Goal: Transaction & Acquisition: Purchase product/service

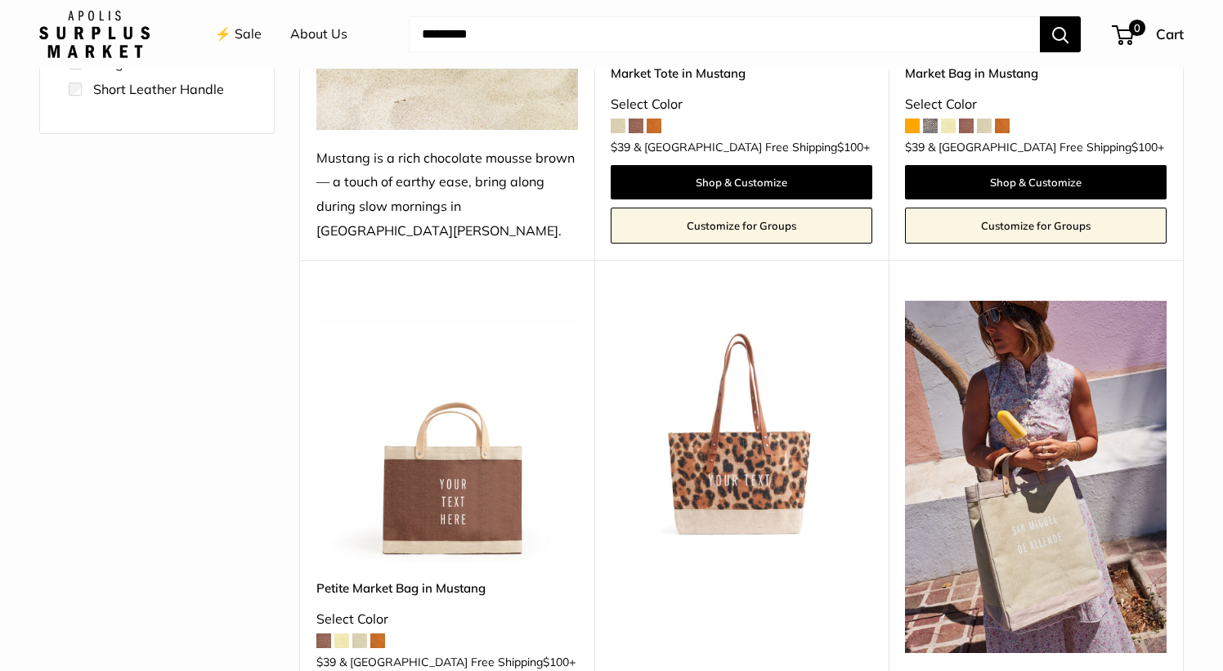
scroll to position [648, 0]
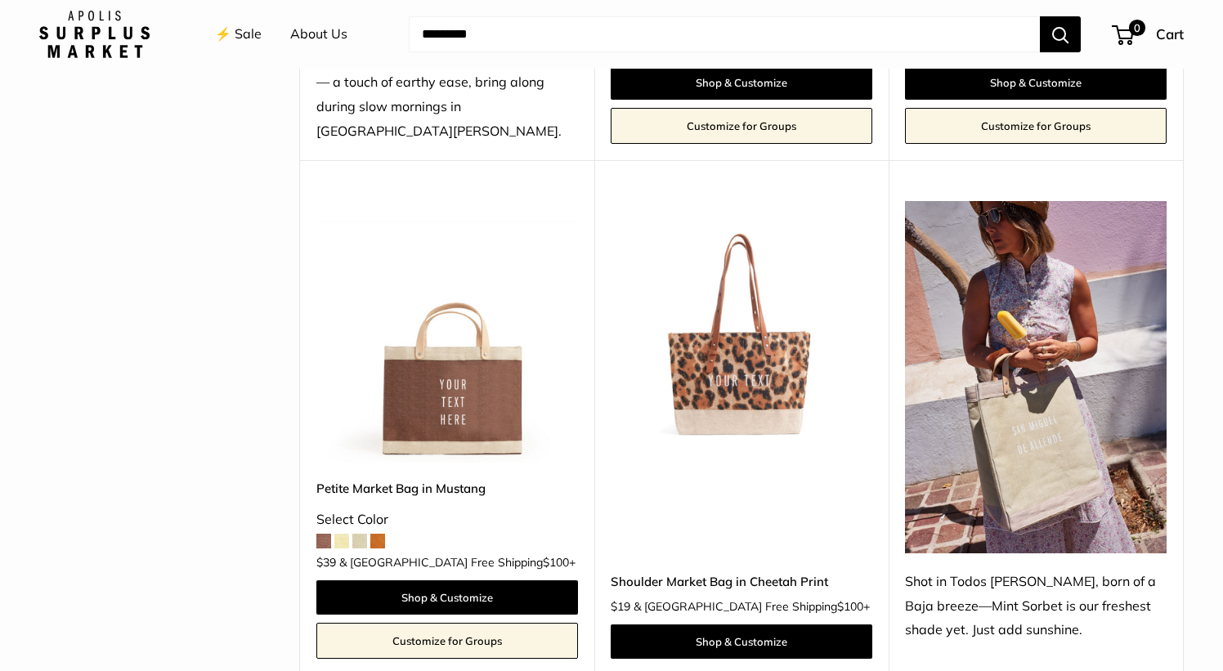
click at [324, 534] on span at bounding box center [323, 541] width 15 height 15
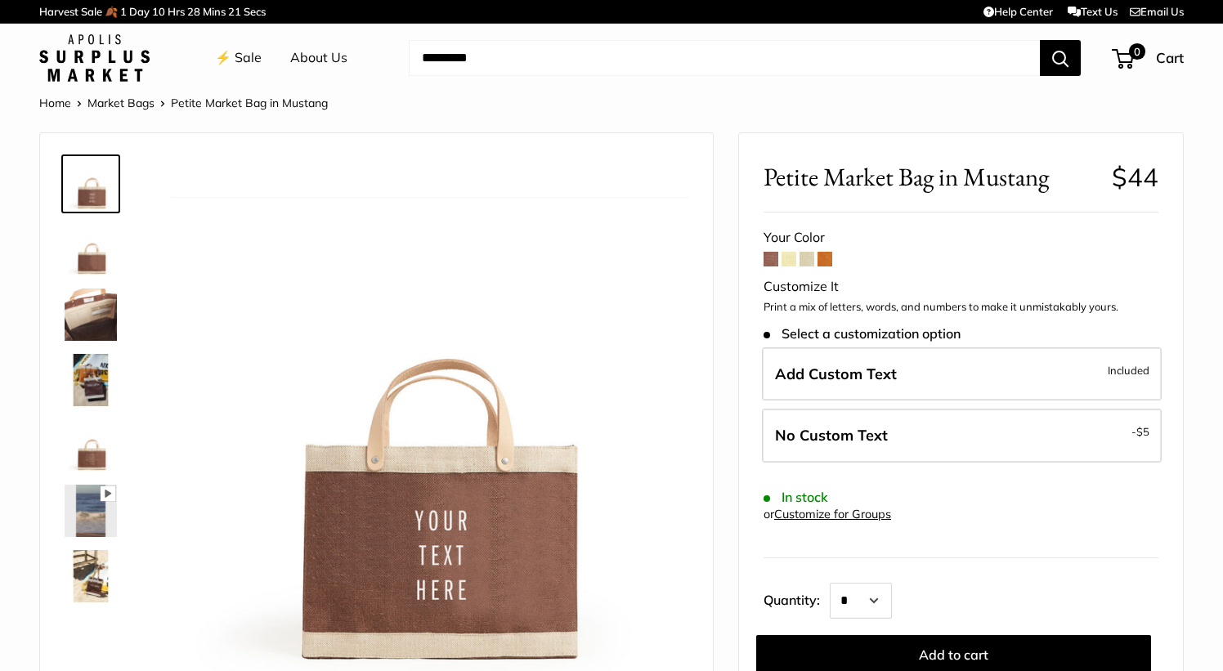
click at [787, 258] on span at bounding box center [789, 259] width 15 height 15
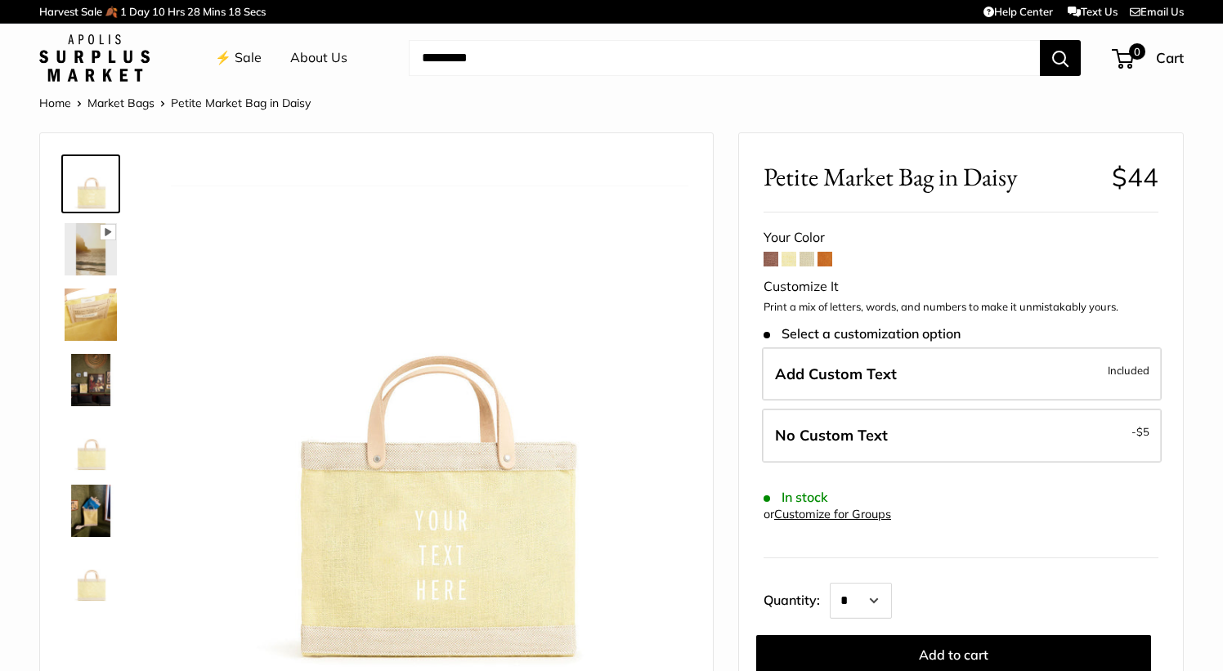
click at [810, 262] on span at bounding box center [807, 259] width 15 height 15
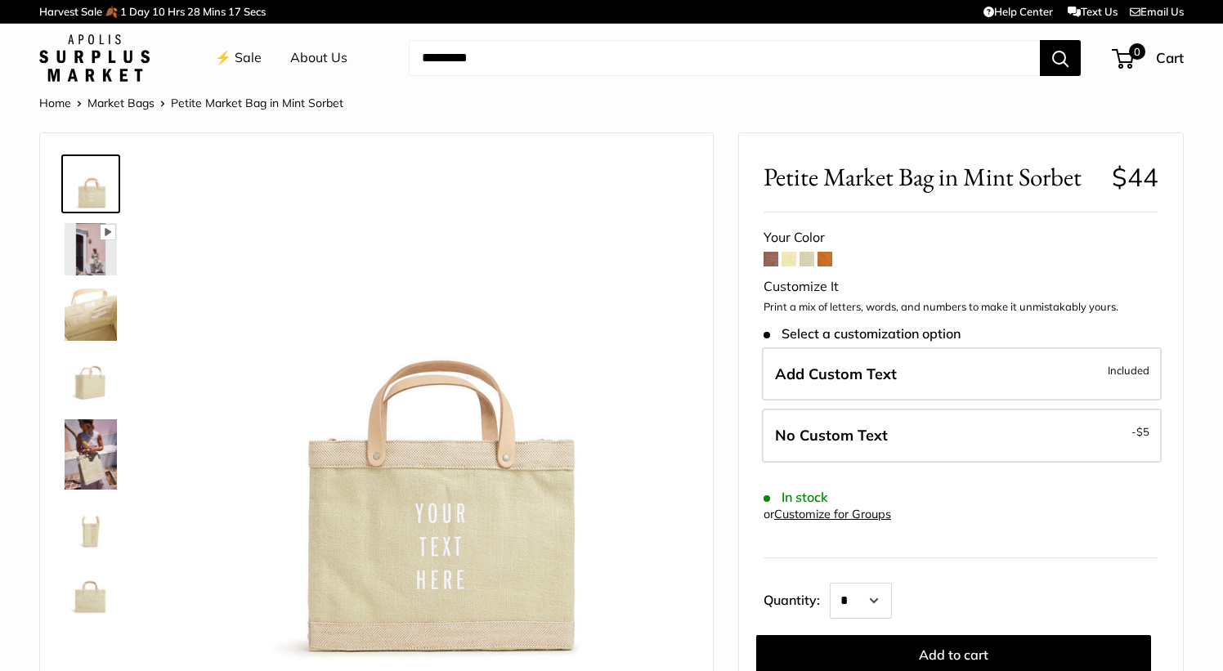
click at [829, 260] on span at bounding box center [825, 259] width 15 height 15
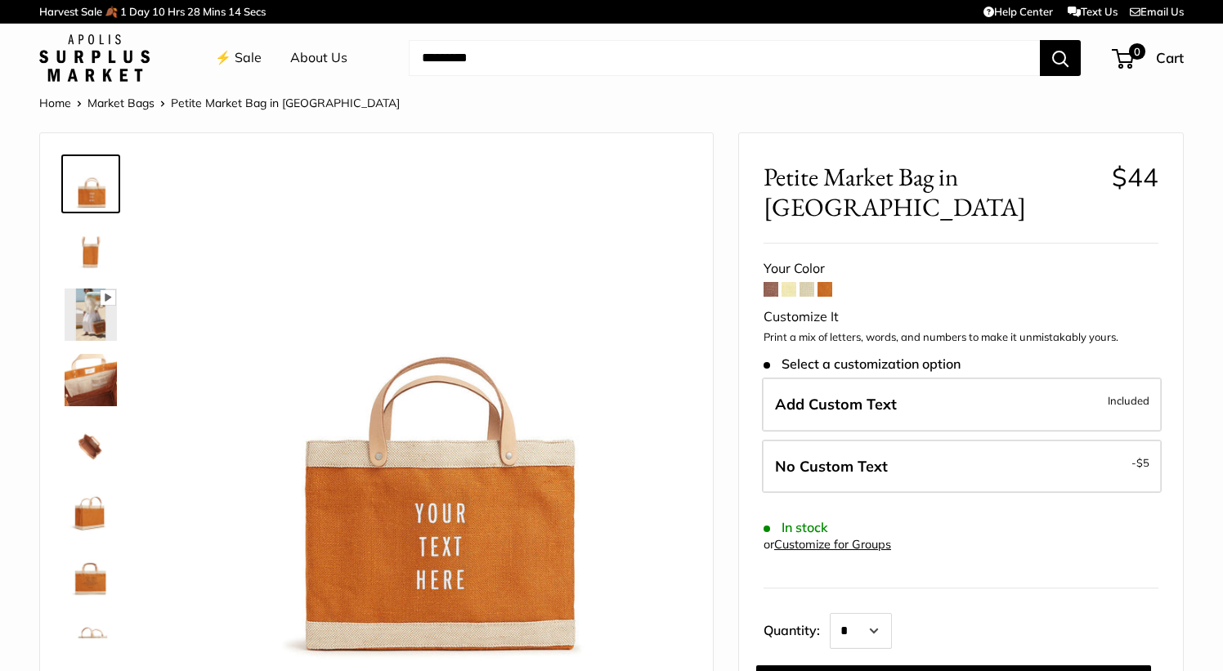
click at [773, 282] on span at bounding box center [771, 289] width 15 height 15
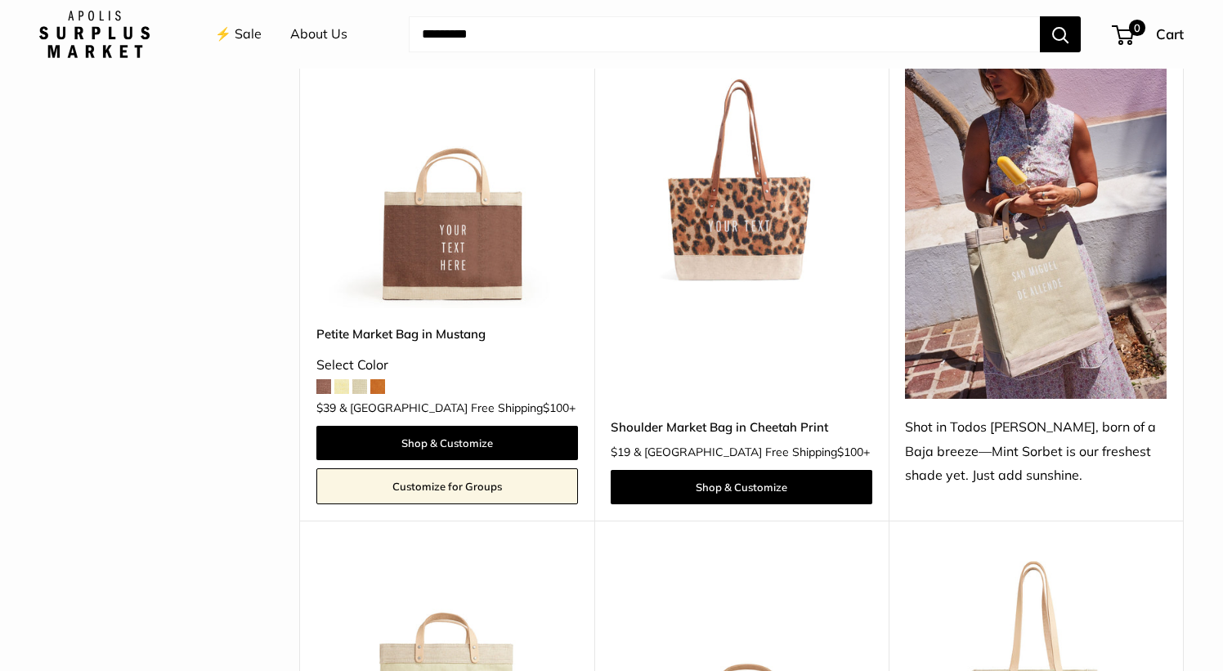
scroll to position [797, 0]
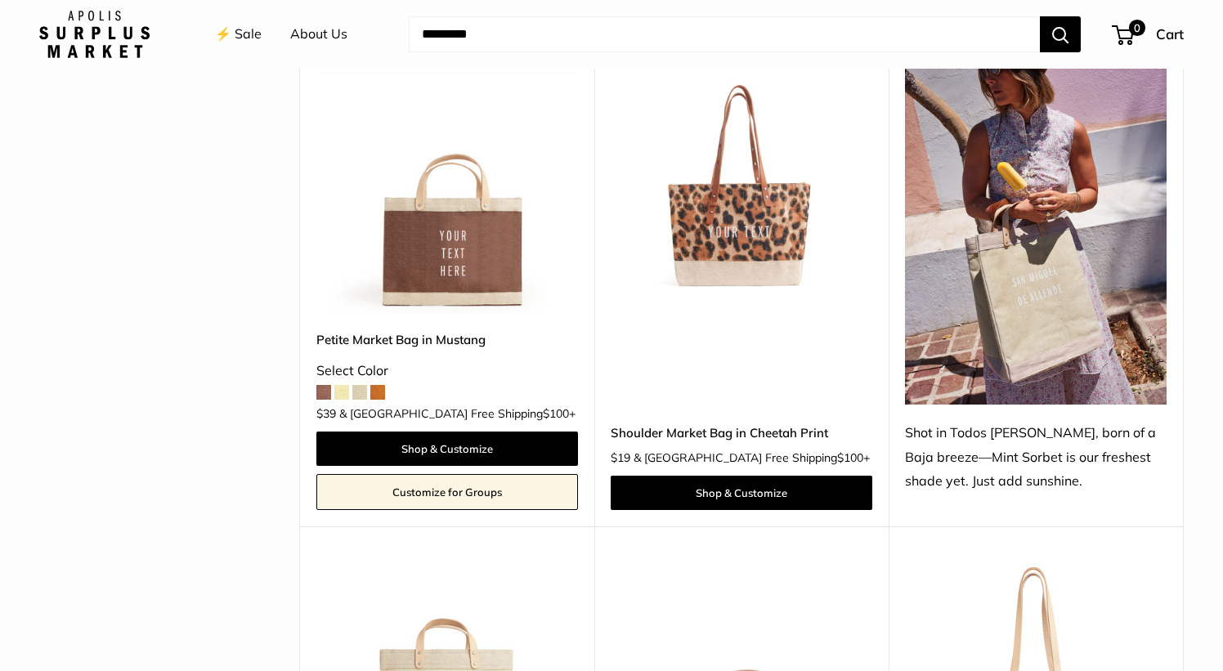
click at [0, 0] on img at bounding box center [0, 0] width 0 height 0
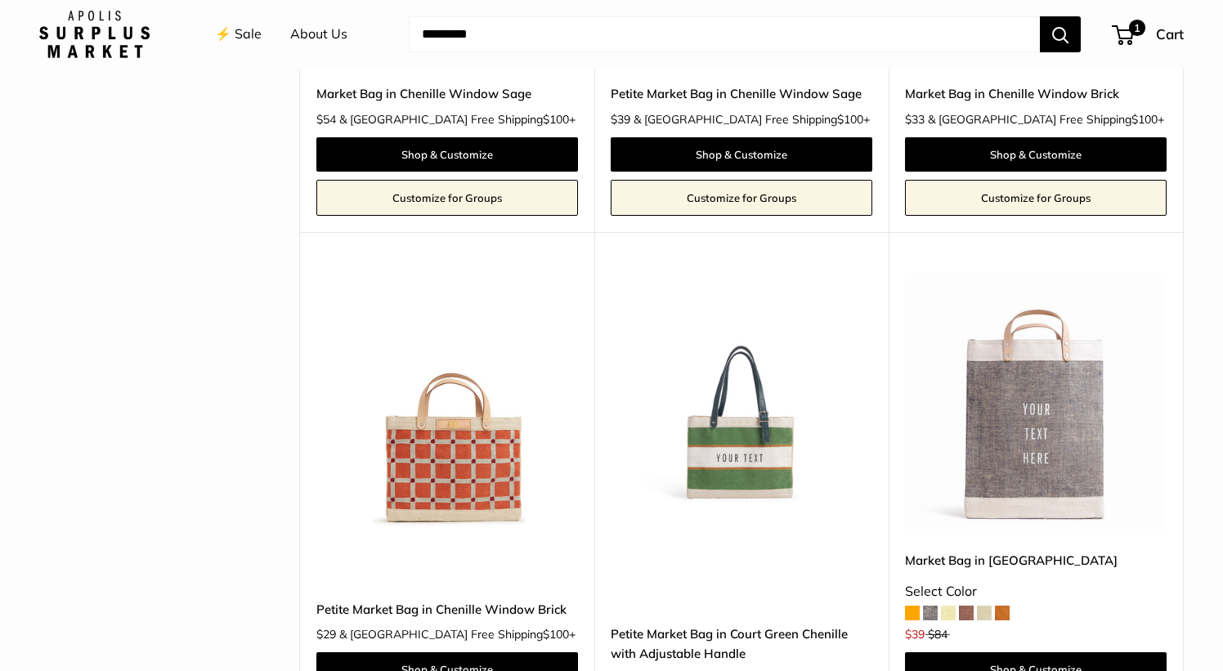
scroll to position [3636, 0]
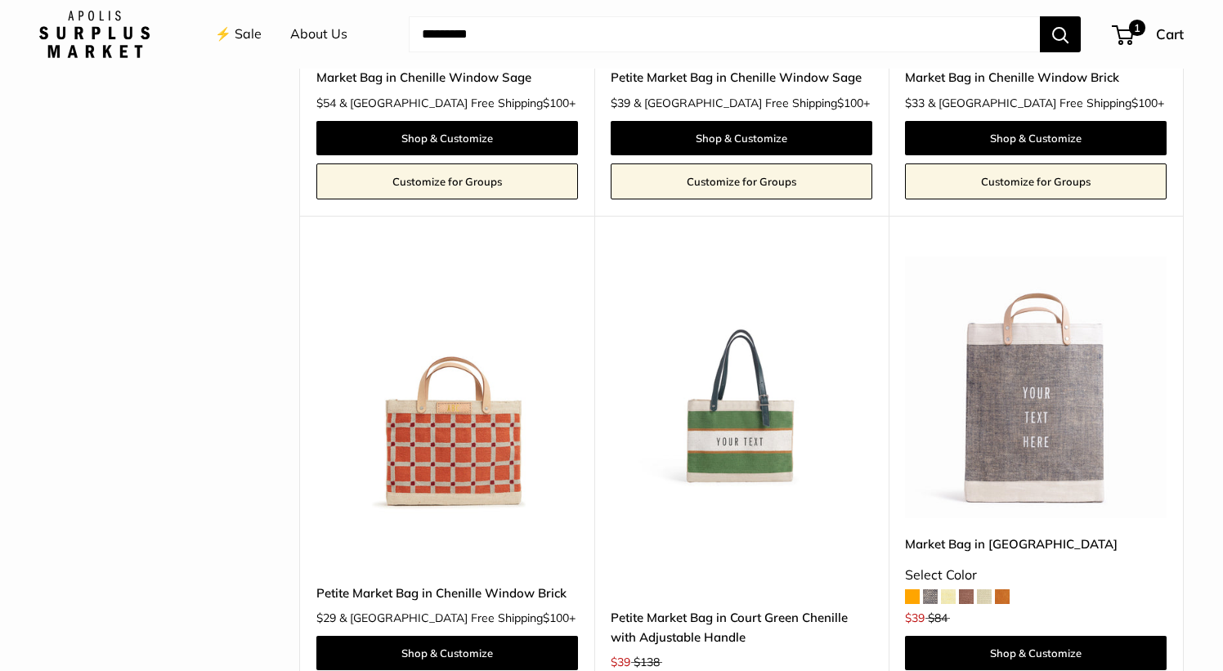
click at [0, 0] on img at bounding box center [0, 0] width 0 height 0
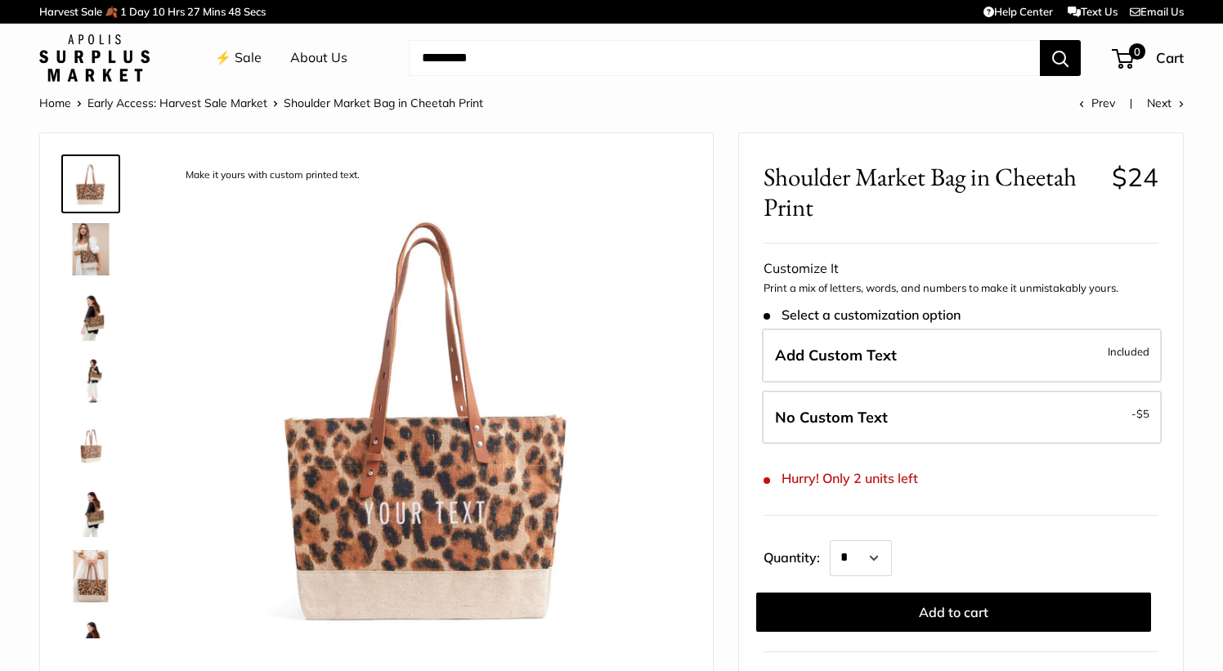
click at [86, 246] on img at bounding box center [91, 249] width 52 height 52
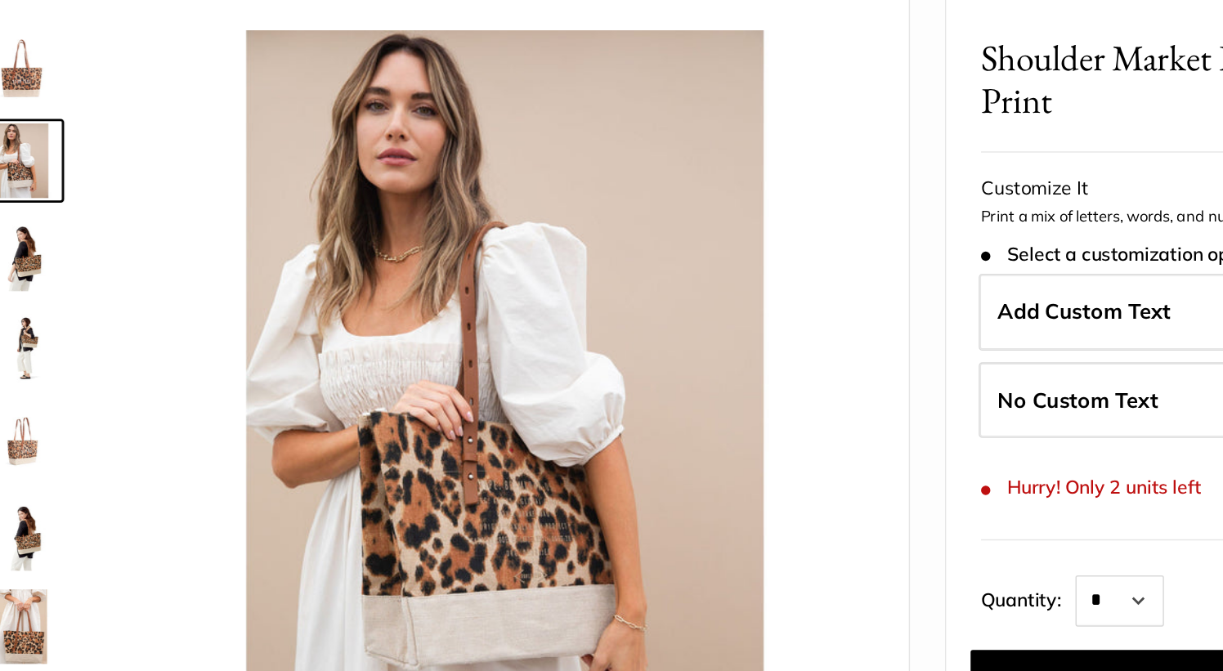
click at [98, 323] on img at bounding box center [91, 315] width 52 height 52
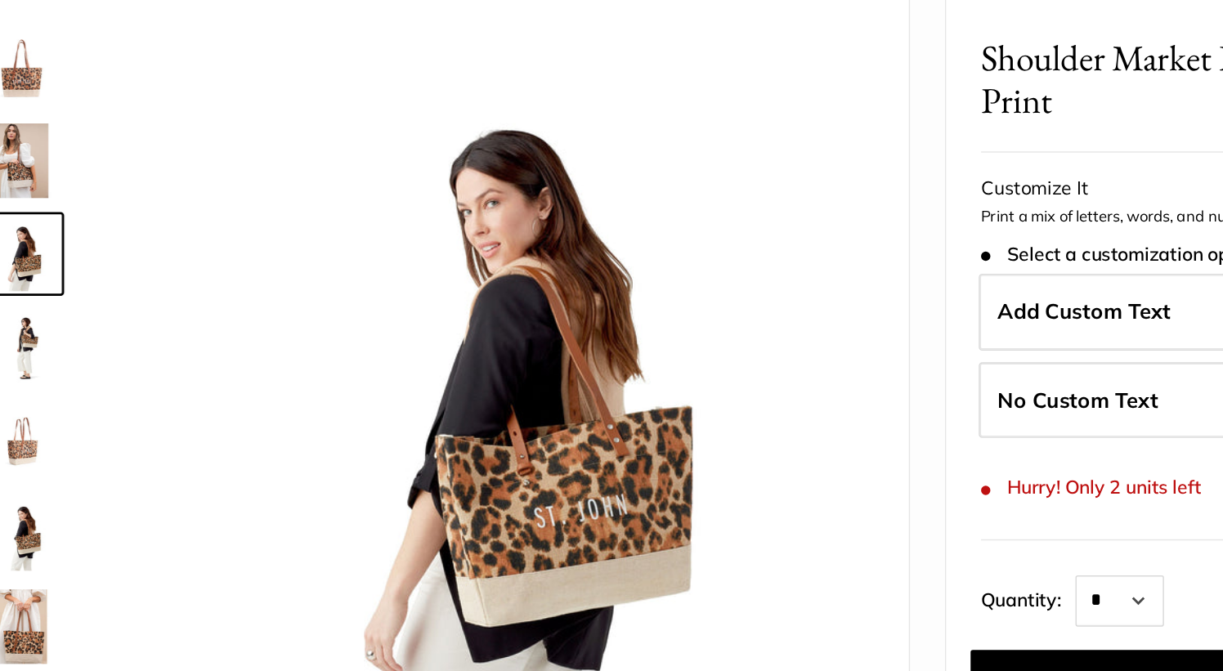
click at [97, 364] on img at bounding box center [91, 380] width 52 height 52
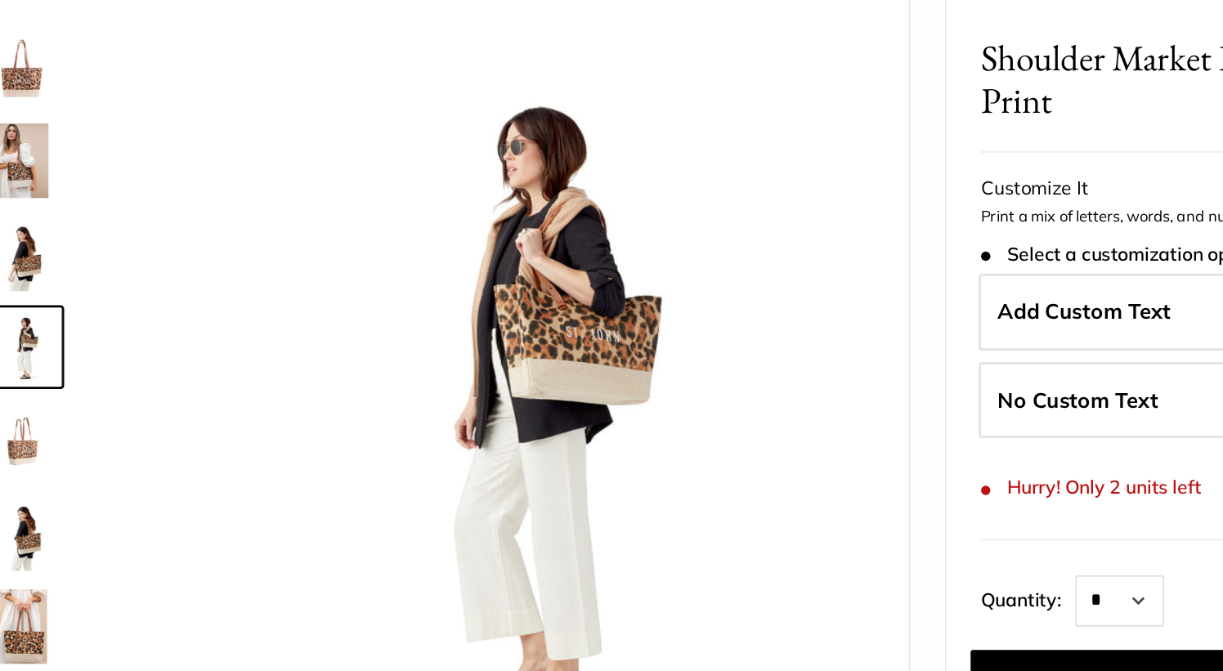
click at [96, 425] on img at bounding box center [91, 446] width 52 height 52
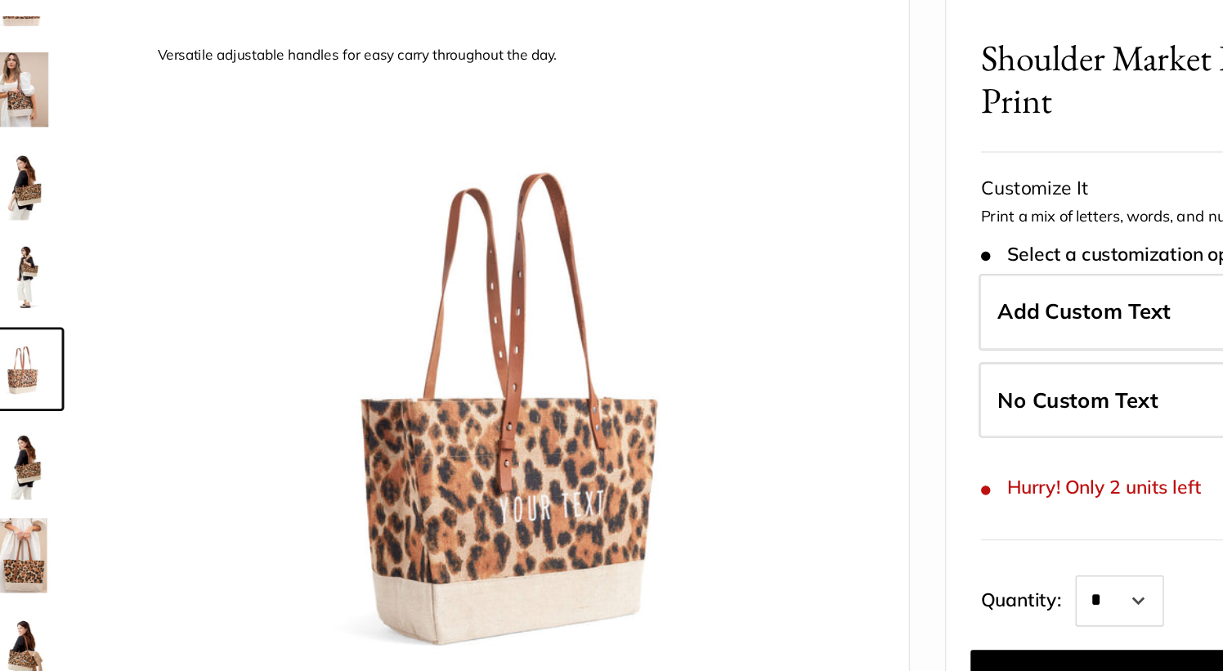
scroll to position [51, 0]
click at [95, 510] on img at bounding box center [91, 526] width 52 height 52
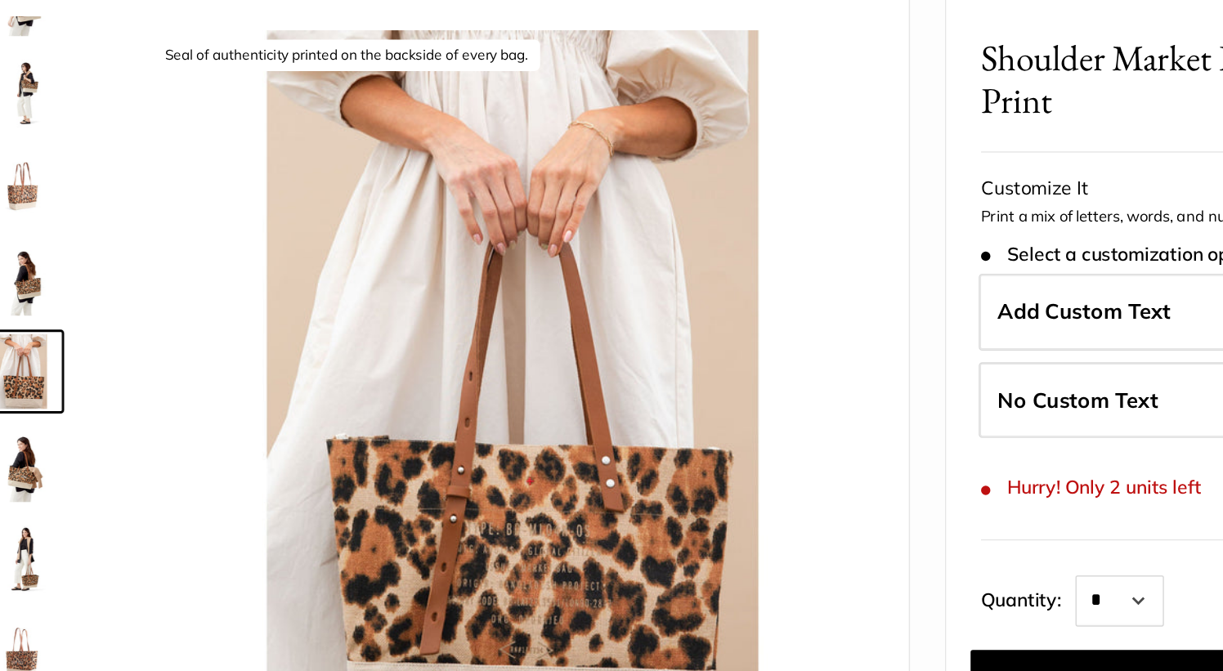
scroll to position [181, 0]
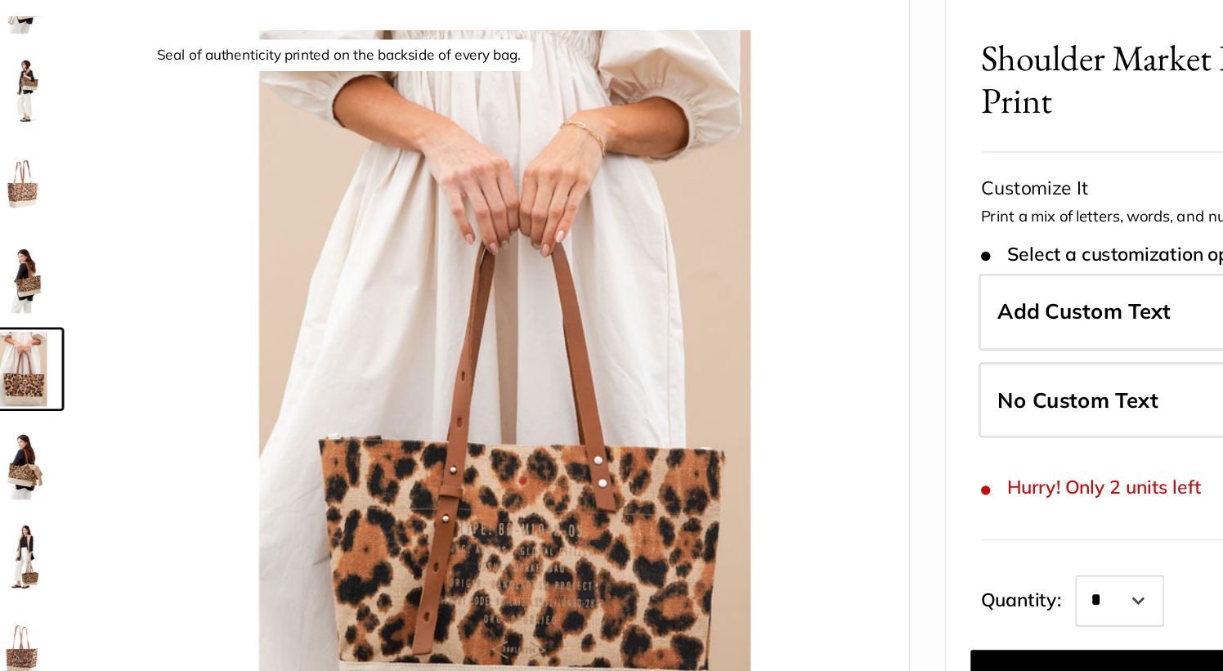
click at [98, 578] on img at bounding box center [91, 592] width 52 height 52
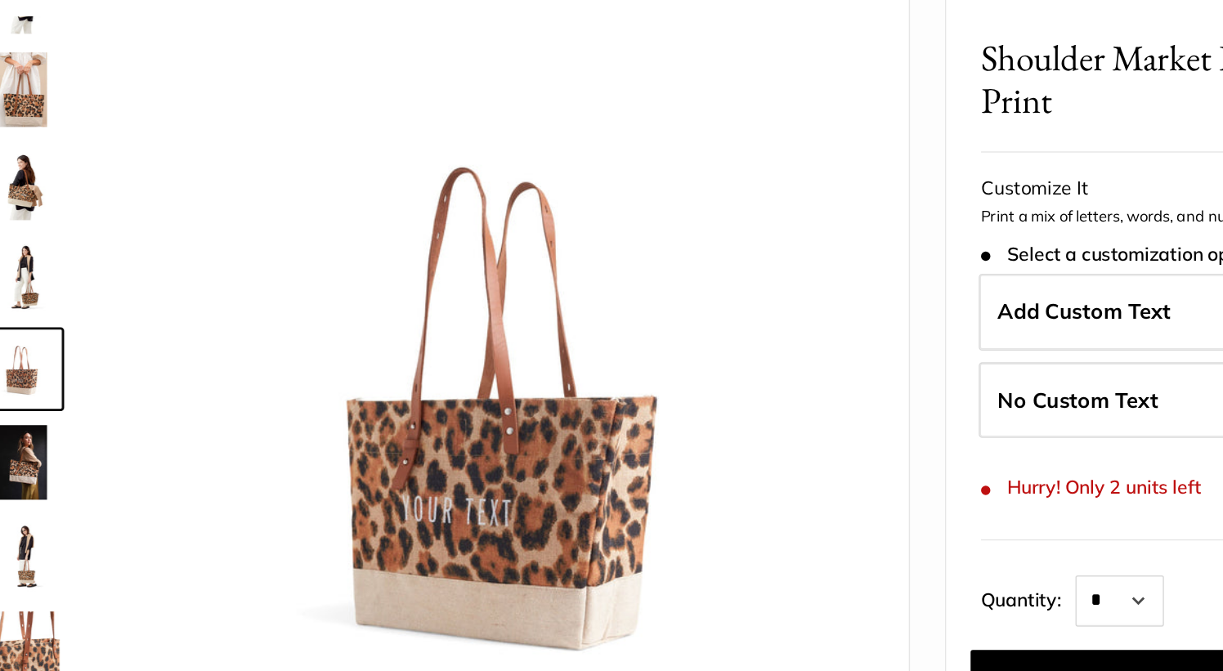
scroll to position [377, 0]
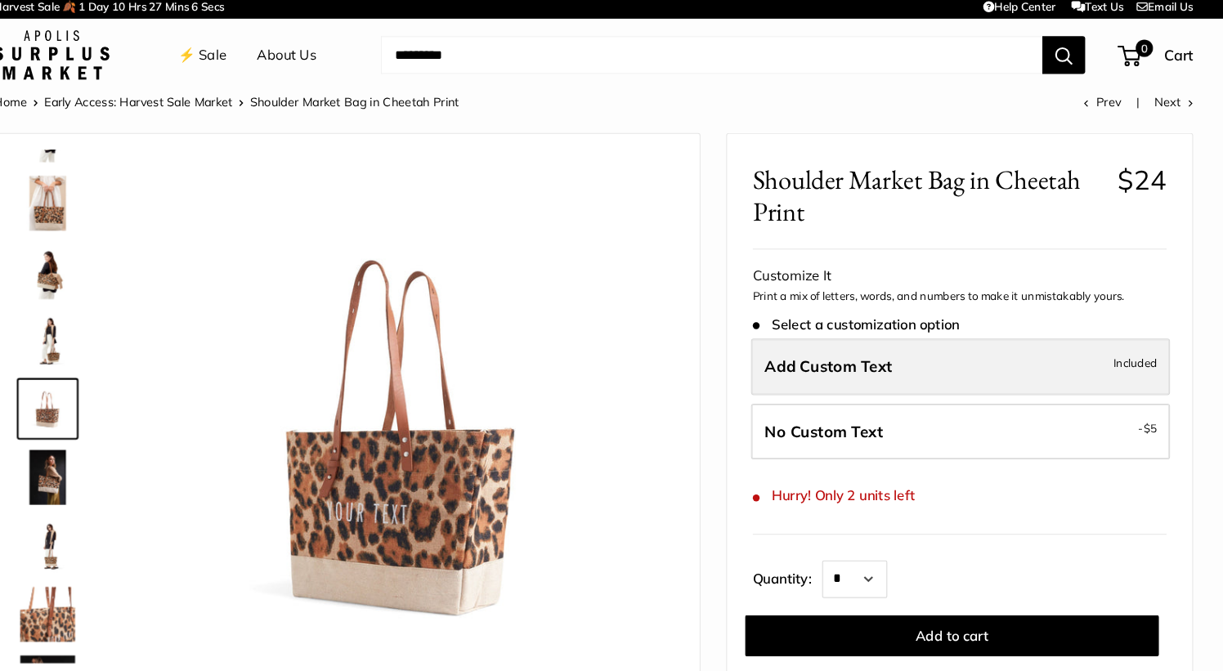
click at [777, 368] on label "Add Custom Text Included" at bounding box center [962, 356] width 400 height 54
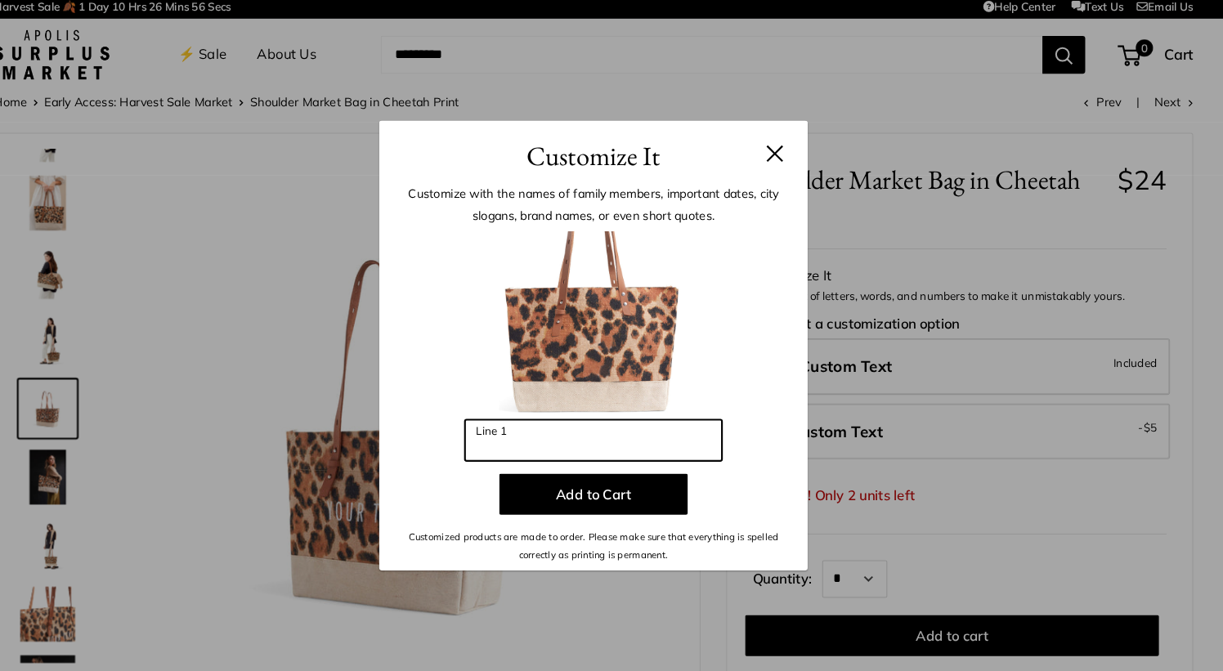
click at [672, 425] on input "Line 1" at bounding box center [611, 425] width 245 height 39
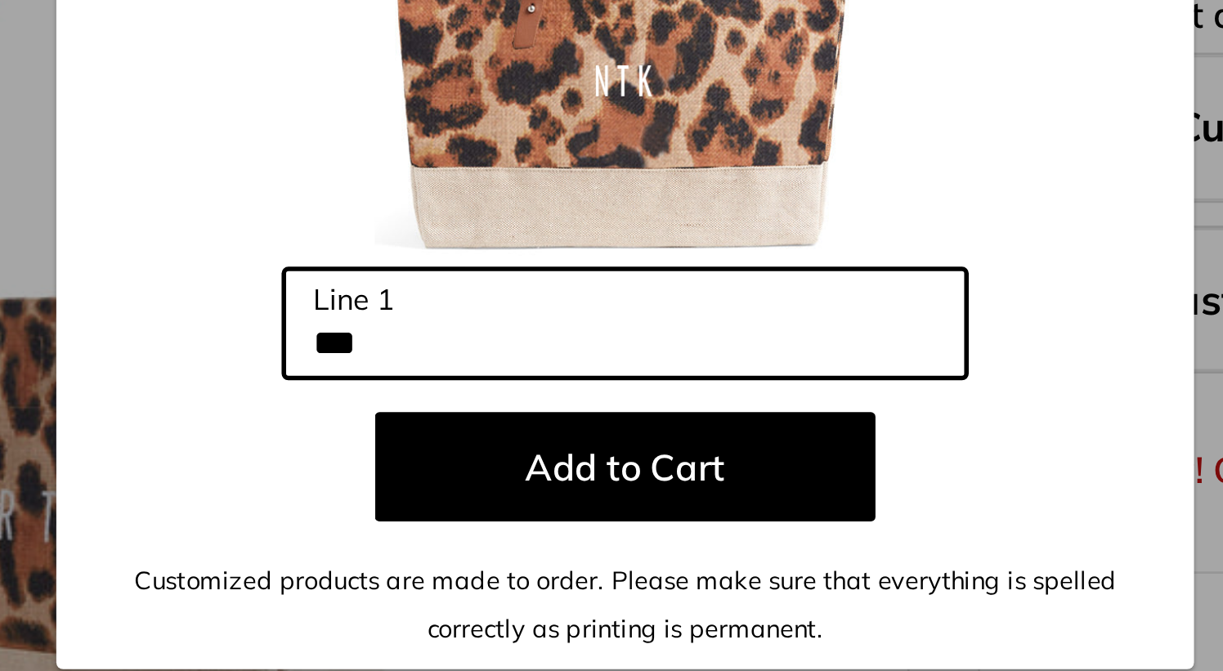
click at [595, 433] on input "***" at bounding box center [611, 425] width 245 height 39
click at [511, 440] on input "***" at bounding box center [611, 425] width 245 height 39
click at [518, 438] on input "****" at bounding box center [611, 425] width 245 height 39
click at [513, 433] on input "****" at bounding box center [611, 425] width 245 height 39
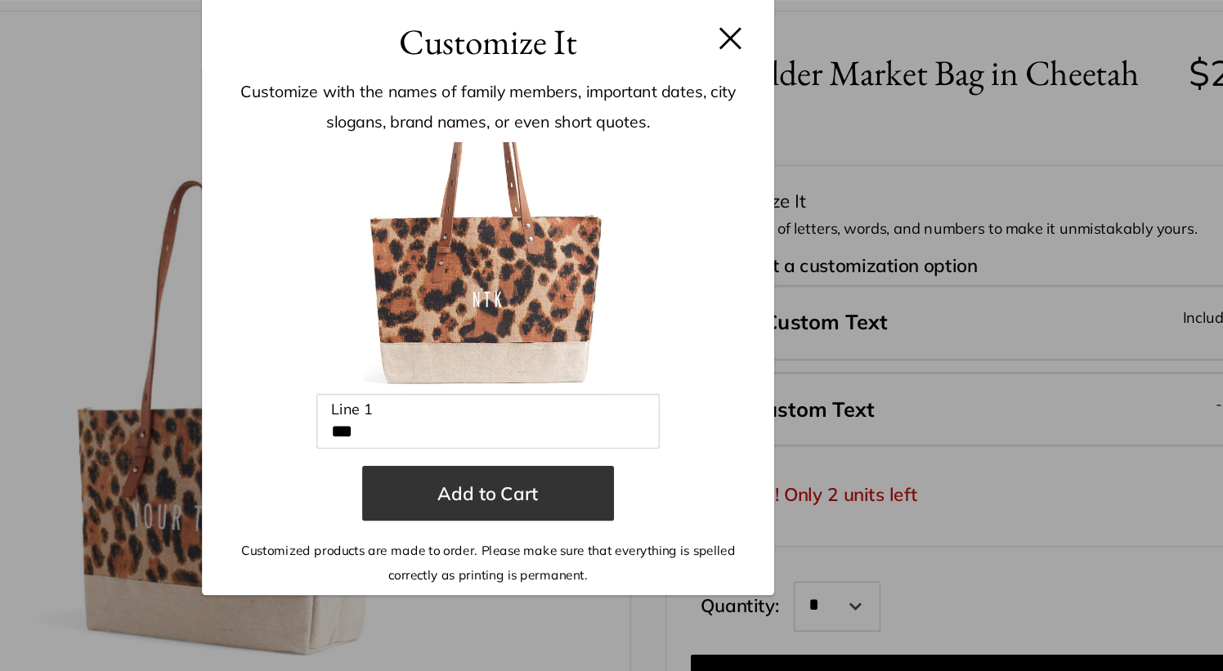
click at [601, 478] on button "Add to Cart" at bounding box center [612, 477] width 180 height 39
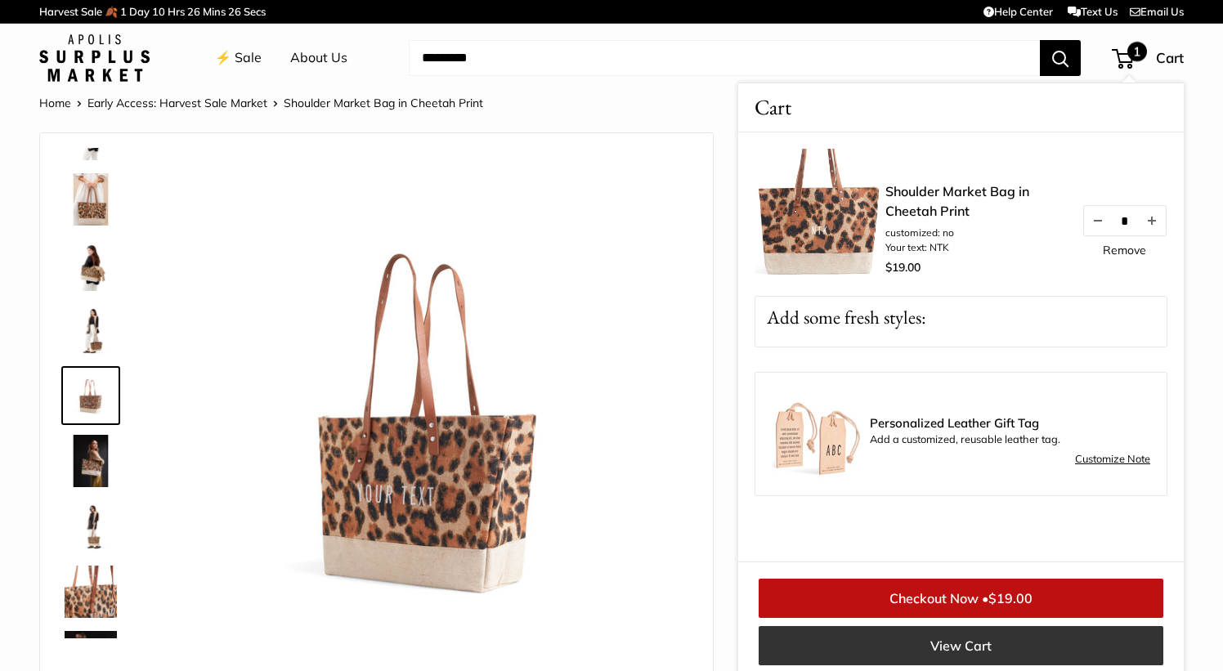
click at [874, 639] on link "View Cart" at bounding box center [961, 645] width 405 height 39
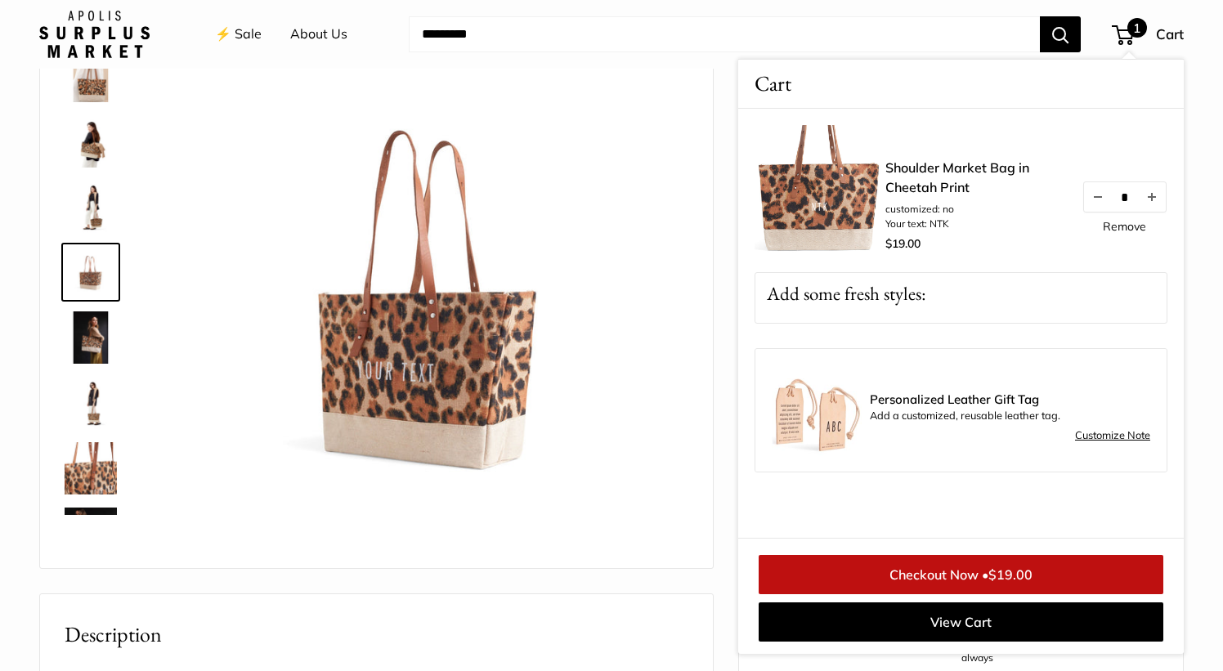
scroll to position [130, 0]
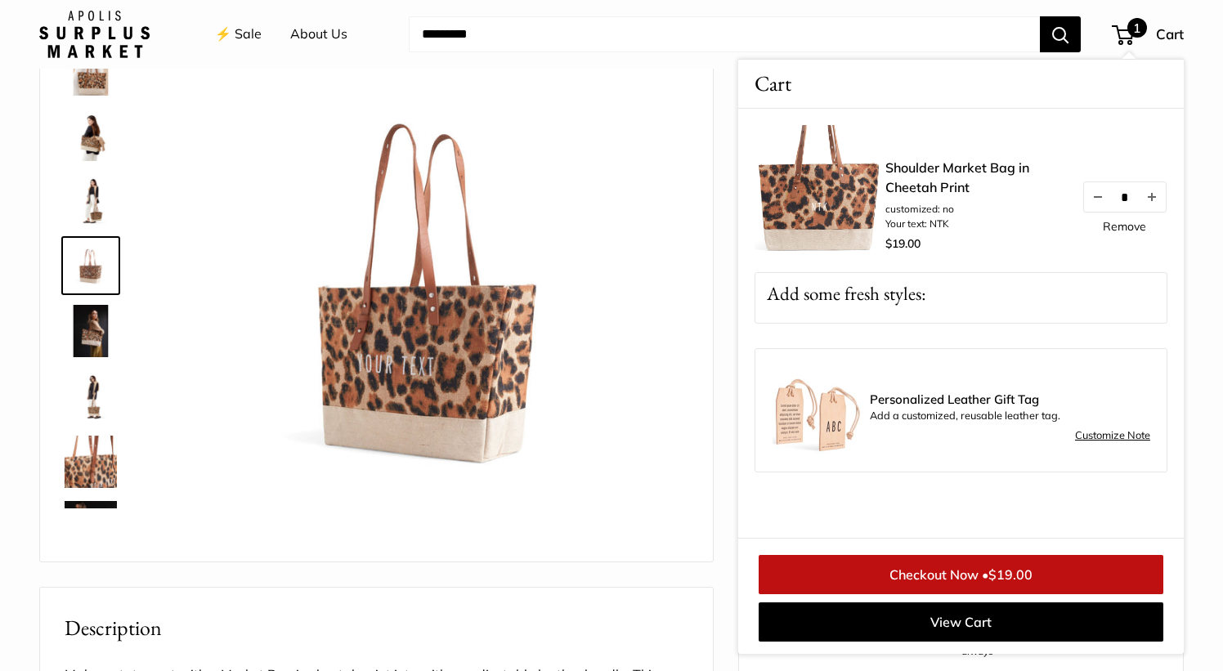
click at [96, 196] on img at bounding box center [91, 200] width 52 height 52
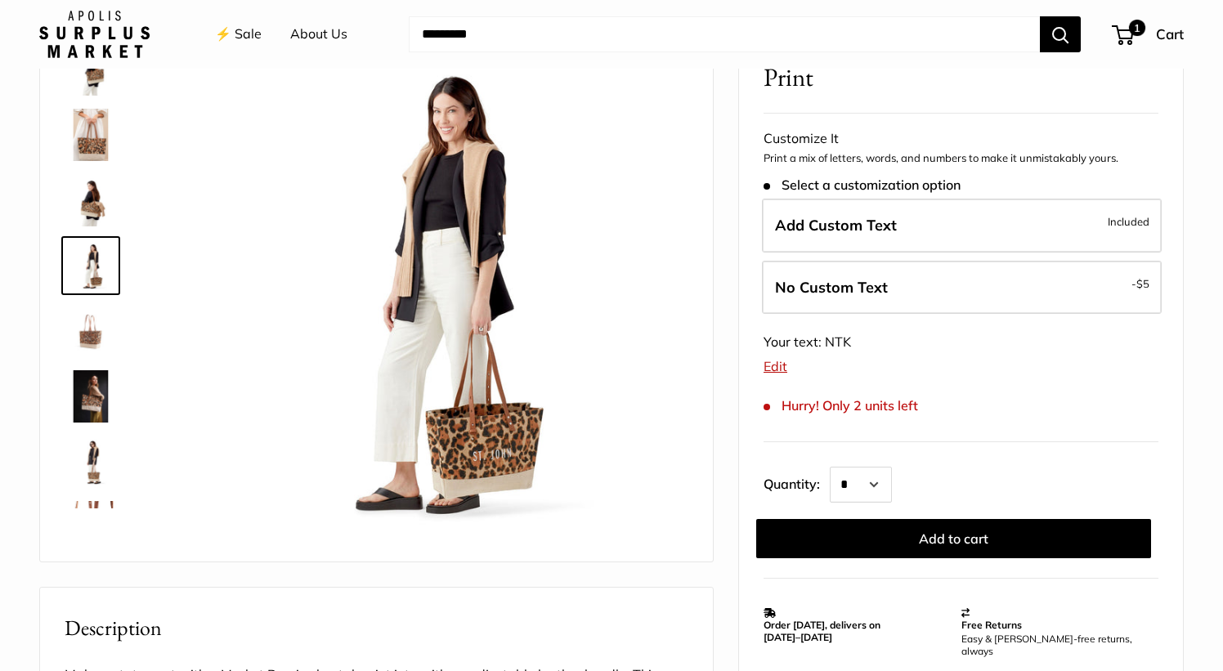
click at [97, 153] on img at bounding box center [91, 135] width 52 height 52
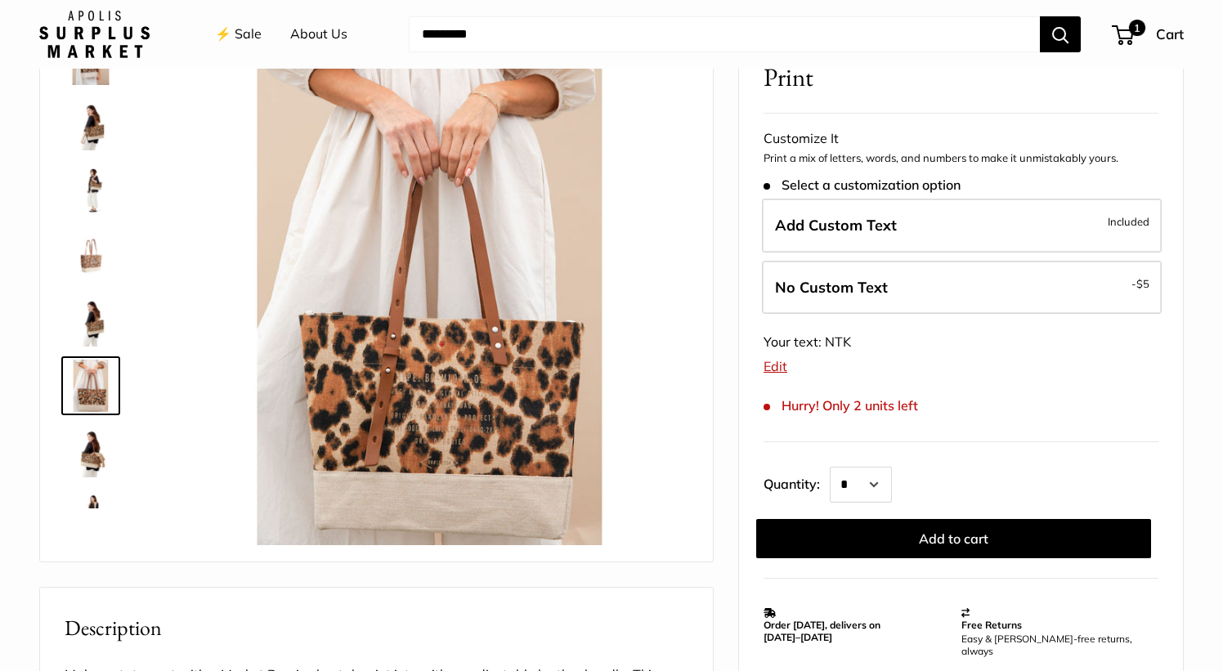
scroll to position [0, 0]
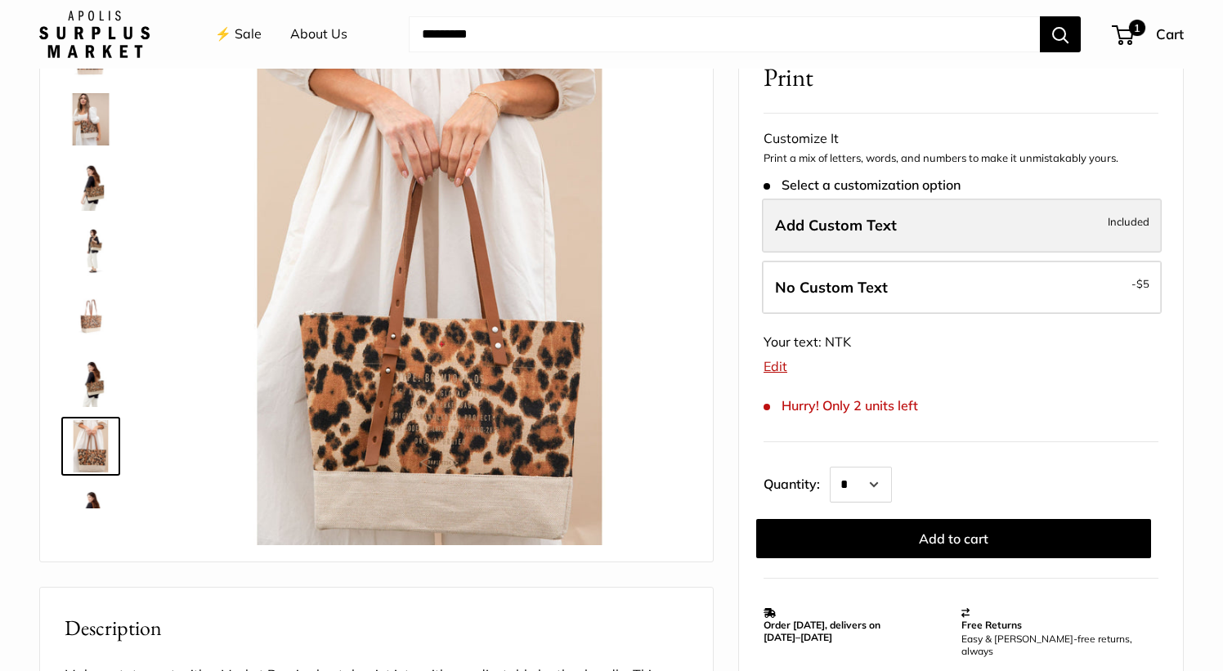
click at [786, 236] on label "Add Custom Text Included" at bounding box center [962, 226] width 400 height 54
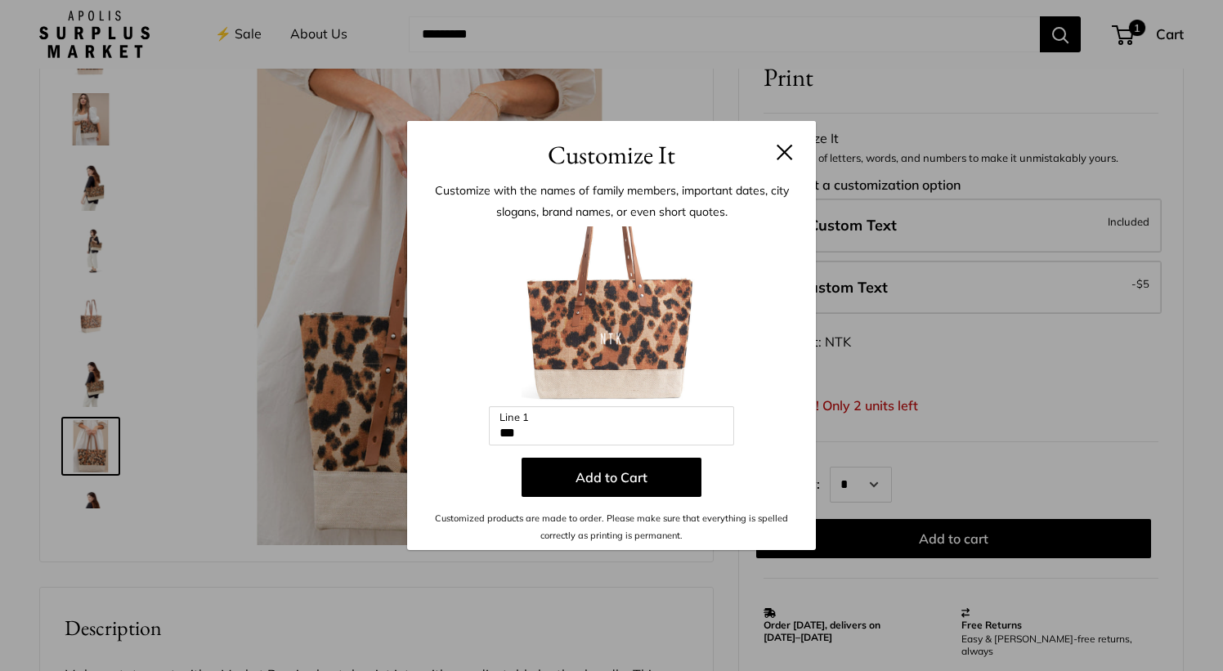
click at [790, 152] on button at bounding box center [785, 152] width 16 height 16
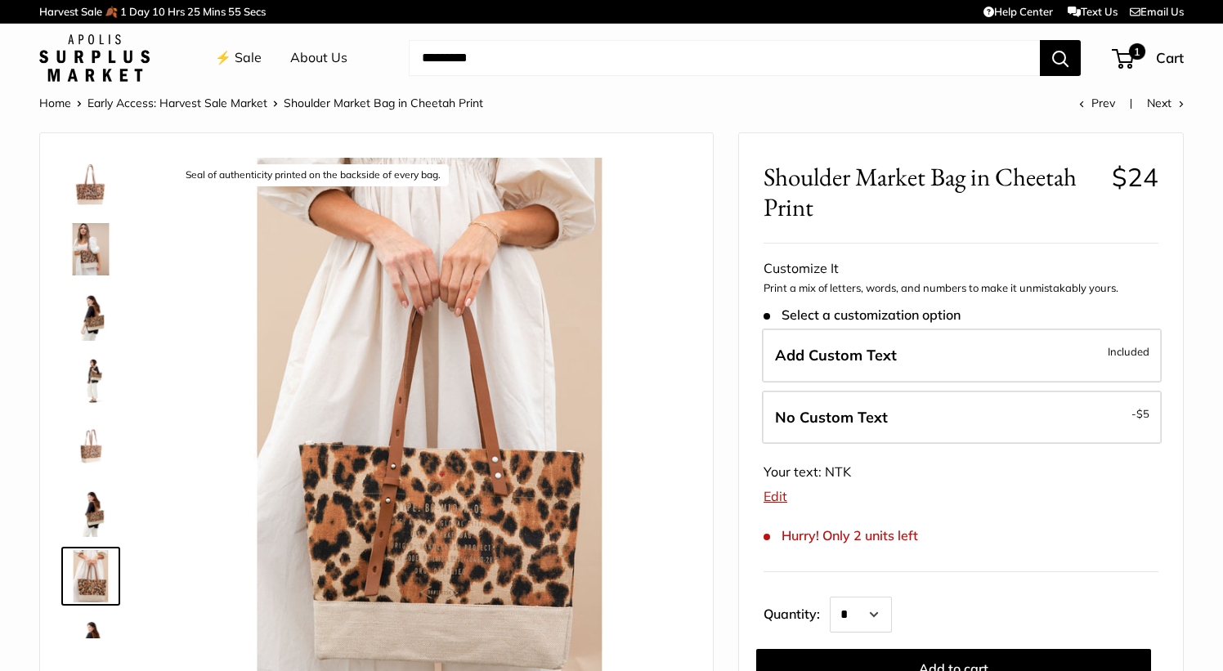
click at [75, 195] on img at bounding box center [91, 184] width 52 height 52
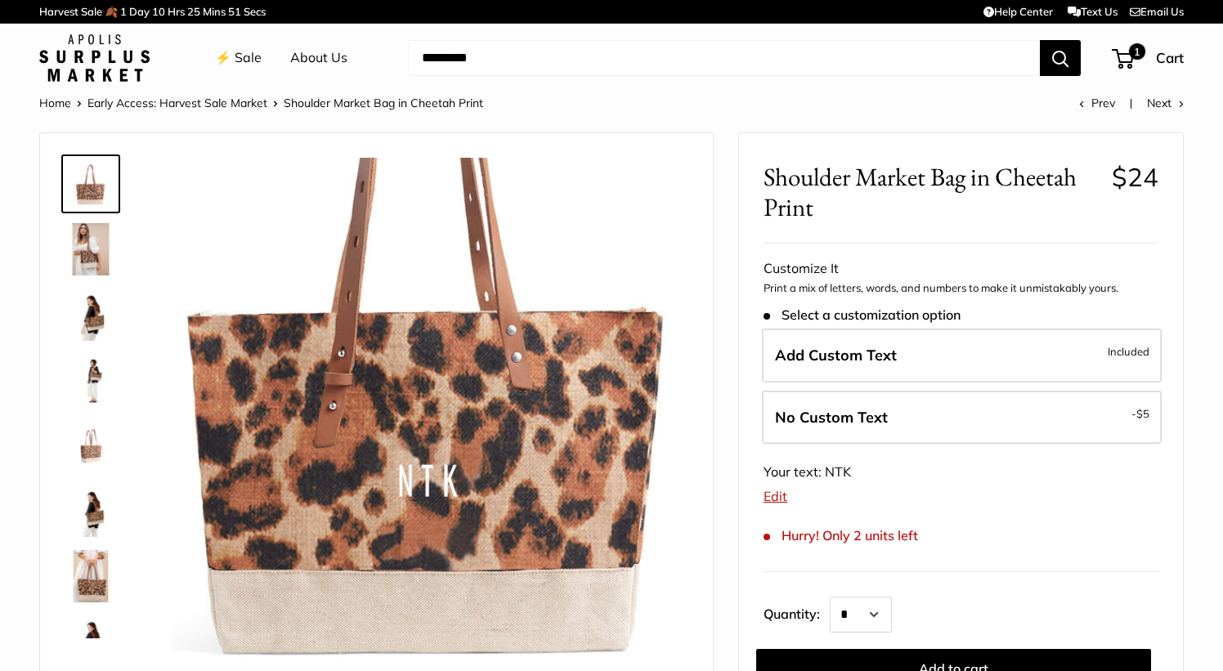
click at [91, 258] on img at bounding box center [91, 249] width 52 height 52
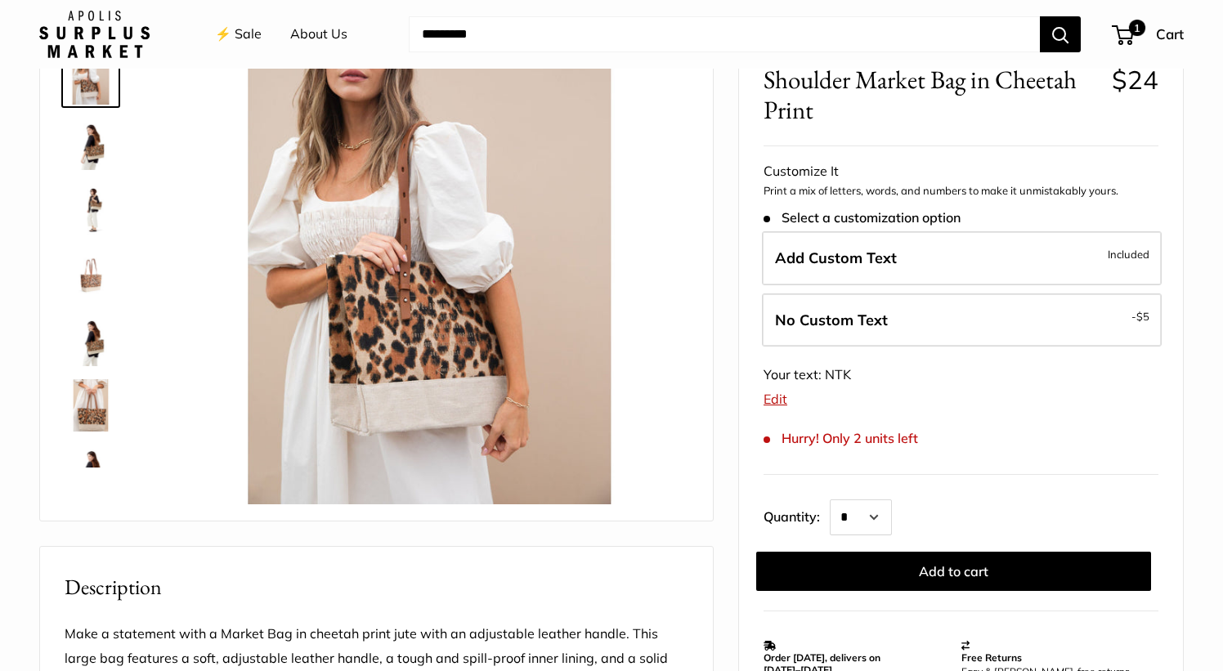
scroll to position [164, 0]
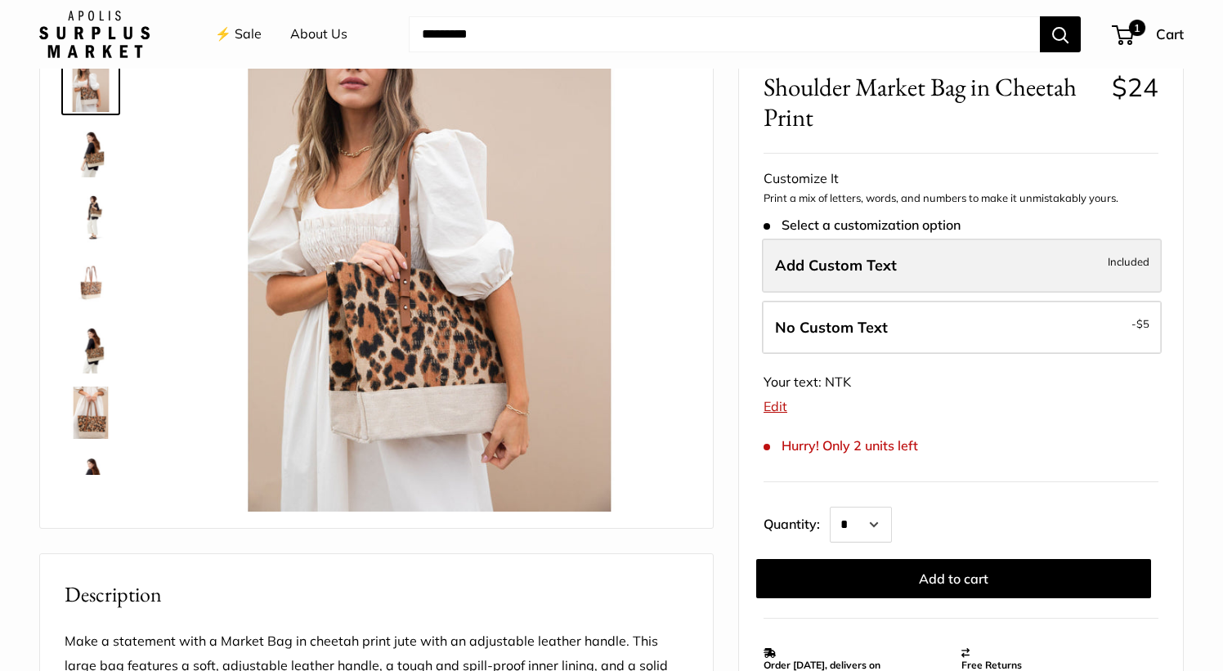
click at [794, 267] on span "Add Custom Text" at bounding box center [836, 265] width 122 height 19
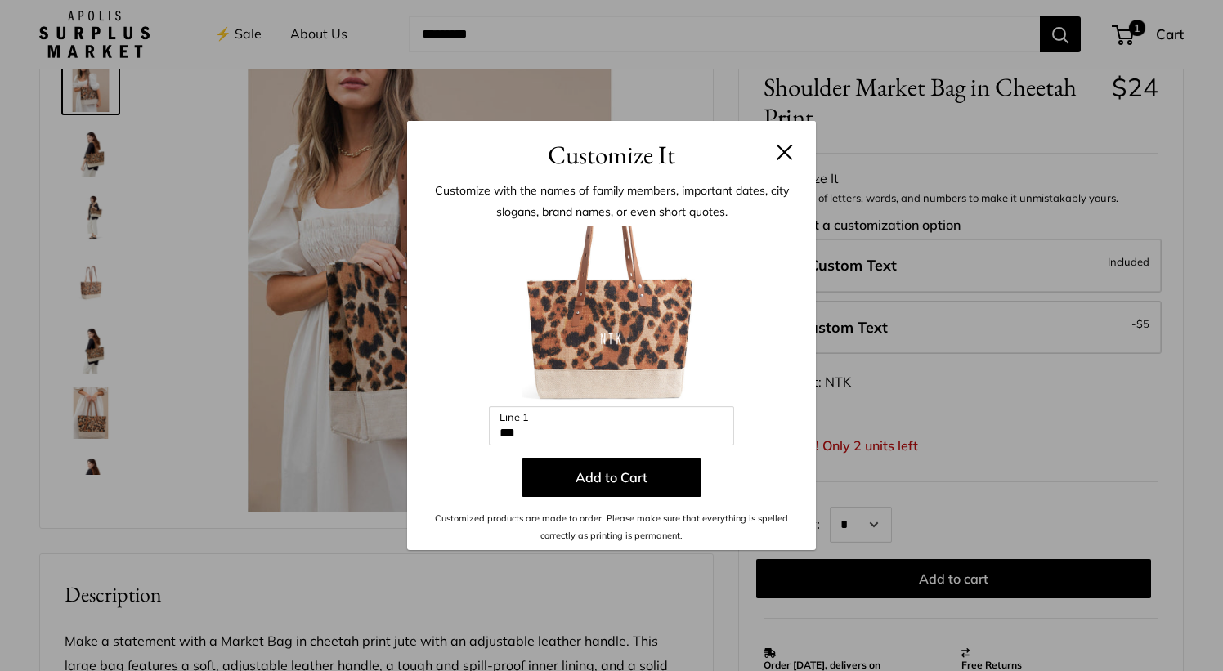
click at [784, 156] on button at bounding box center [785, 152] width 16 height 16
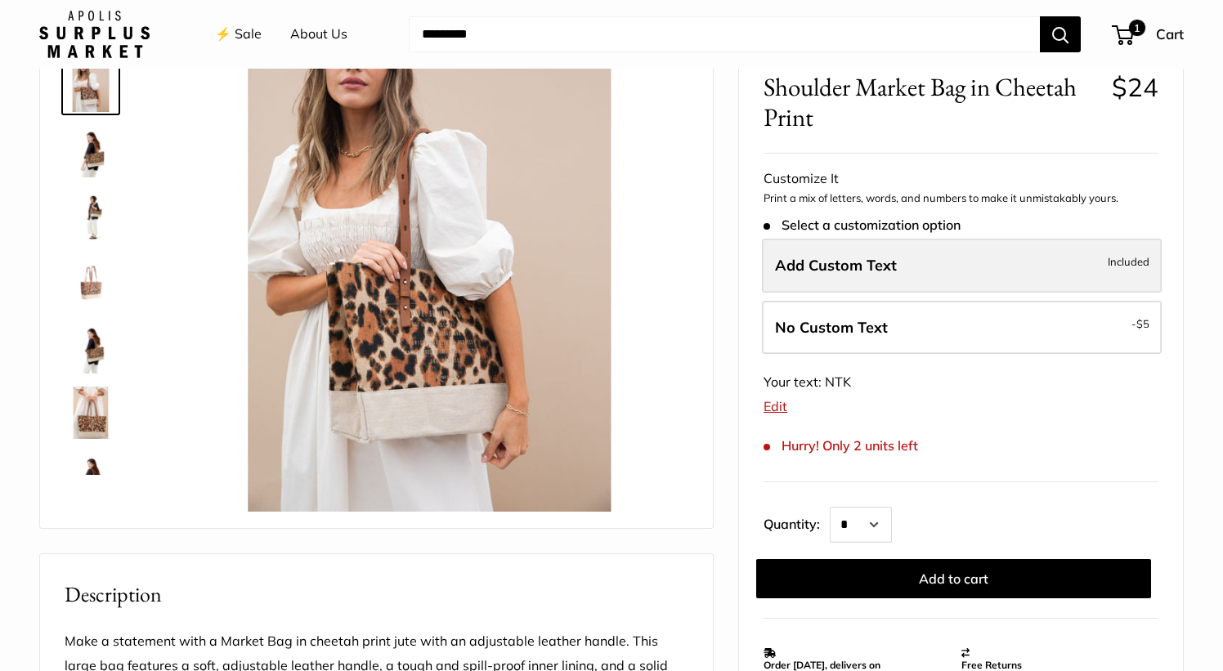
click at [823, 240] on label "Add Custom Text Included" at bounding box center [962, 266] width 400 height 54
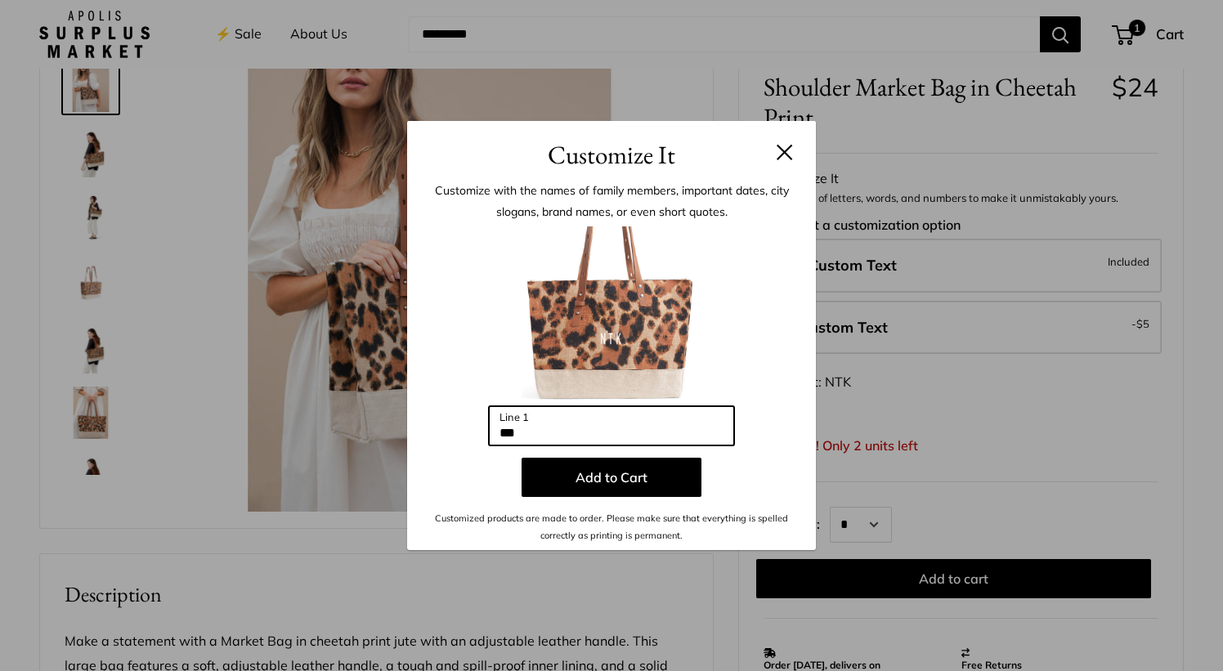
click at [621, 410] on input "***" at bounding box center [611, 425] width 245 height 39
type input "*"
click at [554, 436] on input "**********" at bounding box center [611, 425] width 245 height 39
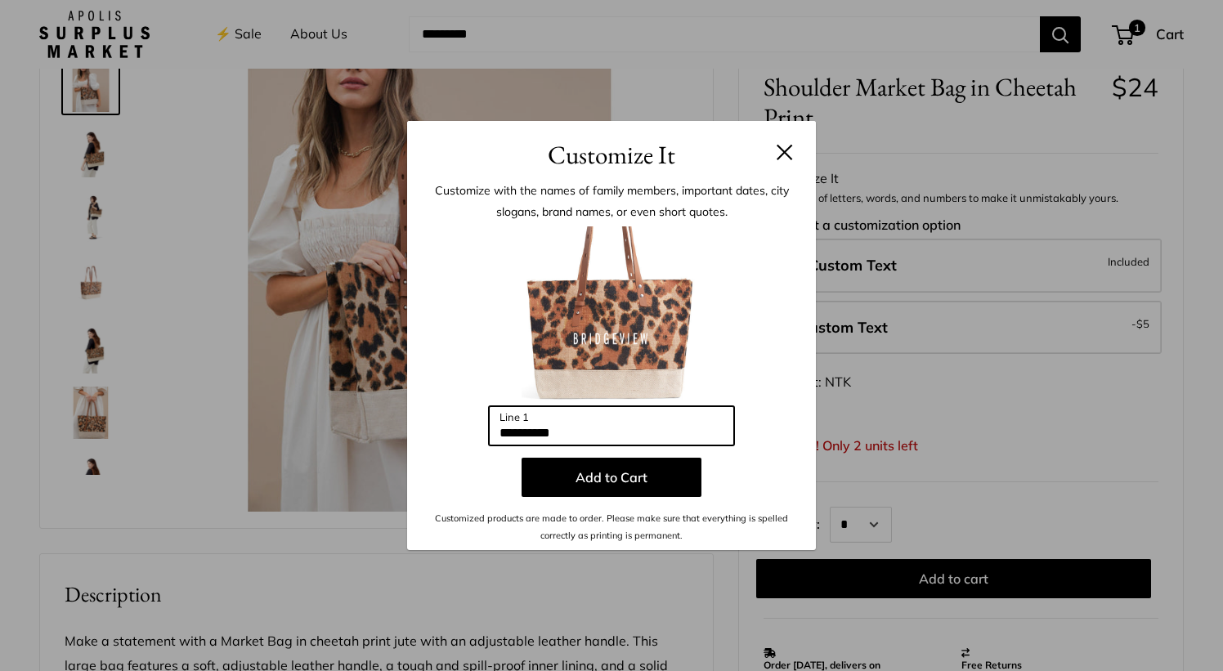
click at [554, 436] on input "**********" at bounding box center [611, 425] width 245 height 39
type input "**********"
click at [529, 434] on input "**********" at bounding box center [611, 425] width 245 height 39
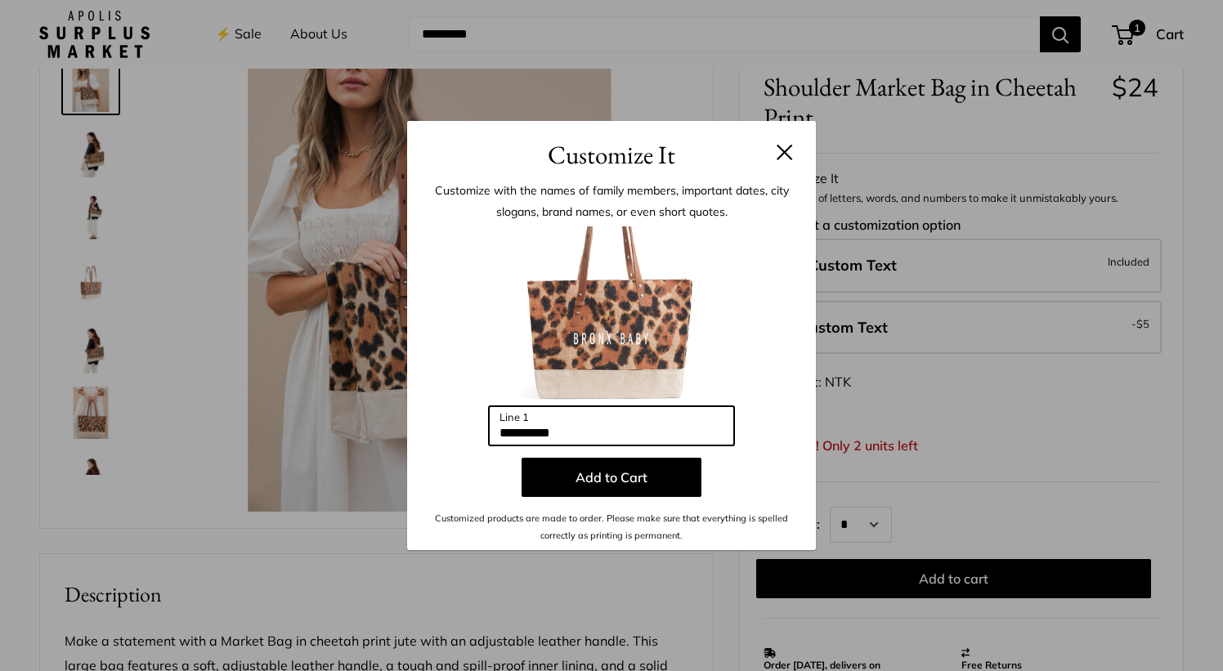
click at [529, 434] on input "**********" at bounding box center [611, 425] width 245 height 39
type input "*"
type input "***"
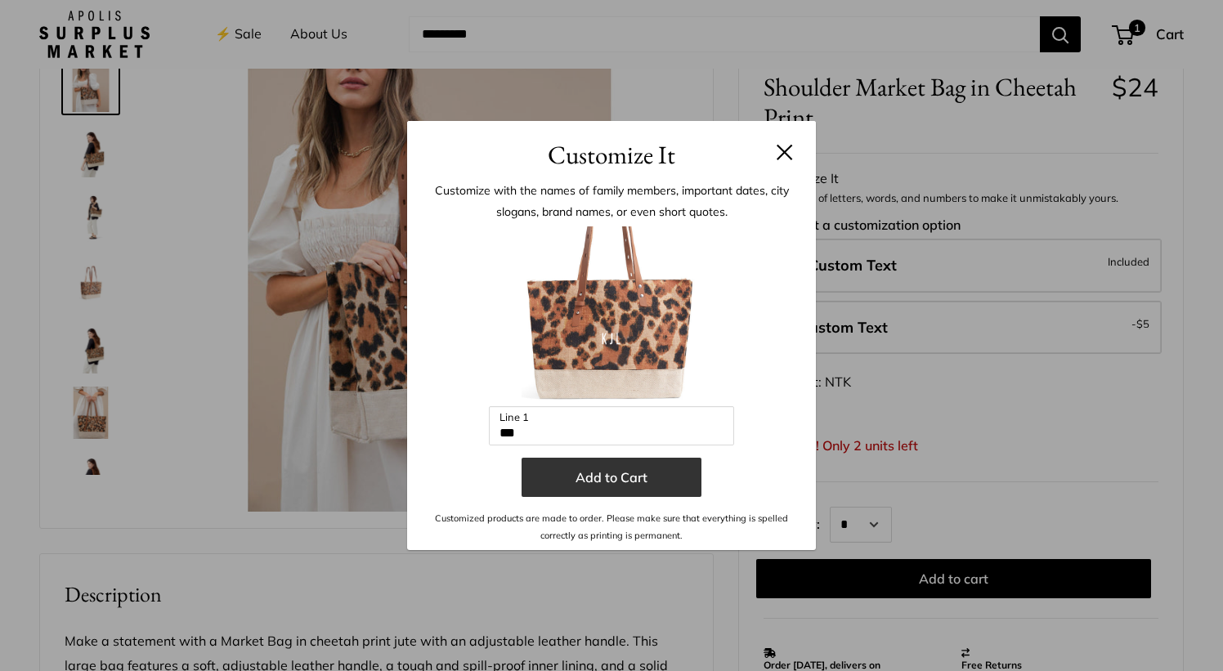
click at [560, 484] on button "Add to Cart" at bounding box center [612, 477] width 180 height 39
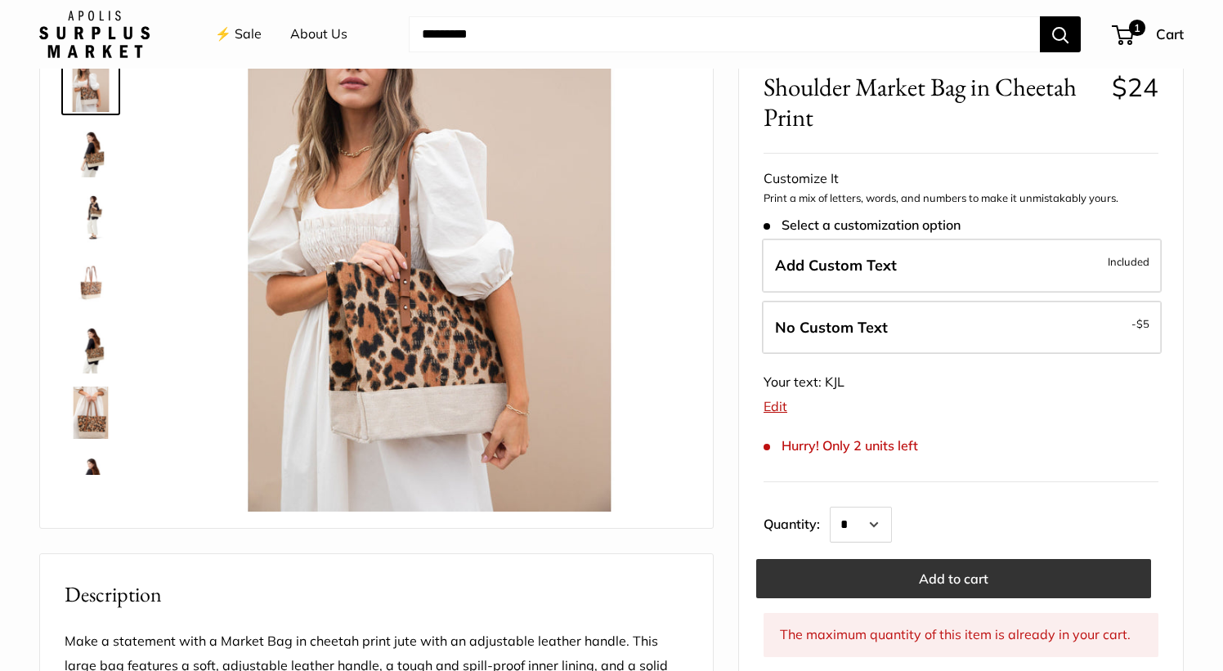
click at [858, 577] on button "Add to cart" at bounding box center [953, 578] width 395 height 39
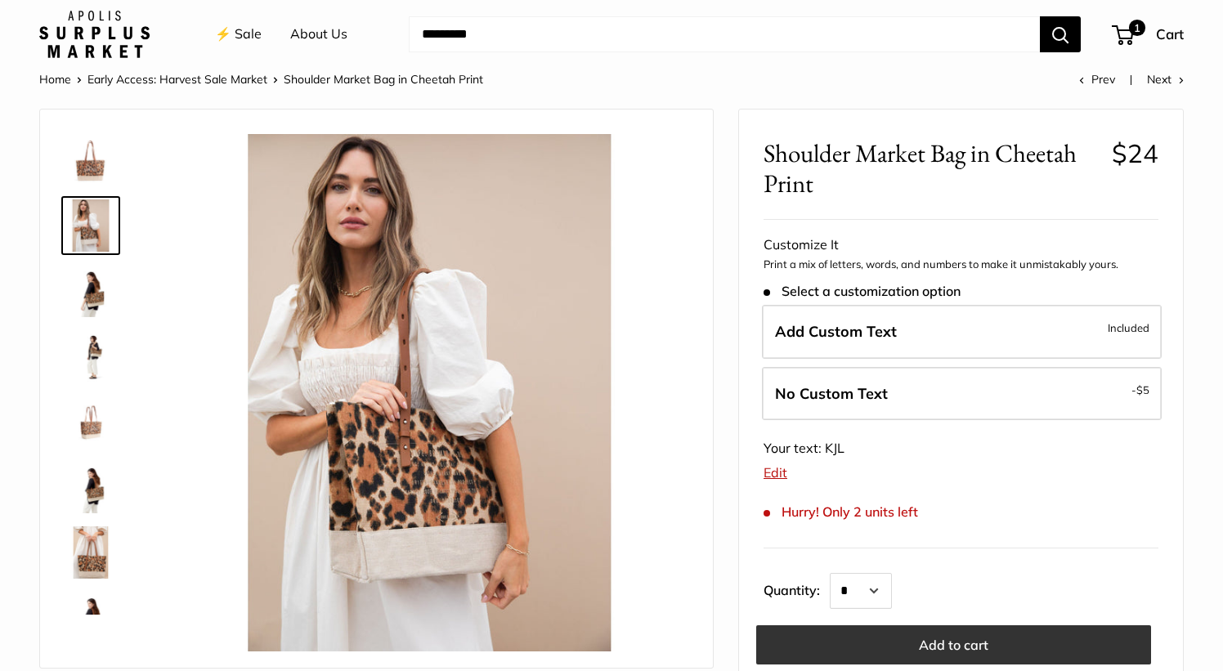
scroll to position [0, 0]
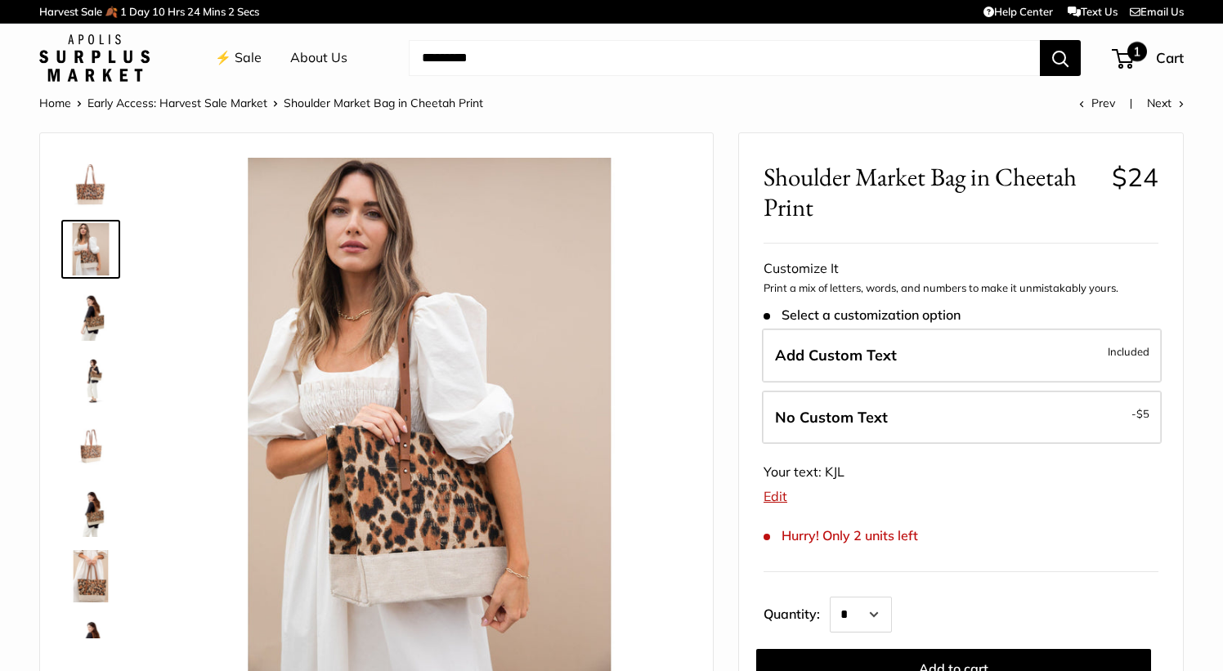
click at [1128, 62] on span "1" at bounding box center [1123, 59] width 22 height 20
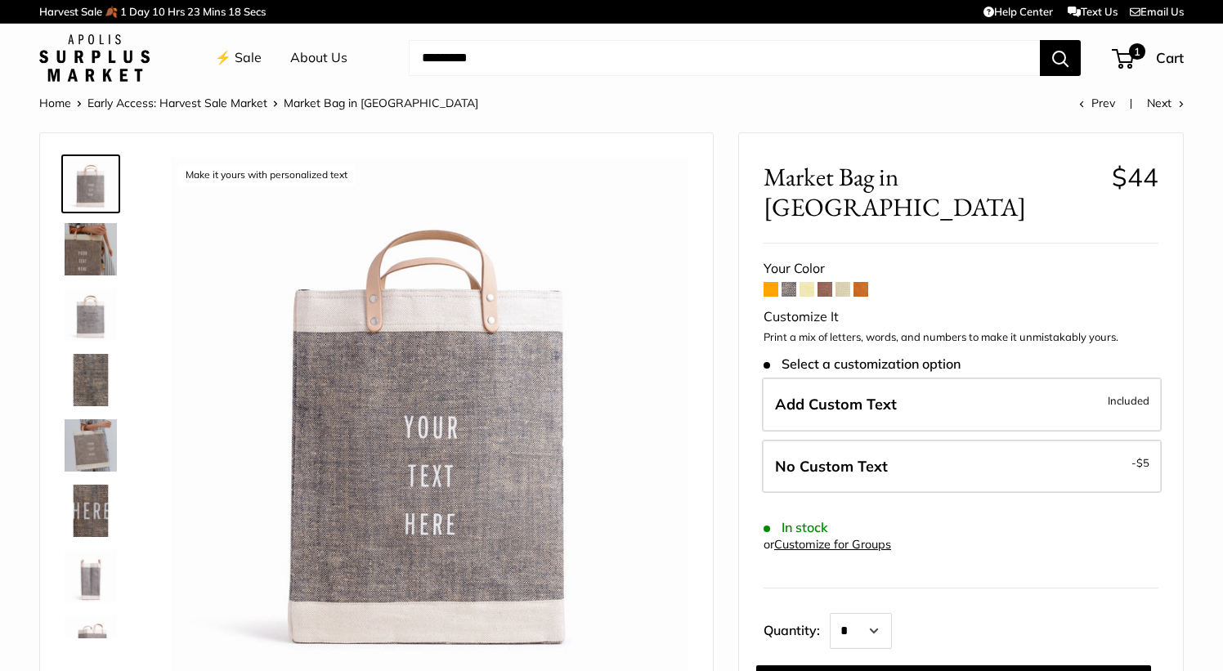
click at [868, 282] on span at bounding box center [861, 289] width 15 height 15
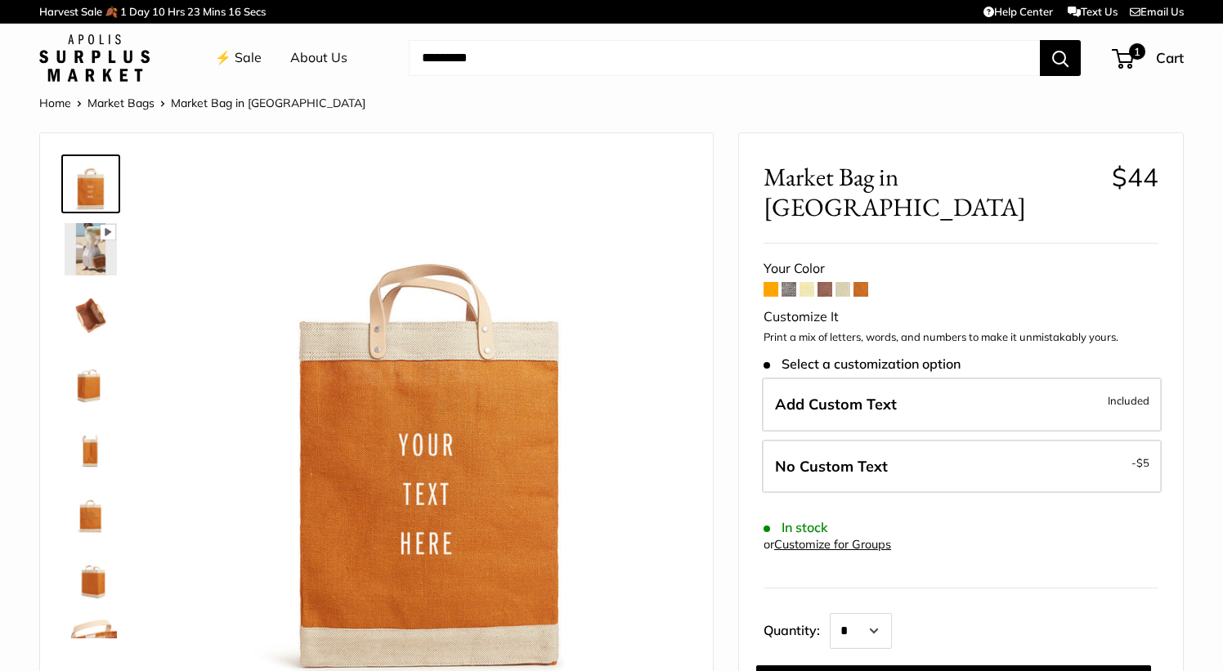
click at [845, 282] on span at bounding box center [843, 289] width 15 height 15
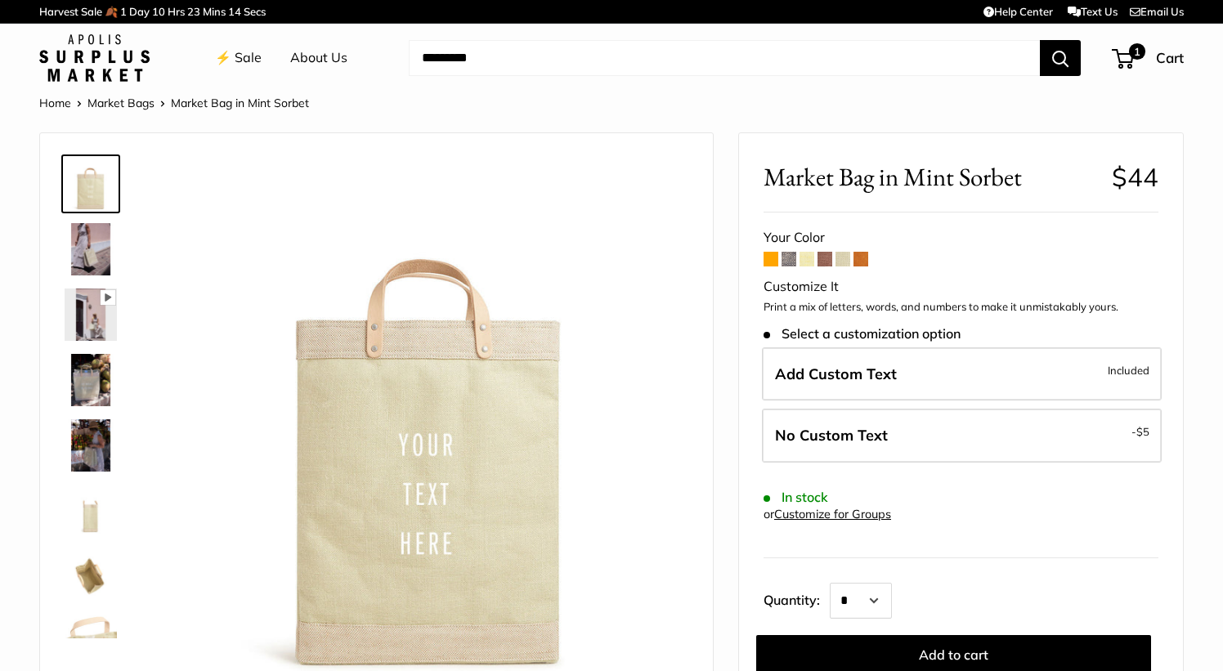
click at [823, 261] on span at bounding box center [825, 259] width 15 height 15
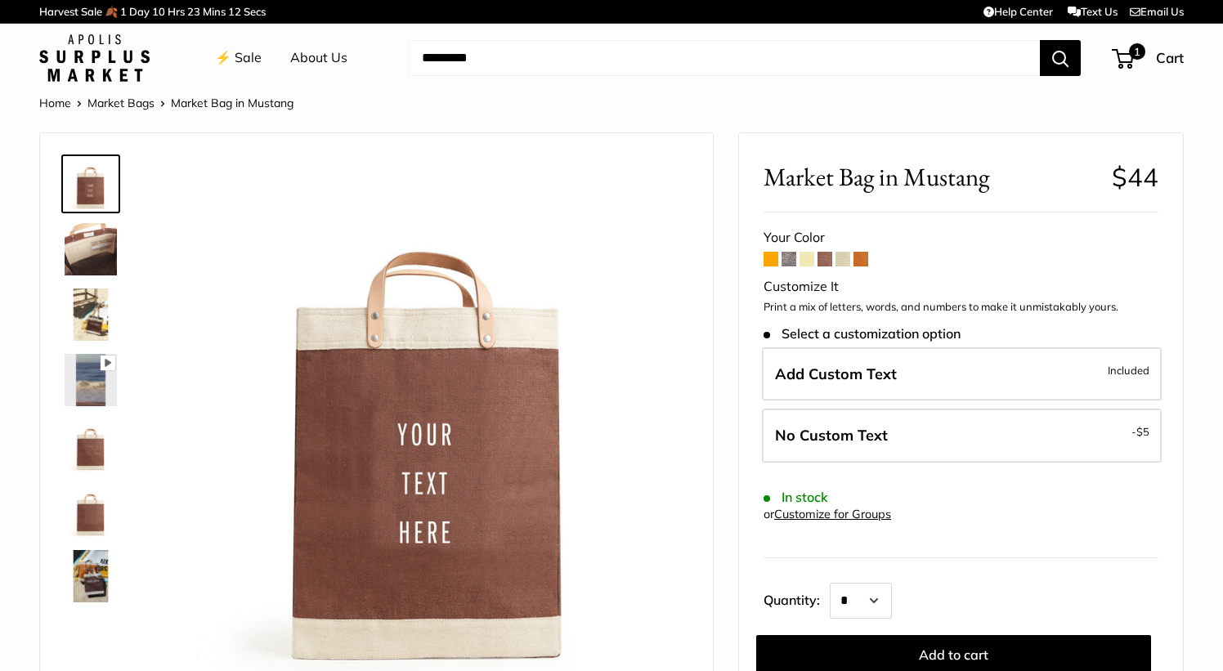
click at [805, 260] on span at bounding box center [807, 259] width 15 height 15
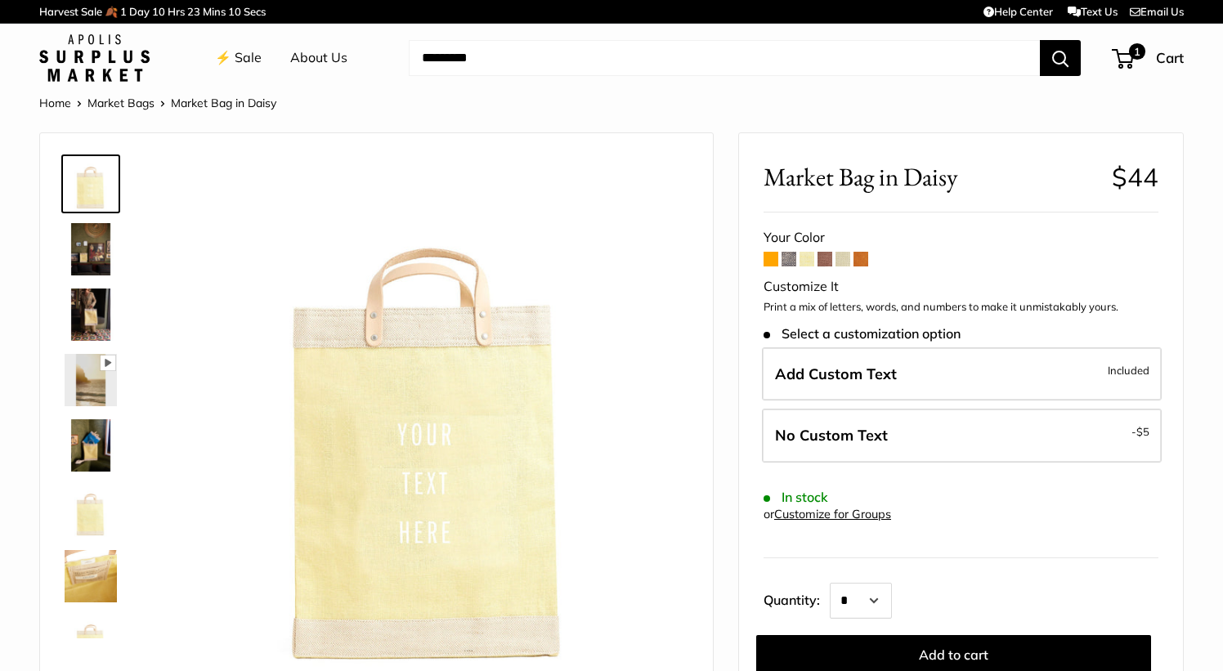
click at [785, 255] on span at bounding box center [789, 259] width 15 height 15
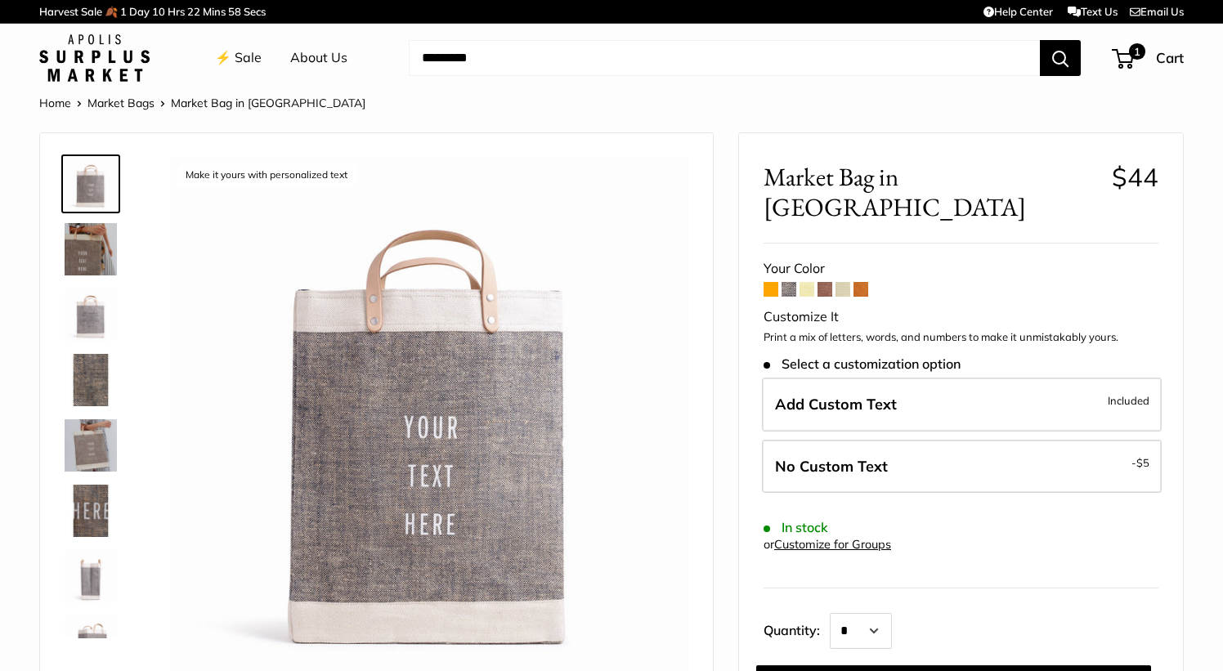
click at [792, 282] on span at bounding box center [789, 289] width 15 height 15
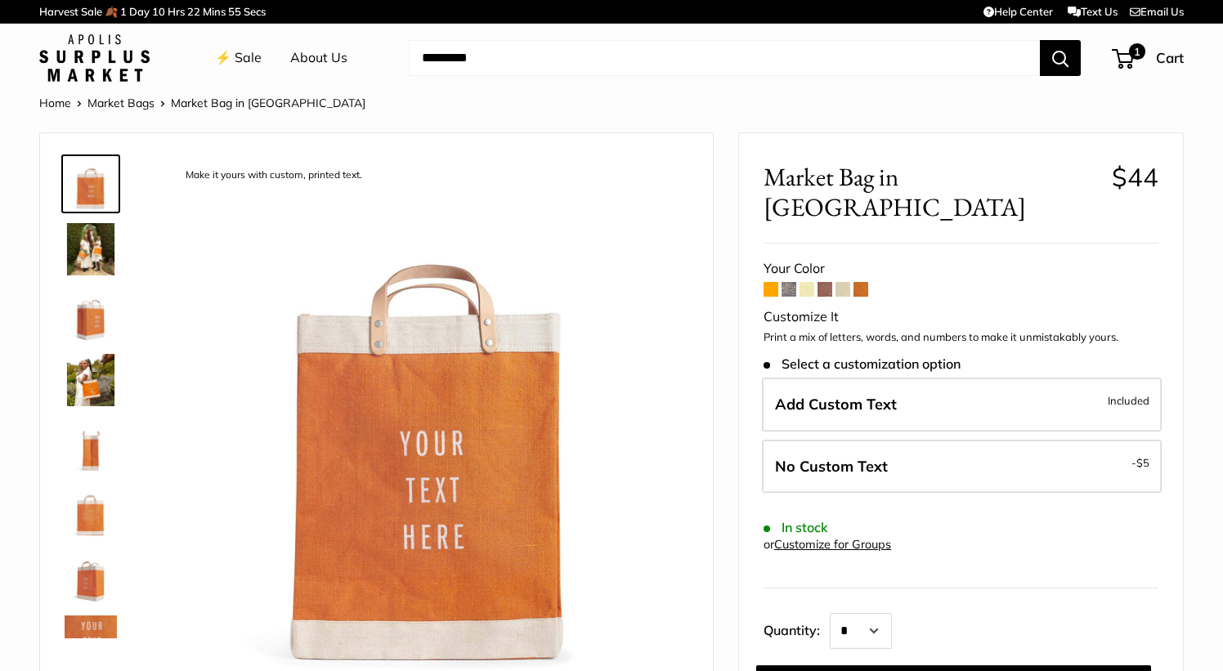
click at [796, 282] on span at bounding box center [789, 289] width 15 height 15
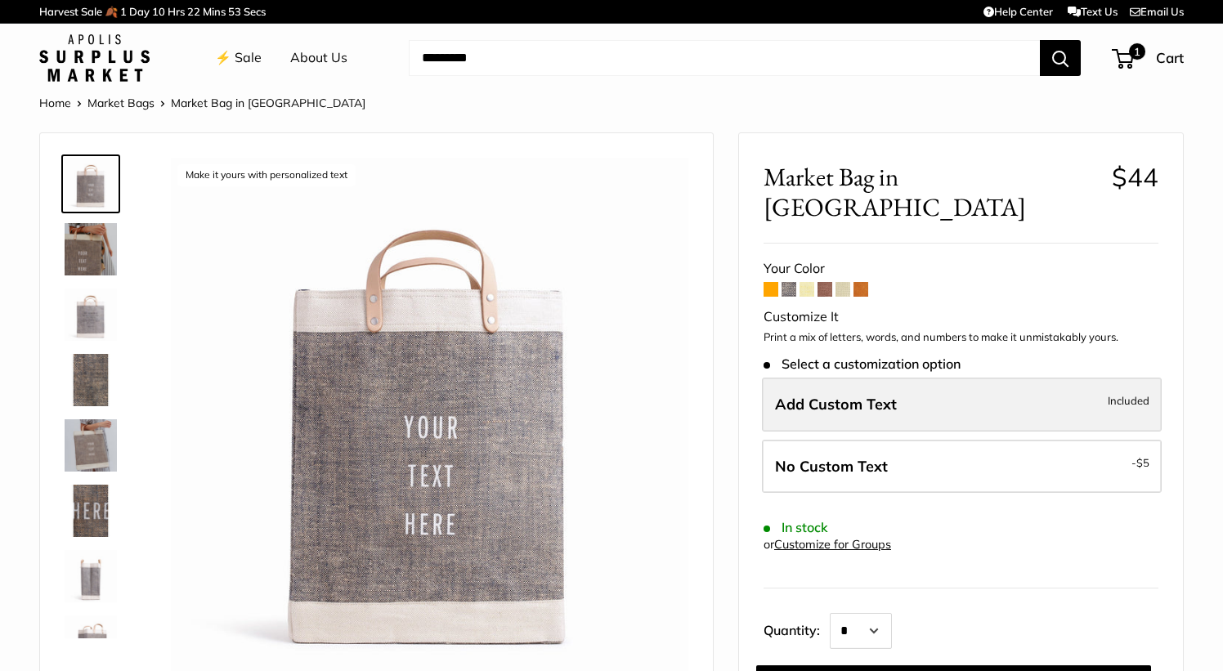
click at [804, 395] on span "Add Custom Text" at bounding box center [836, 404] width 122 height 19
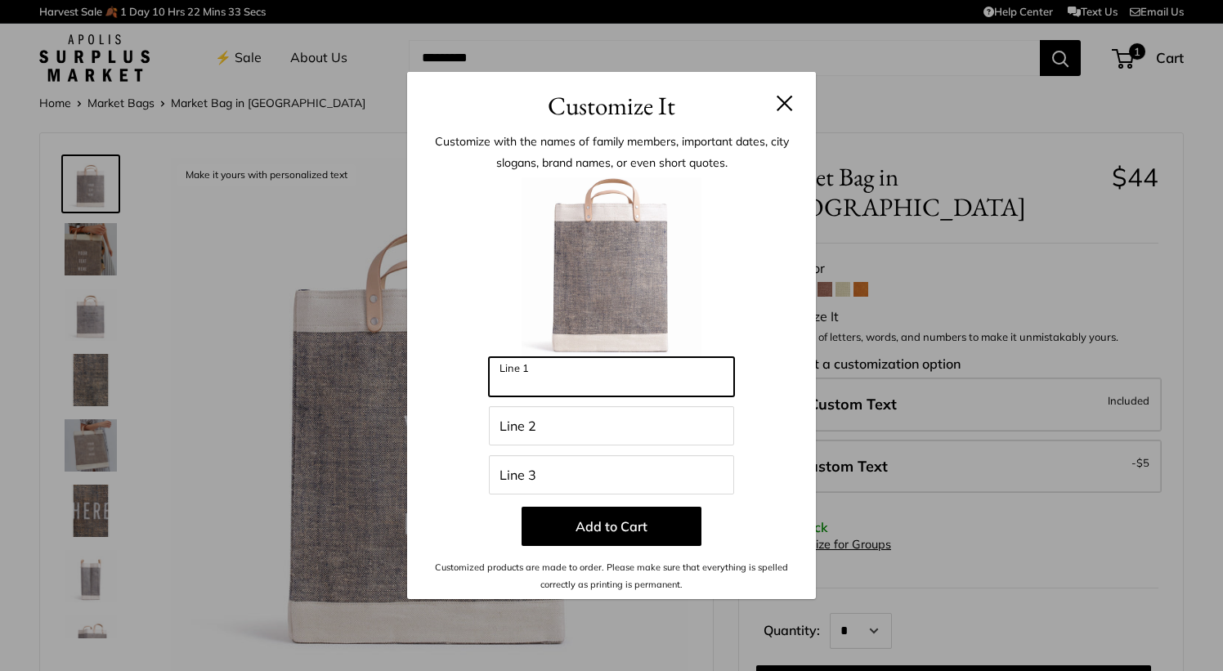
click at [594, 371] on input "Line 1" at bounding box center [611, 376] width 245 height 39
type input "********"
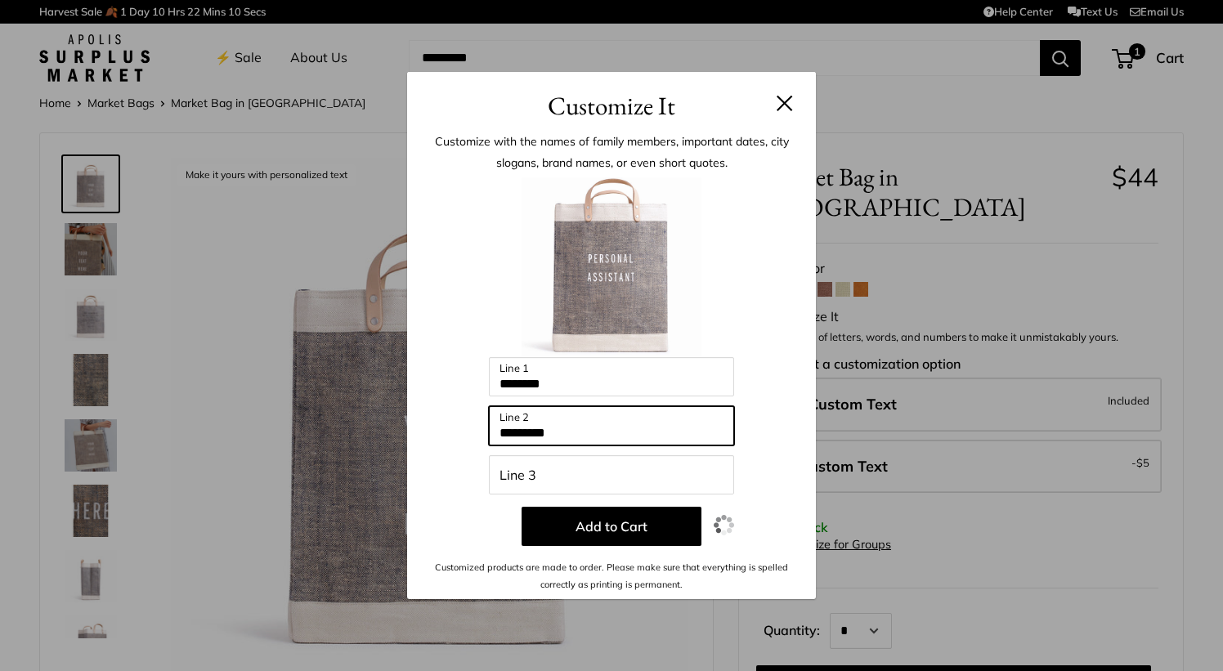
type input "*********"
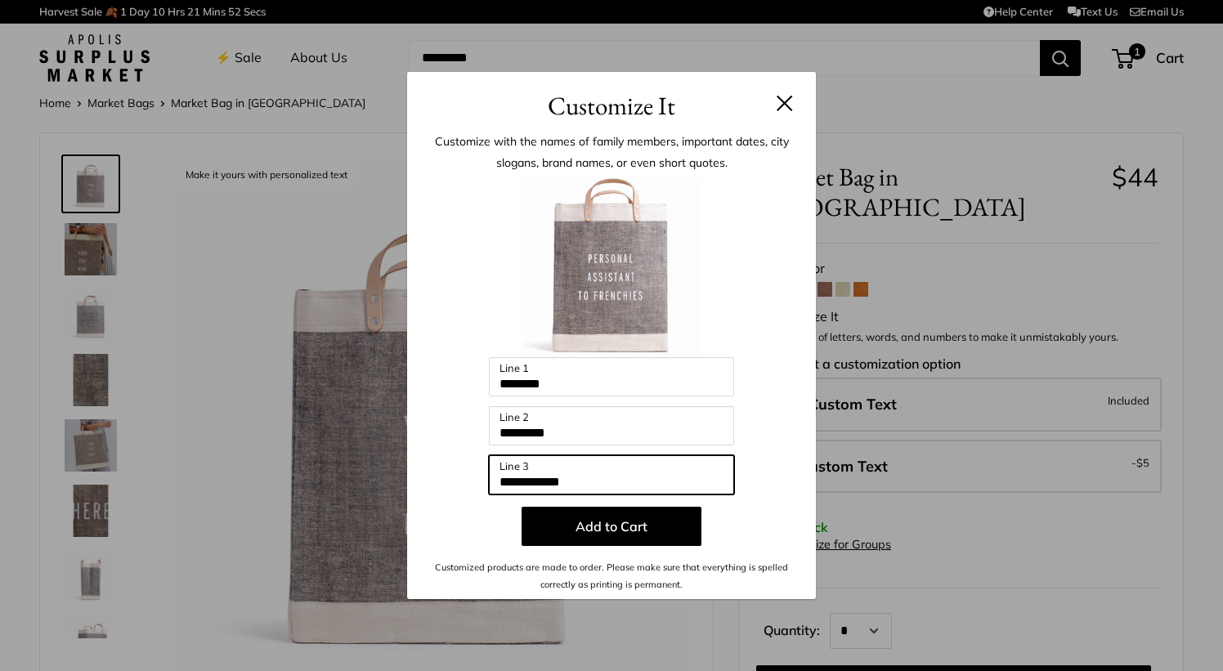
type input "**********"
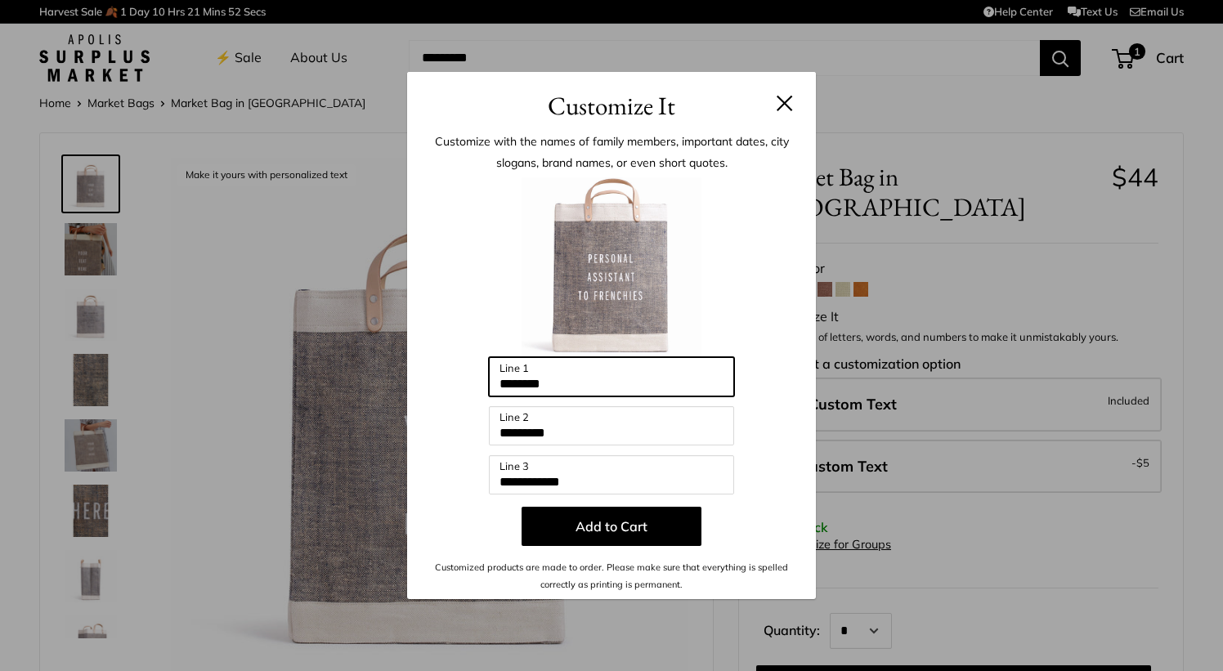
click at [567, 387] on input "********" at bounding box center [611, 376] width 245 height 39
type input "**********"
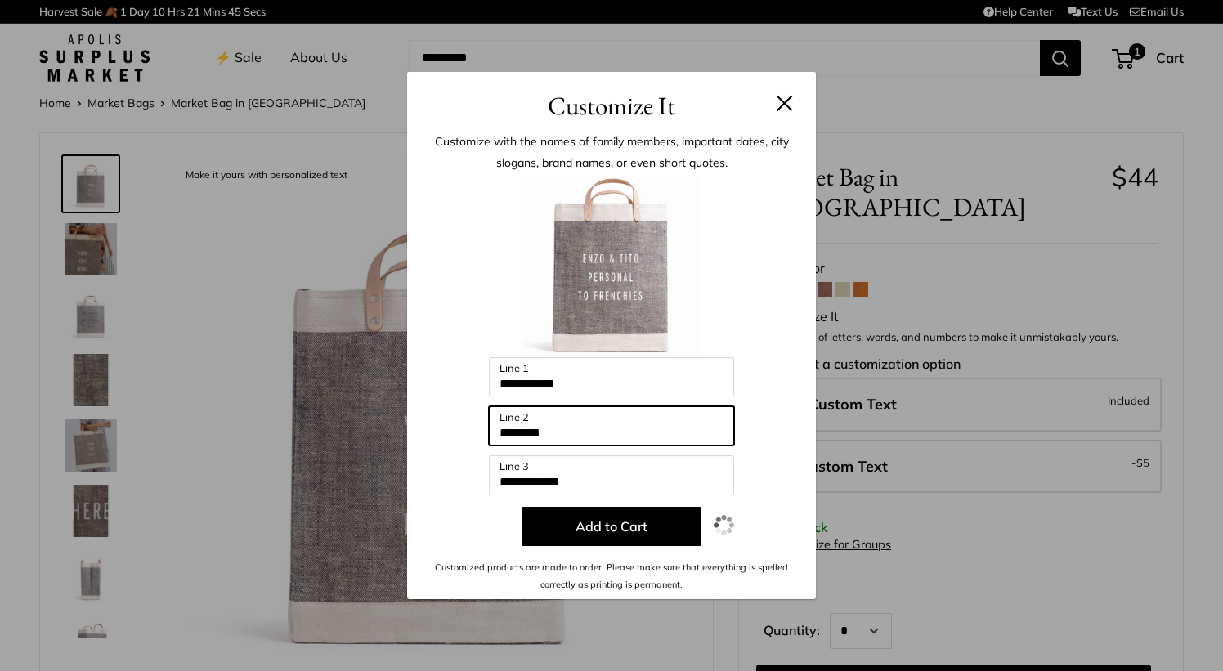
type input "********"
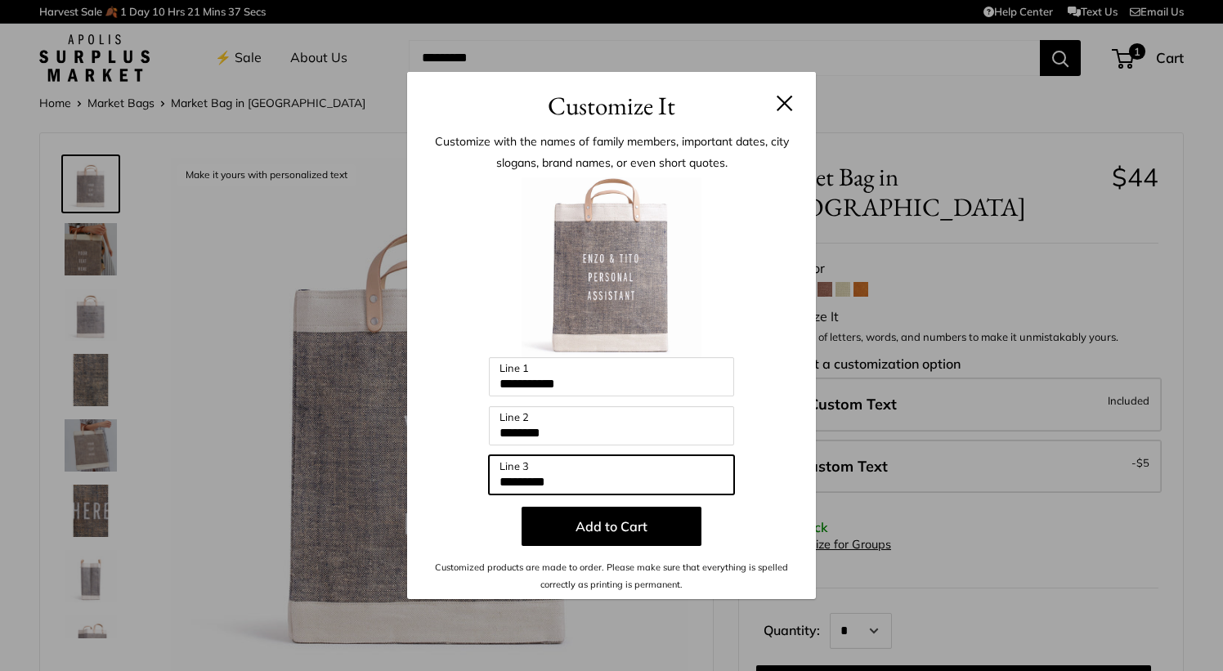
type input "*********"
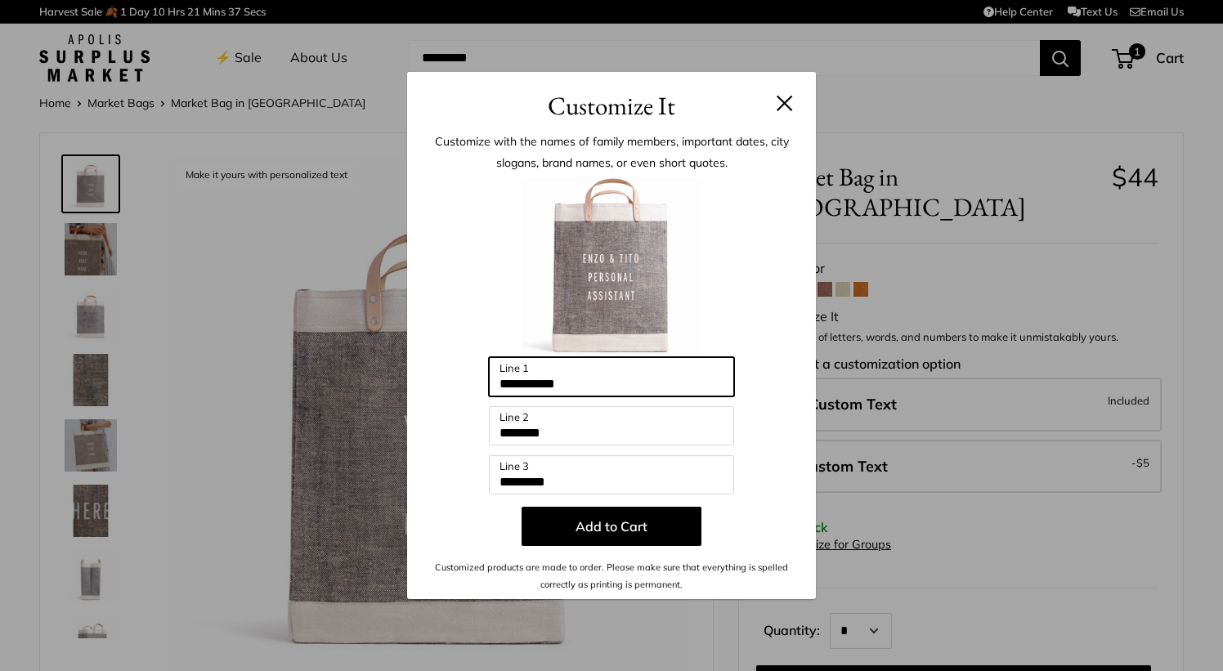
click at [577, 388] on input "**********" at bounding box center [611, 376] width 245 height 39
type input "**********"
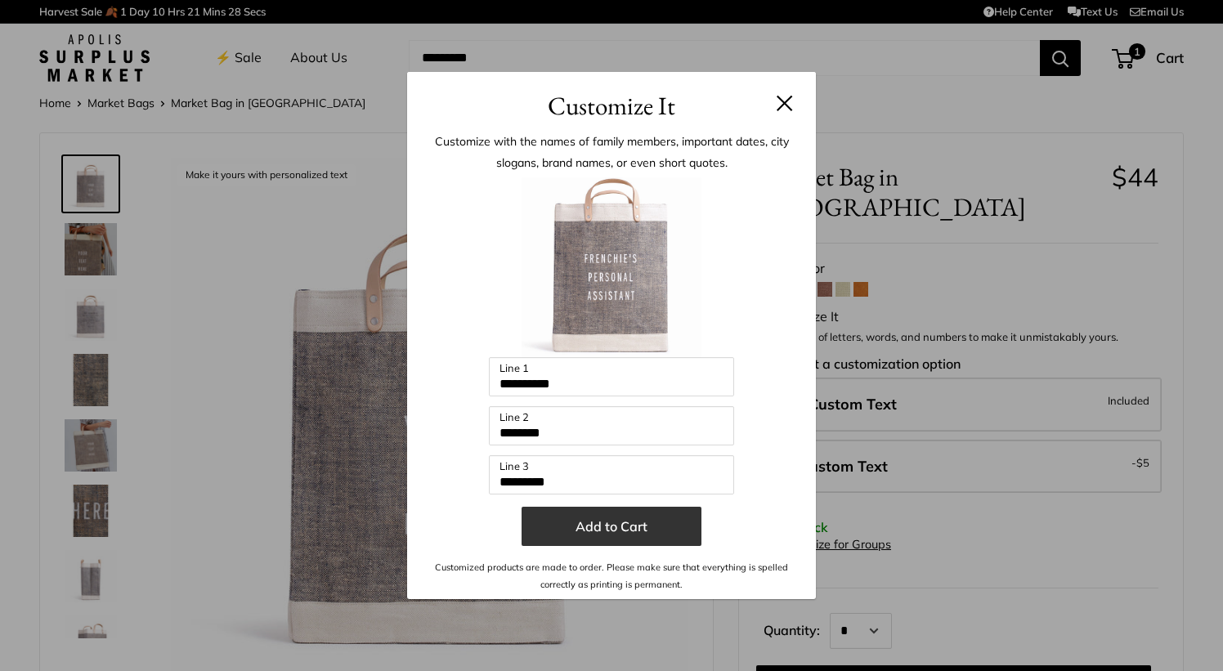
click at [617, 524] on button "Add to Cart" at bounding box center [612, 526] width 180 height 39
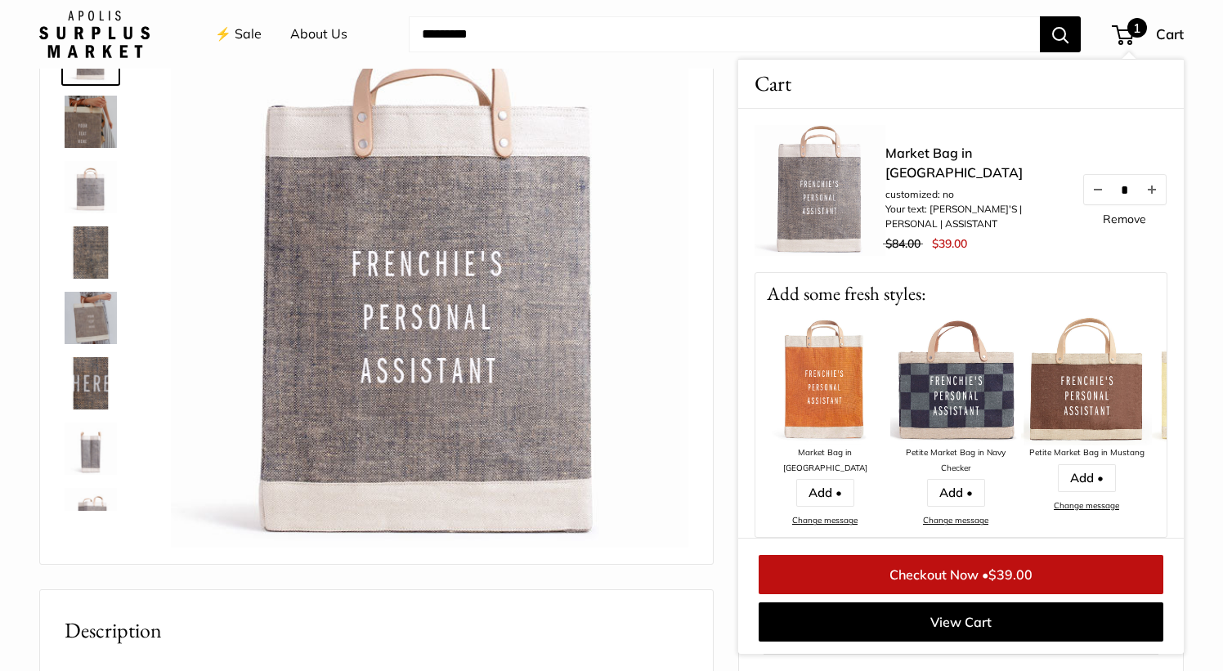
scroll to position [180, 0]
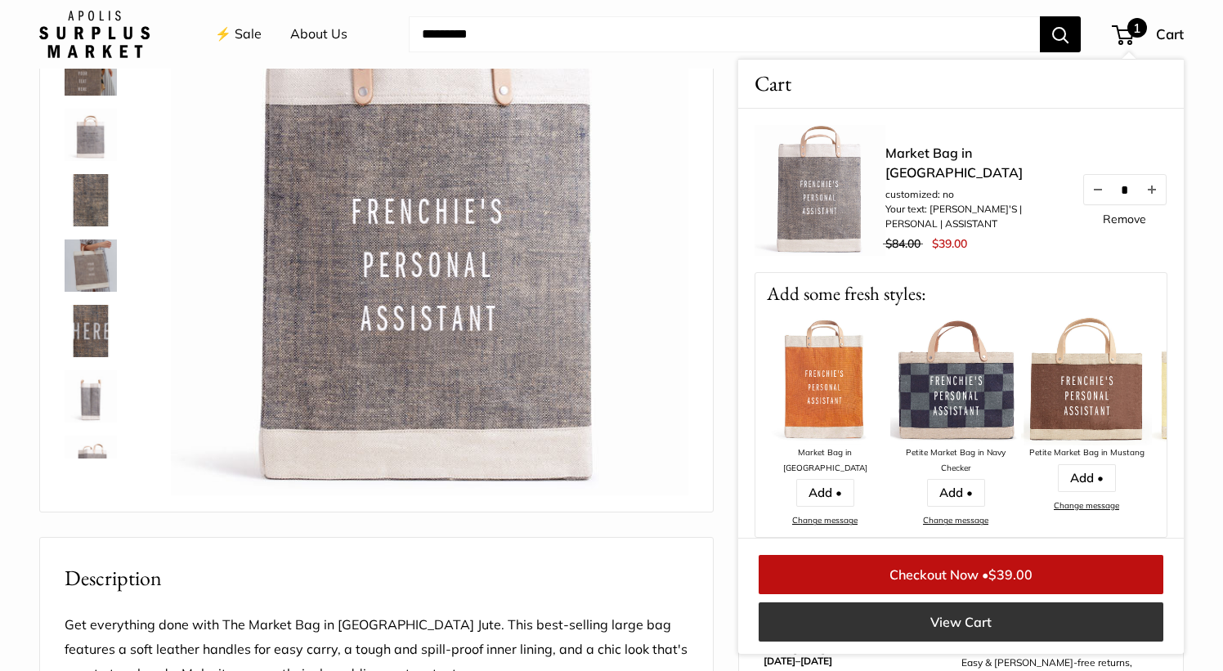
click at [895, 628] on link "View Cart" at bounding box center [961, 622] width 405 height 39
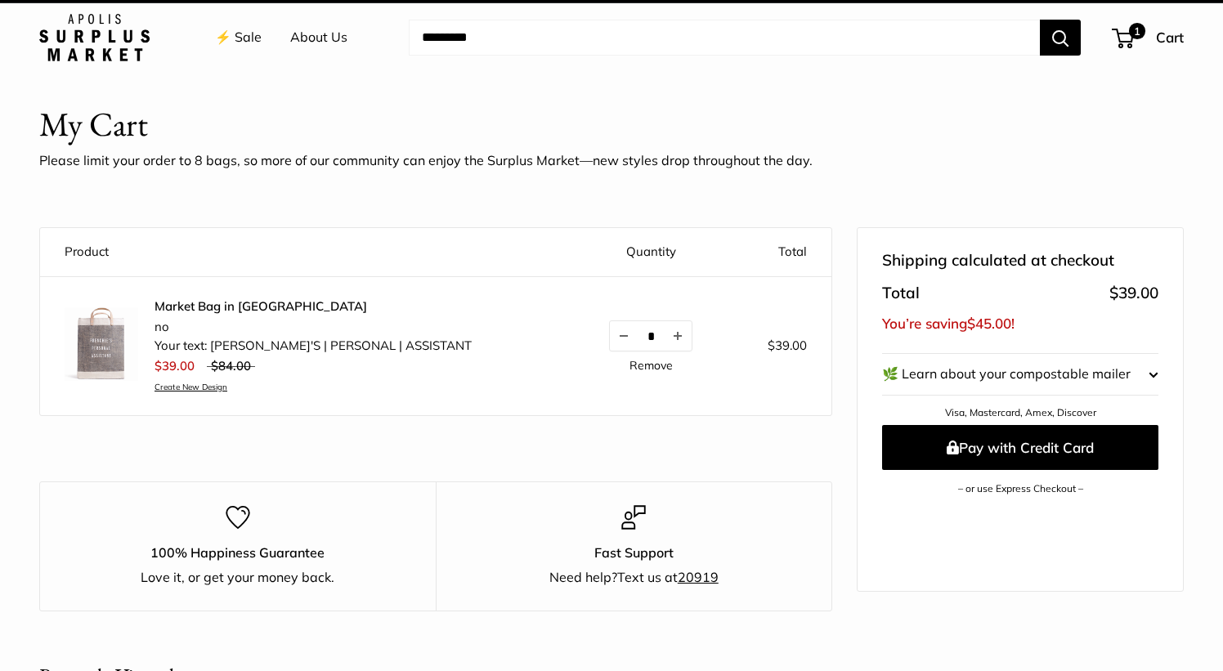
scroll to position [34, 0]
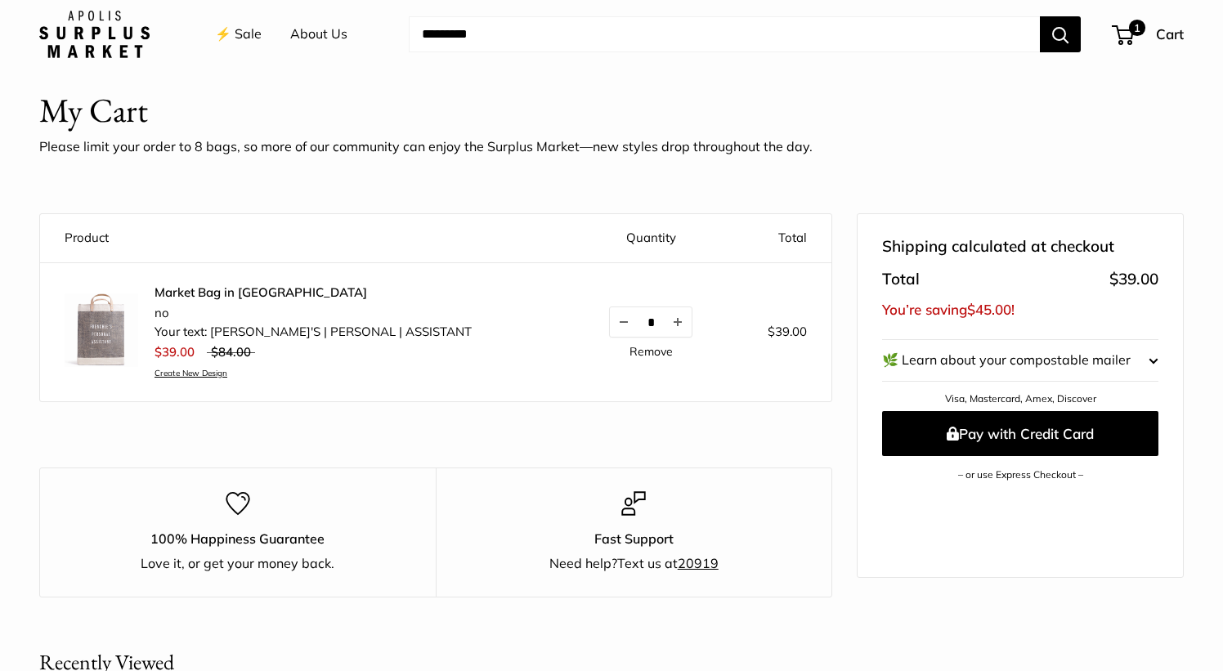
click at [79, 37] on img at bounding box center [94, 34] width 110 height 47
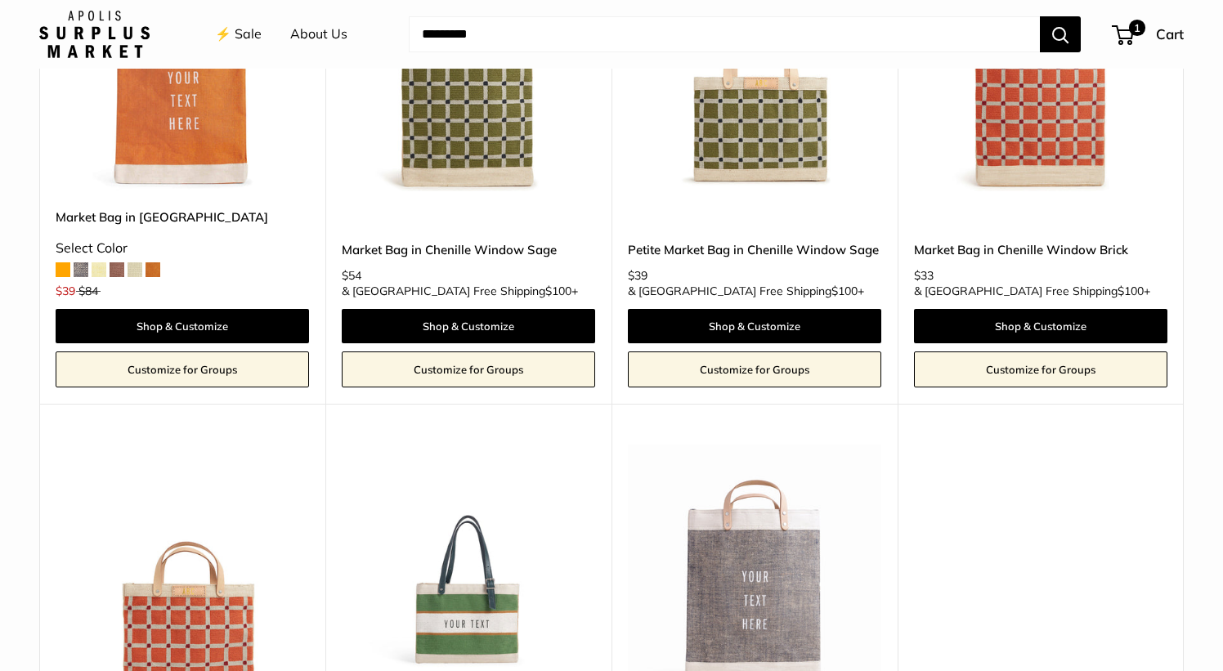
scroll to position [2888, 0]
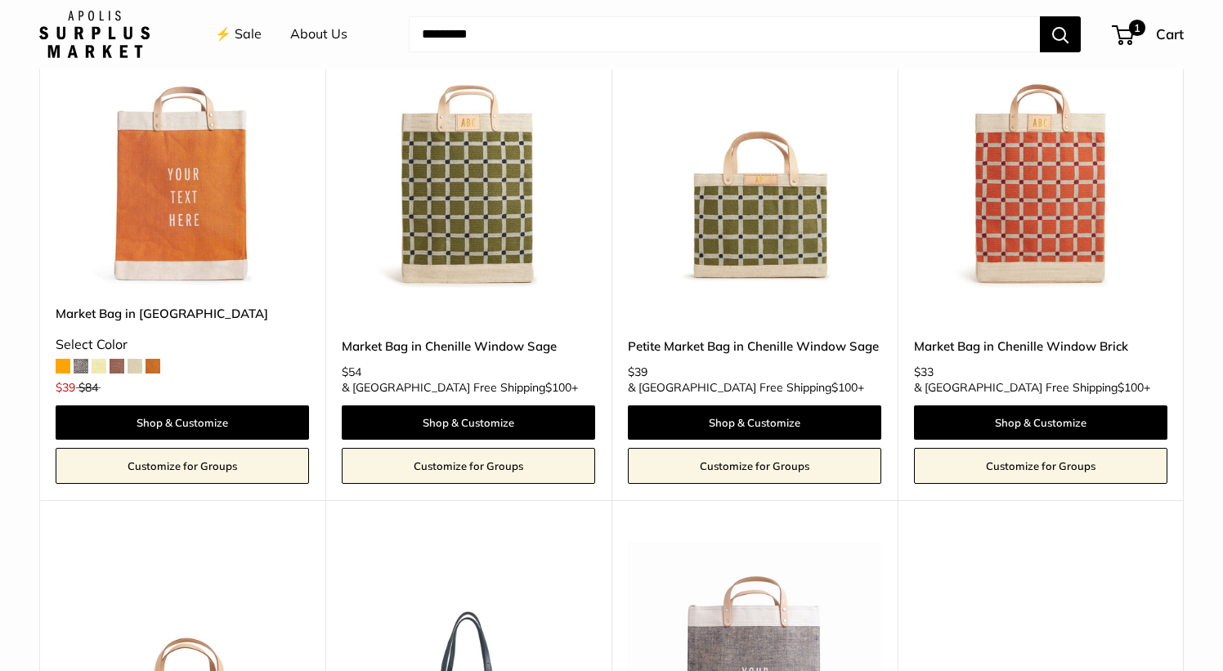
click at [0, 0] on img at bounding box center [0, 0] width 0 height 0
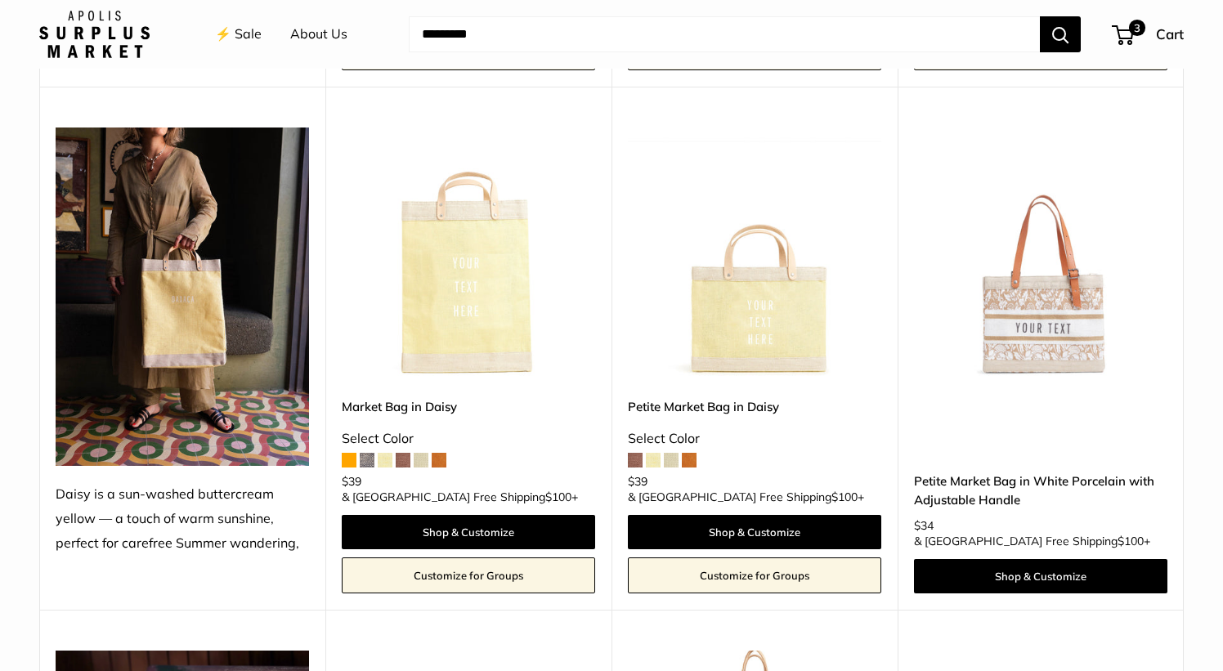
scroll to position [1741, 0]
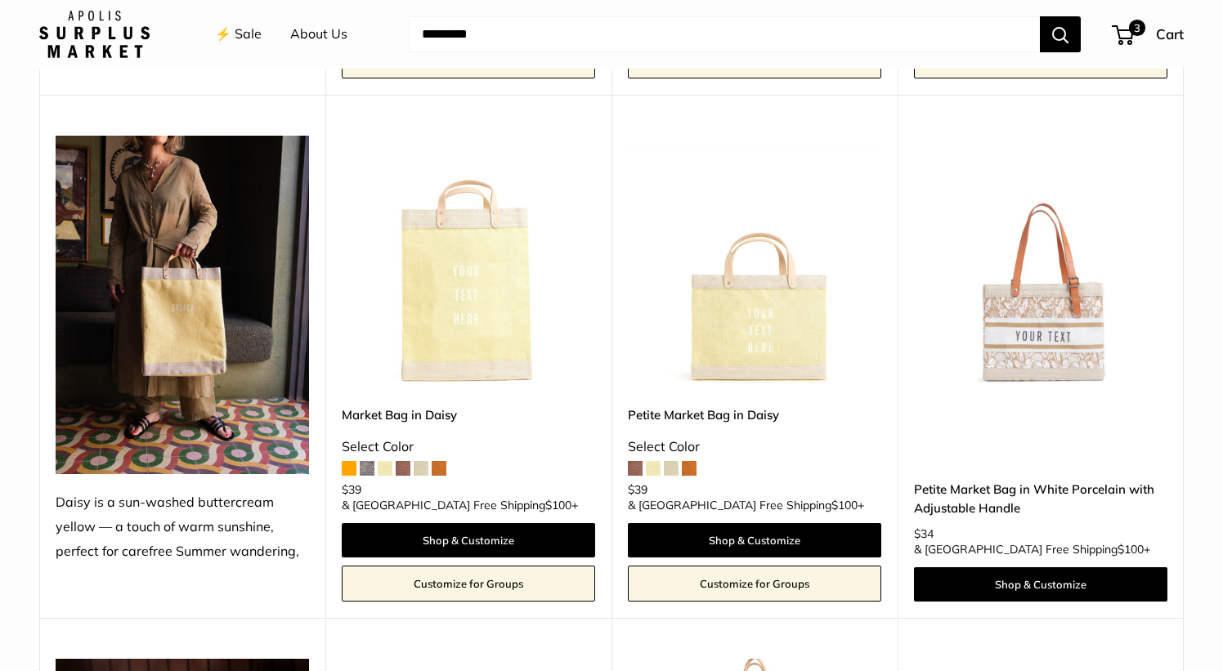
click at [0, 0] on img at bounding box center [0, 0] width 0 height 0
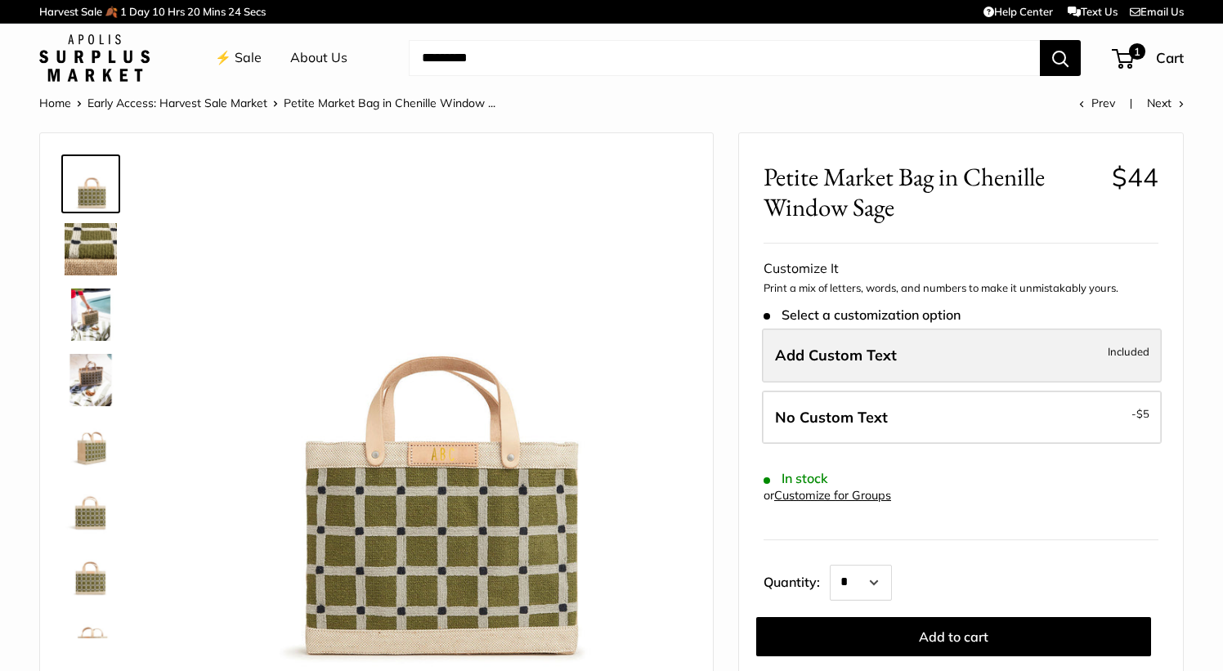
click at [802, 366] on label "Add Custom Text Included" at bounding box center [962, 356] width 400 height 54
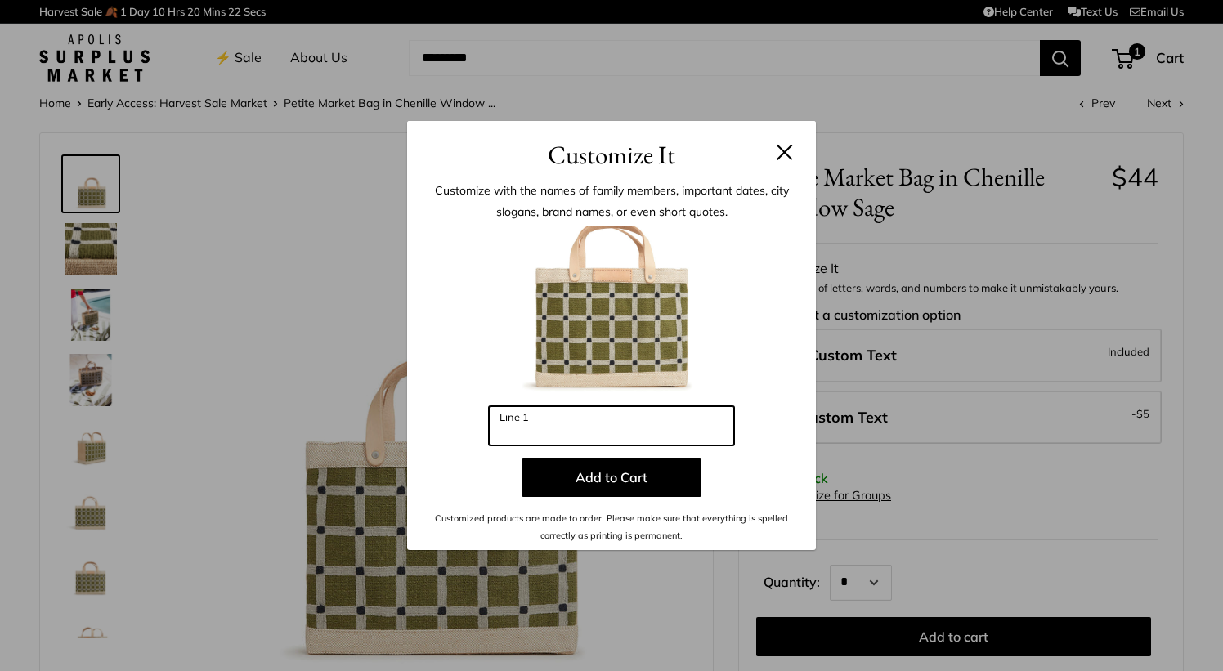
click at [656, 424] on input "Line 1" at bounding box center [611, 425] width 245 height 39
click at [581, 435] on input "***" at bounding box center [611, 425] width 245 height 39
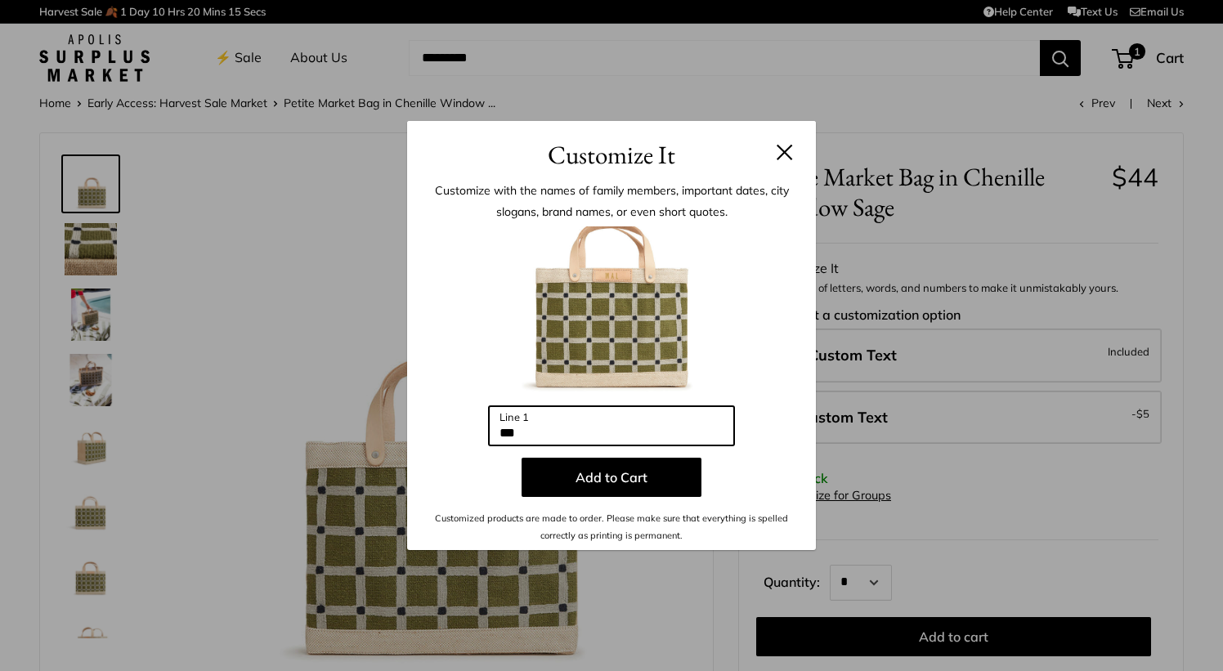
click at [581, 435] on input "***" at bounding box center [611, 425] width 245 height 39
type input "*"
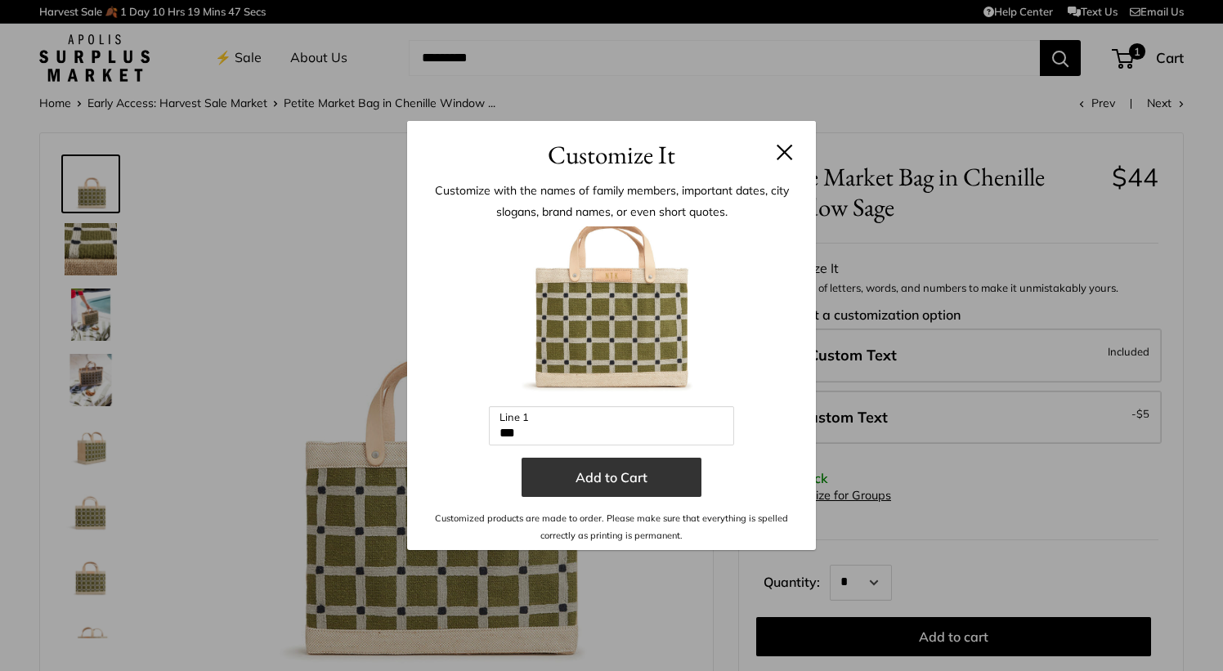
click at [631, 486] on button "Add to Cart" at bounding box center [612, 477] width 180 height 39
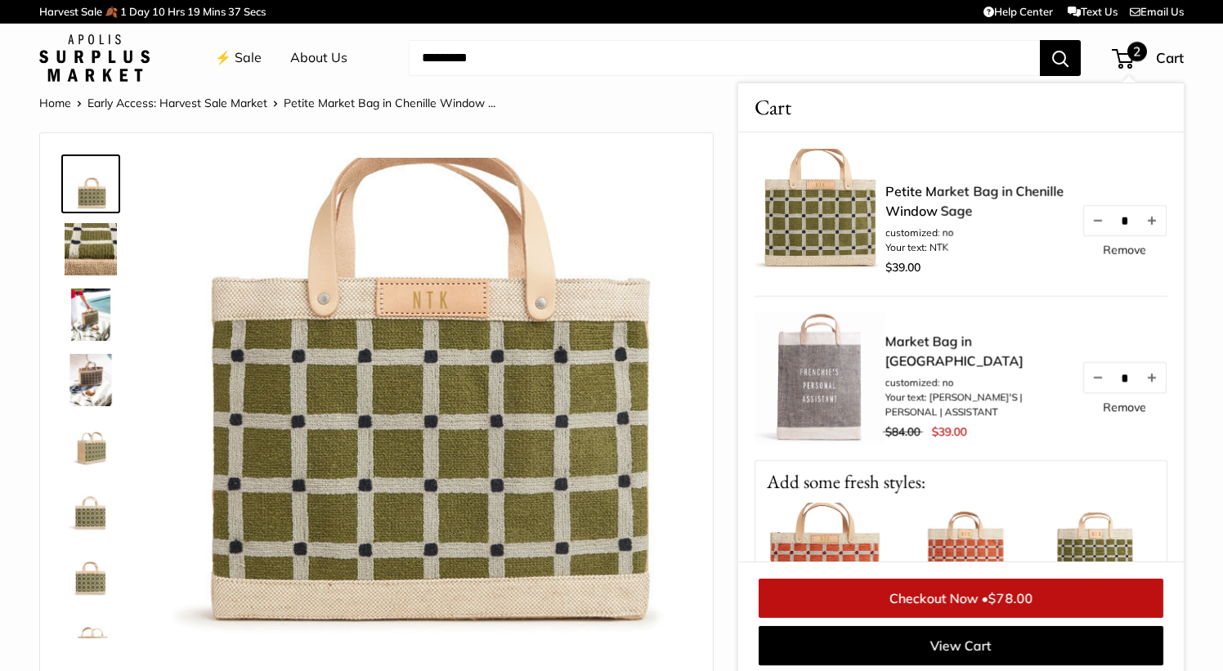
click at [413, 407] on img at bounding box center [430, 417] width 518 height 518
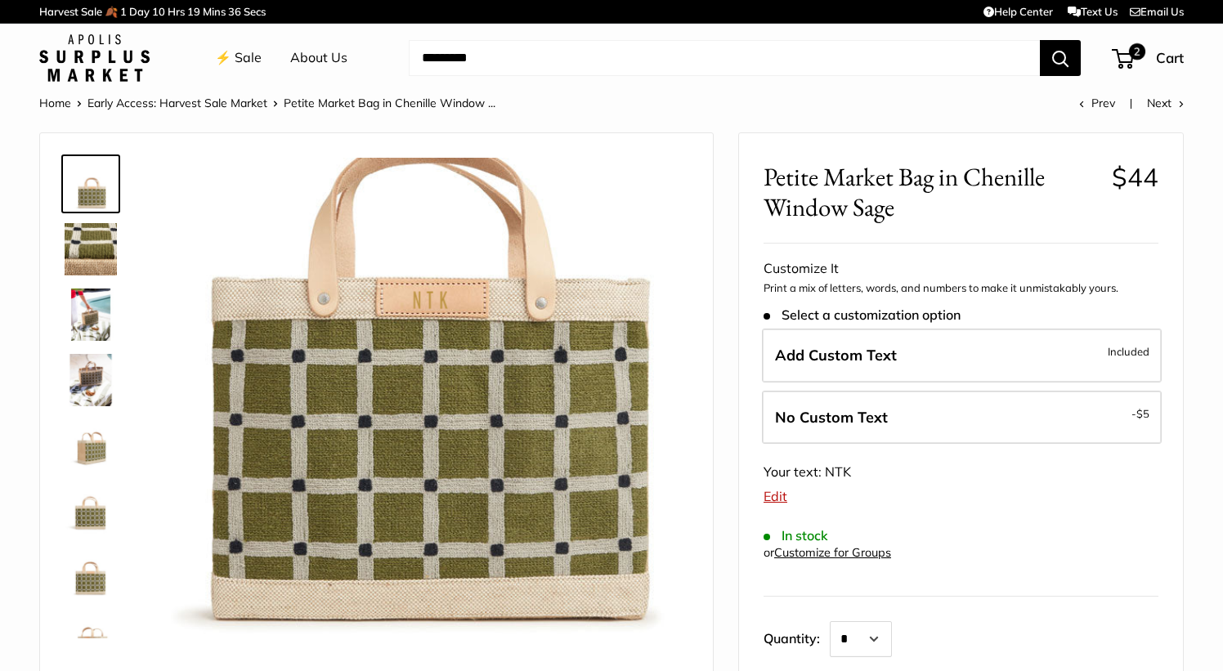
click at [413, 407] on img at bounding box center [430, 417] width 518 height 518
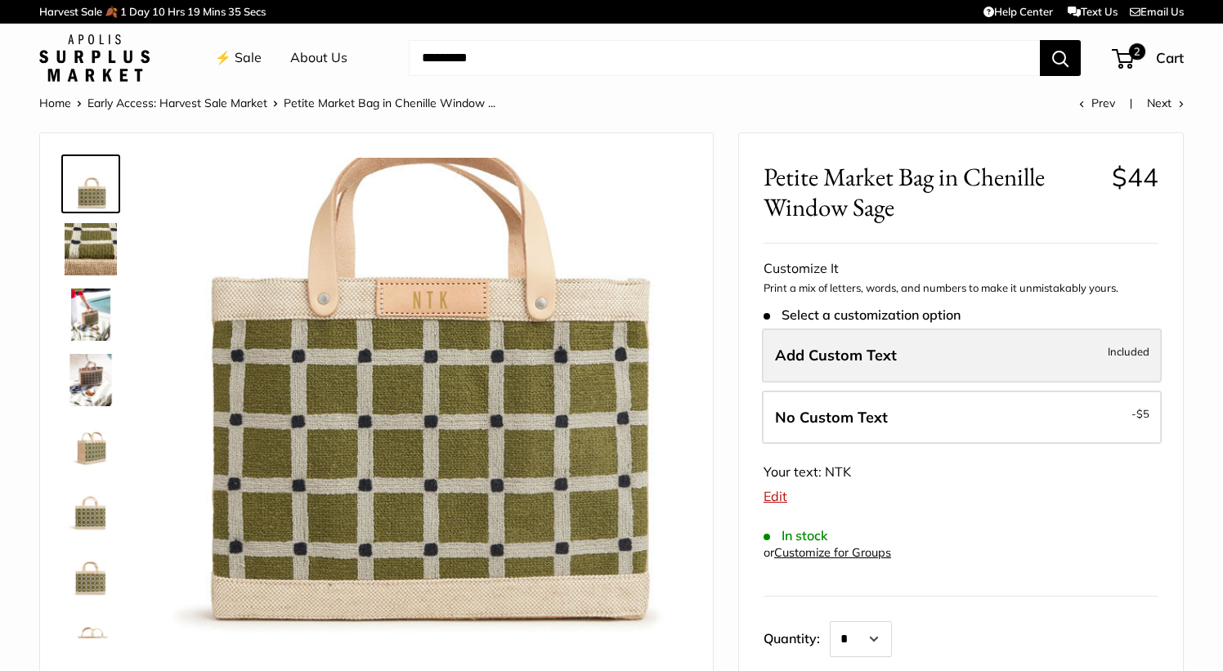
click at [770, 353] on label "Add Custom Text Included" at bounding box center [962, 356] width 400 height 54
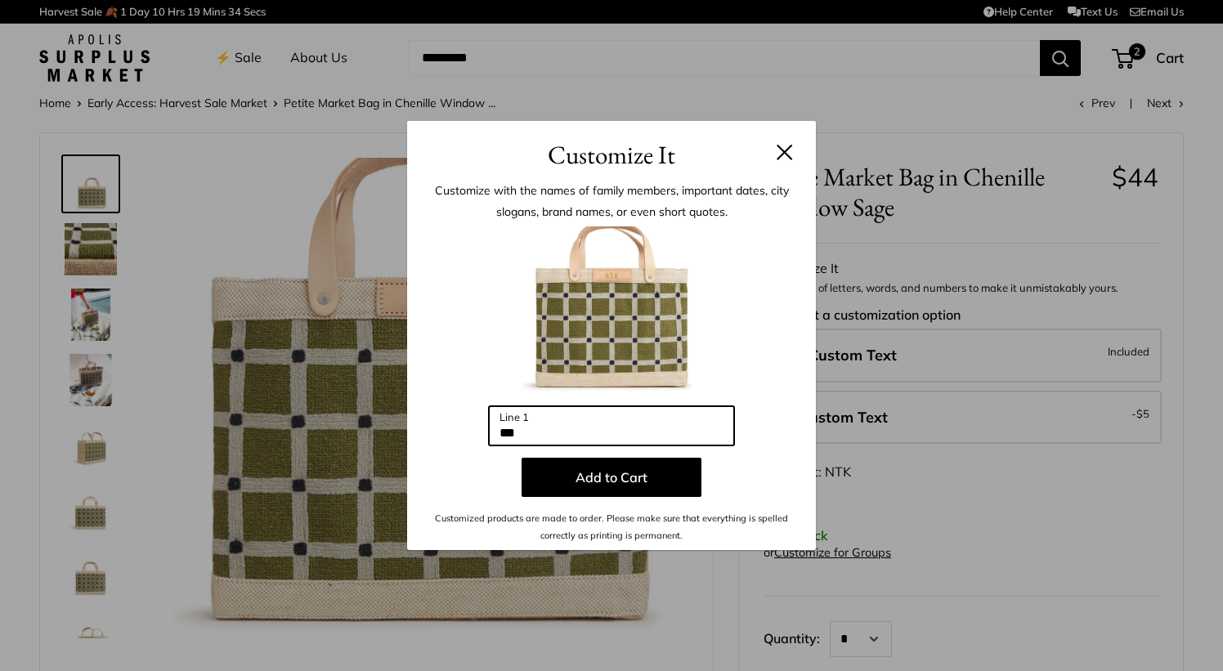
click at [619, 431] on input "***" at bounding box center [611, 425] width 245 height 39
type input "***"
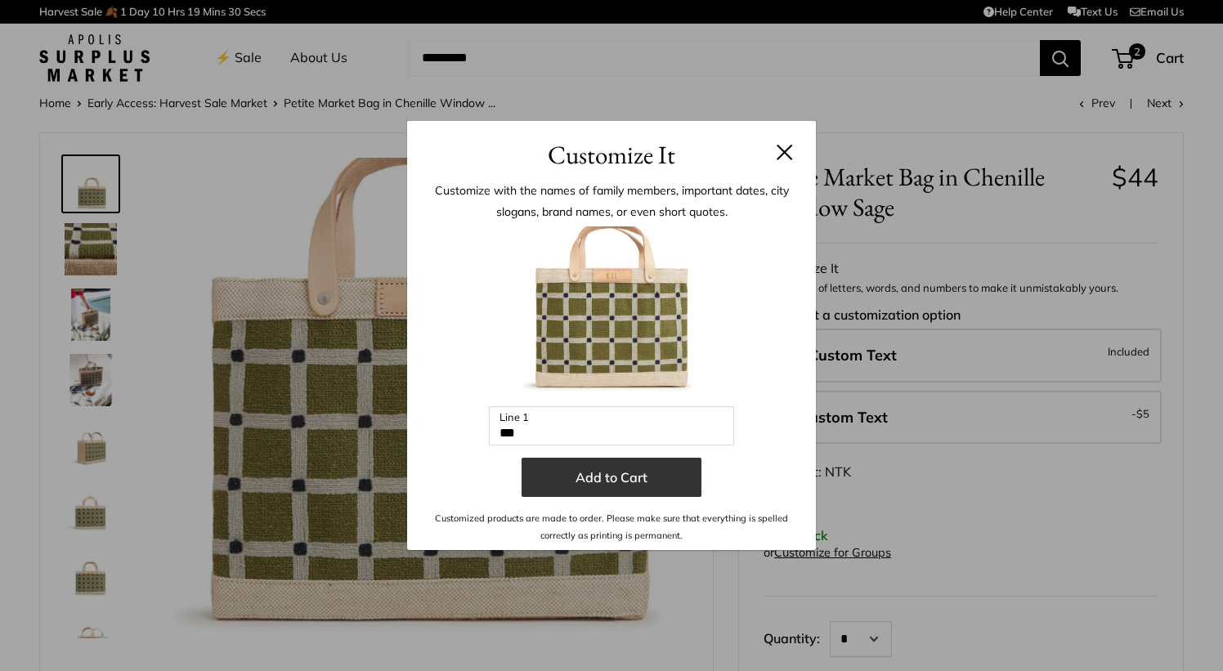
click at [624, 486] on button "Add to Cart" at bounding box center [612, 477] width 180 height 39
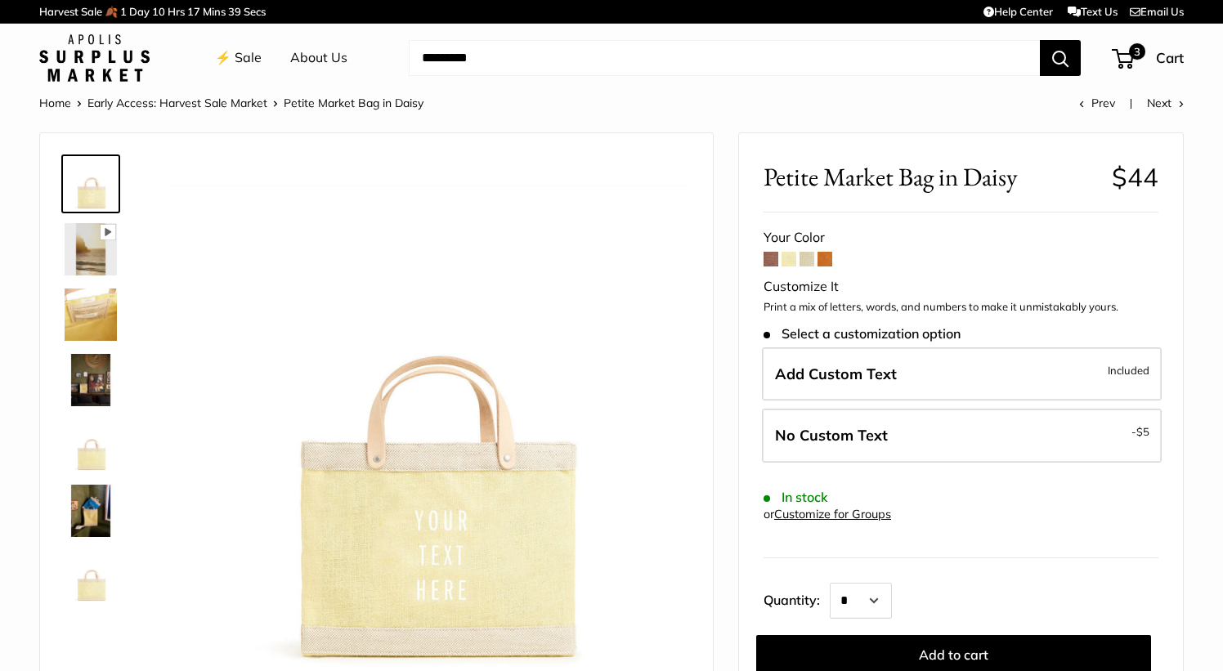
click at [774, 258] on span at bounding box center [771, 259] width 15 height 15
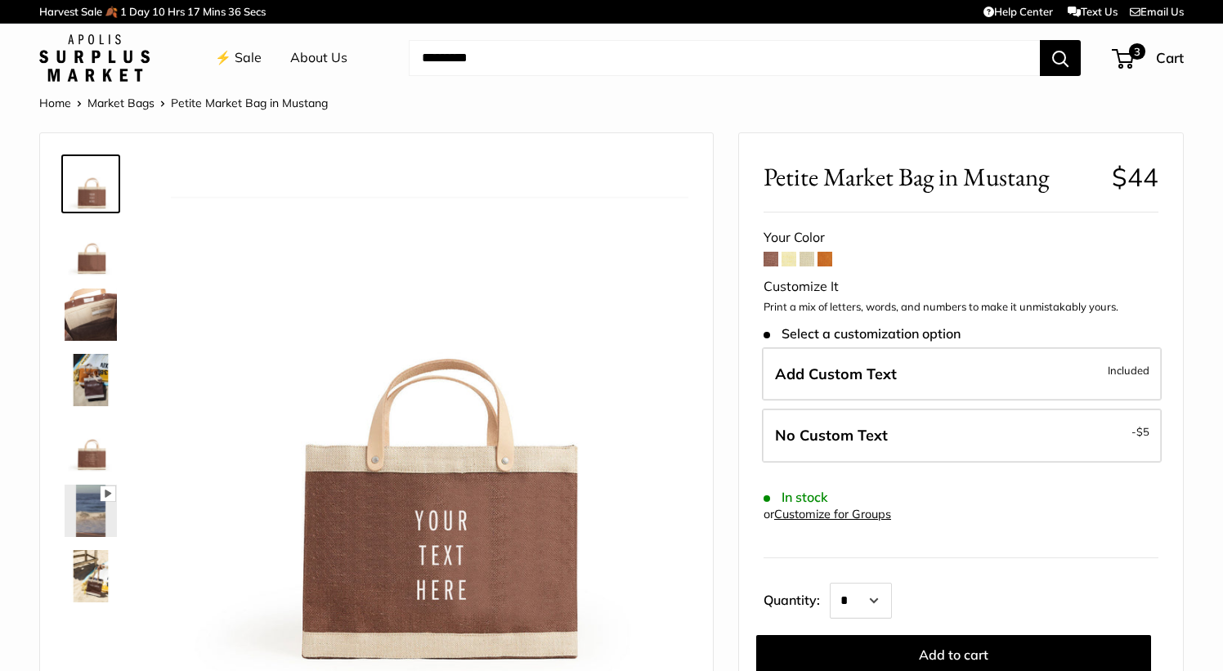
click at [787, 261] on span at bounding box center [789, 259] width 15 height 15
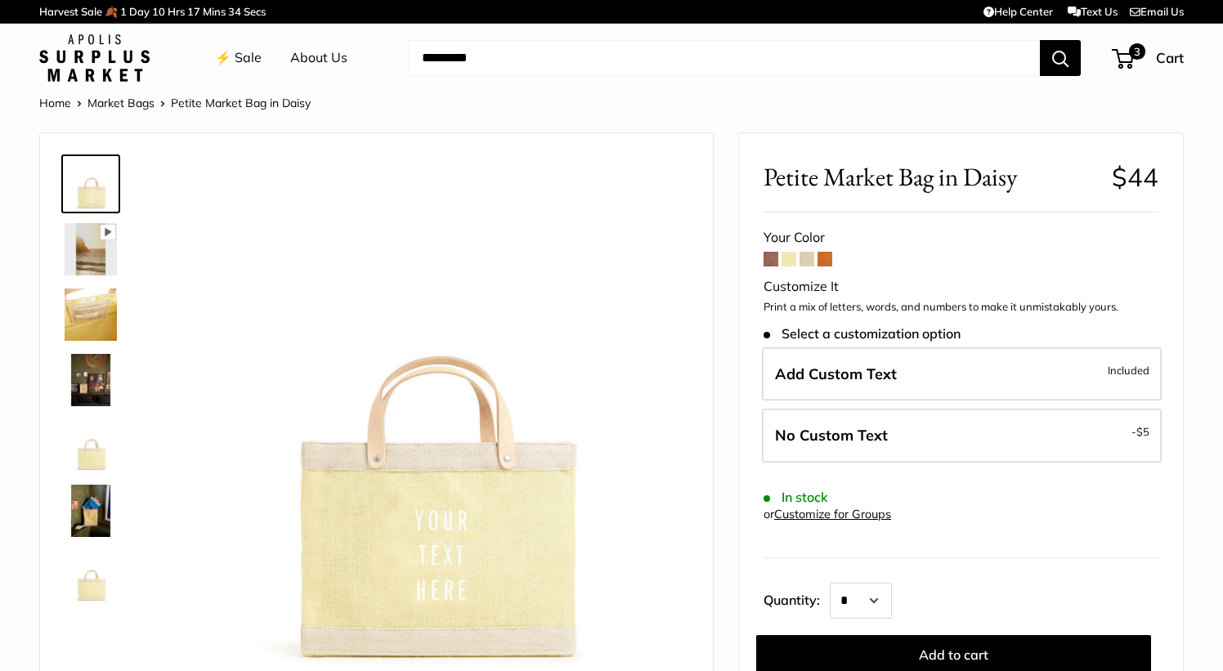
click at [811, 259] on span at bounding box center [807, 259] width 15 height 15
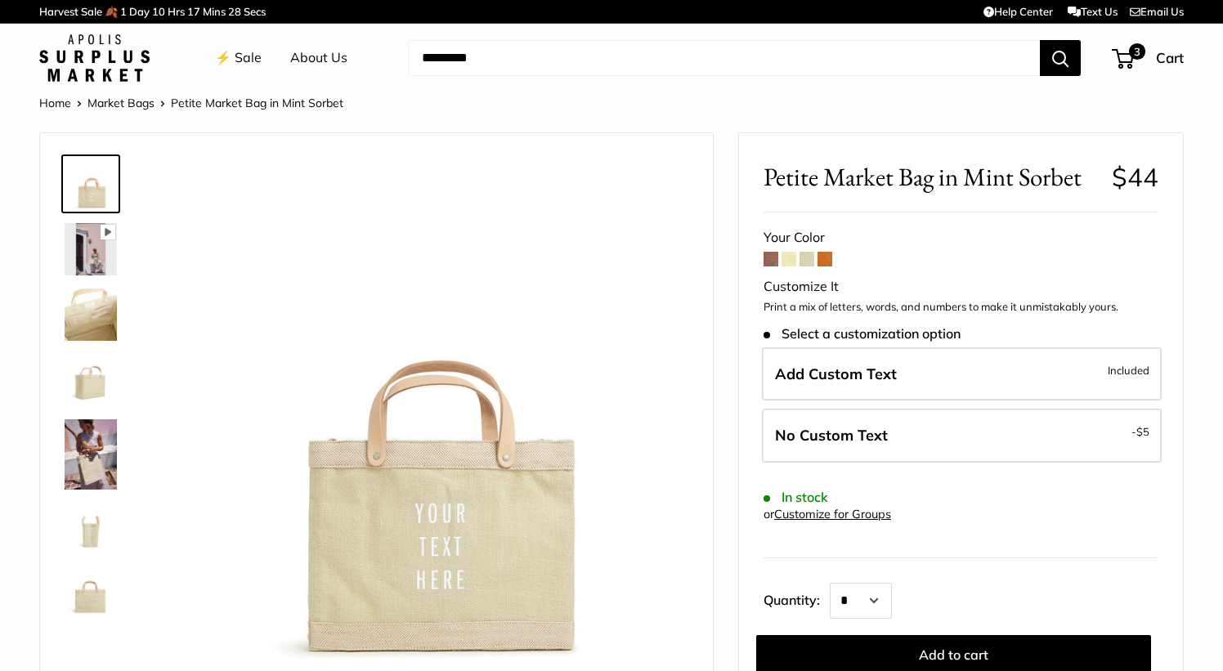
click at [827, 255] on span at bounding box center [825, 259] width 15 height 15
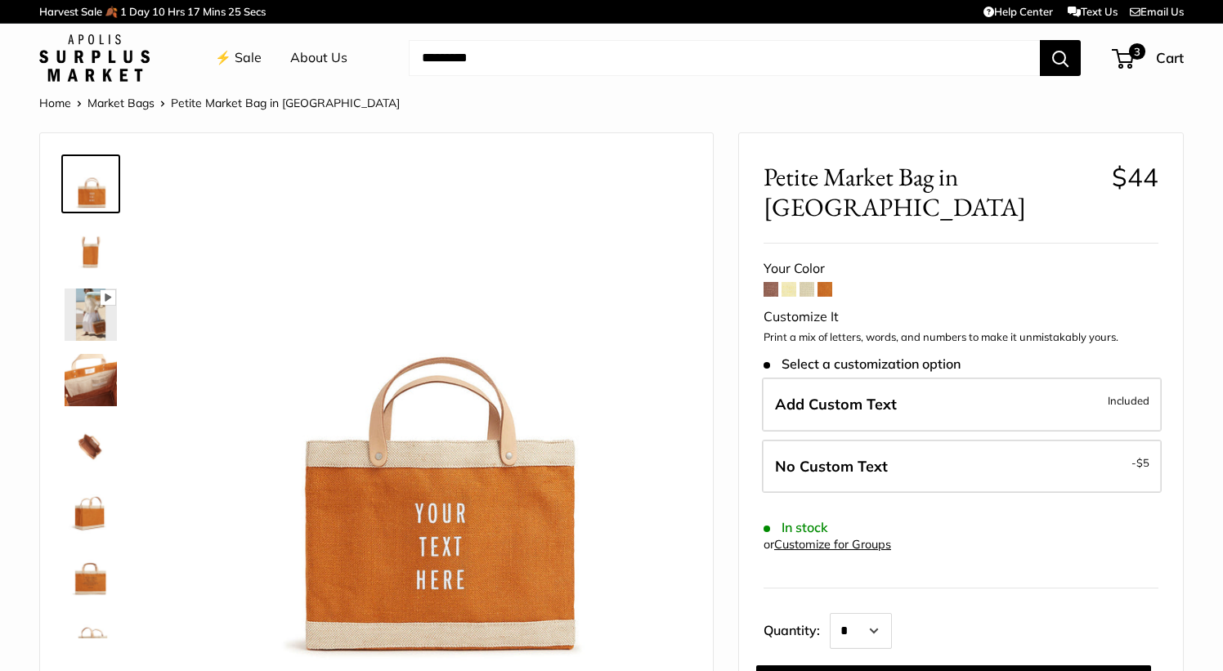
click at [769, 282] on span at bounding box center [771, 289] width 15 height 15
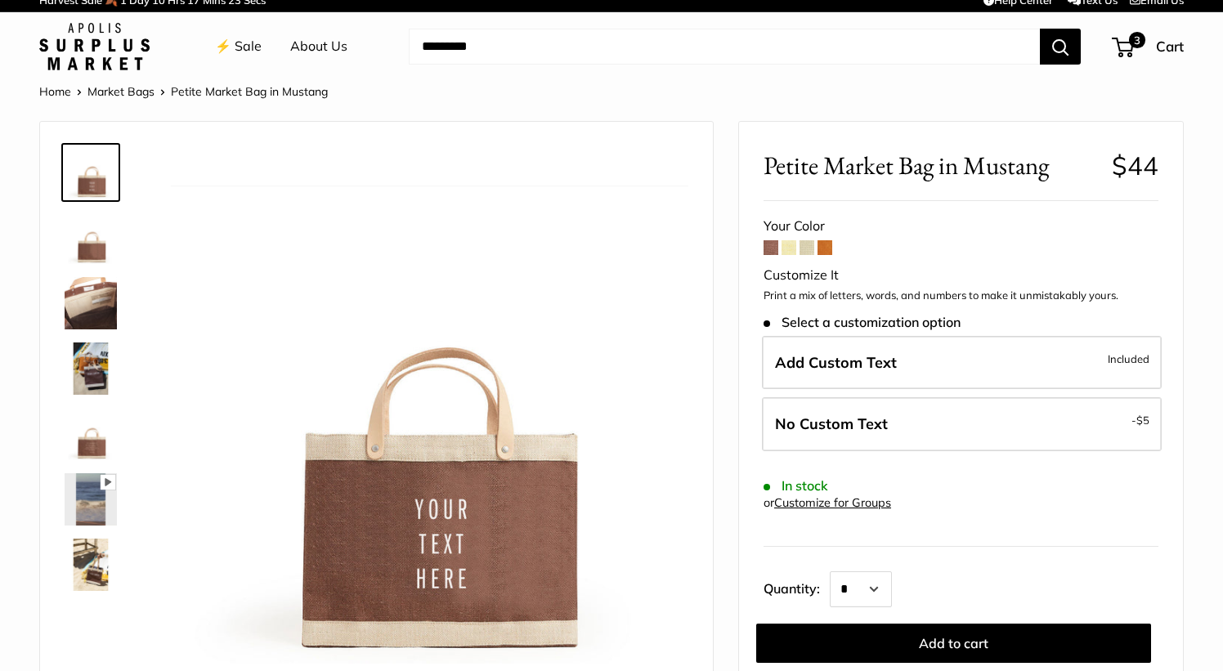
scroll to position [15, 0]
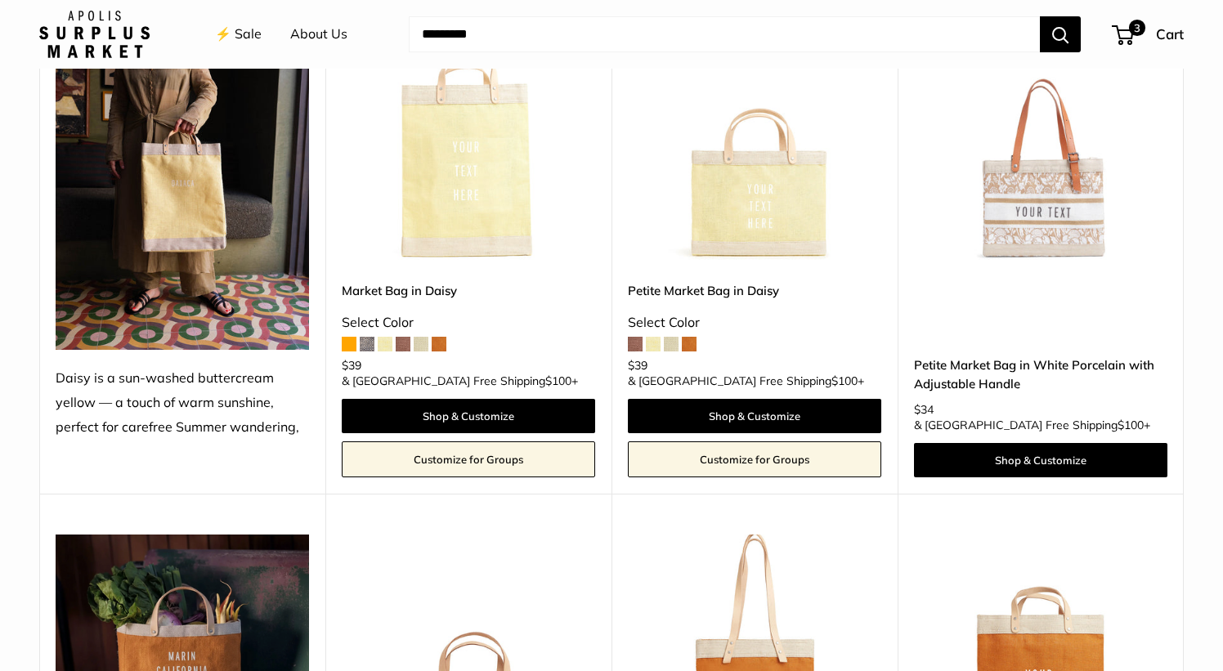
scroll to position [1870, 0]
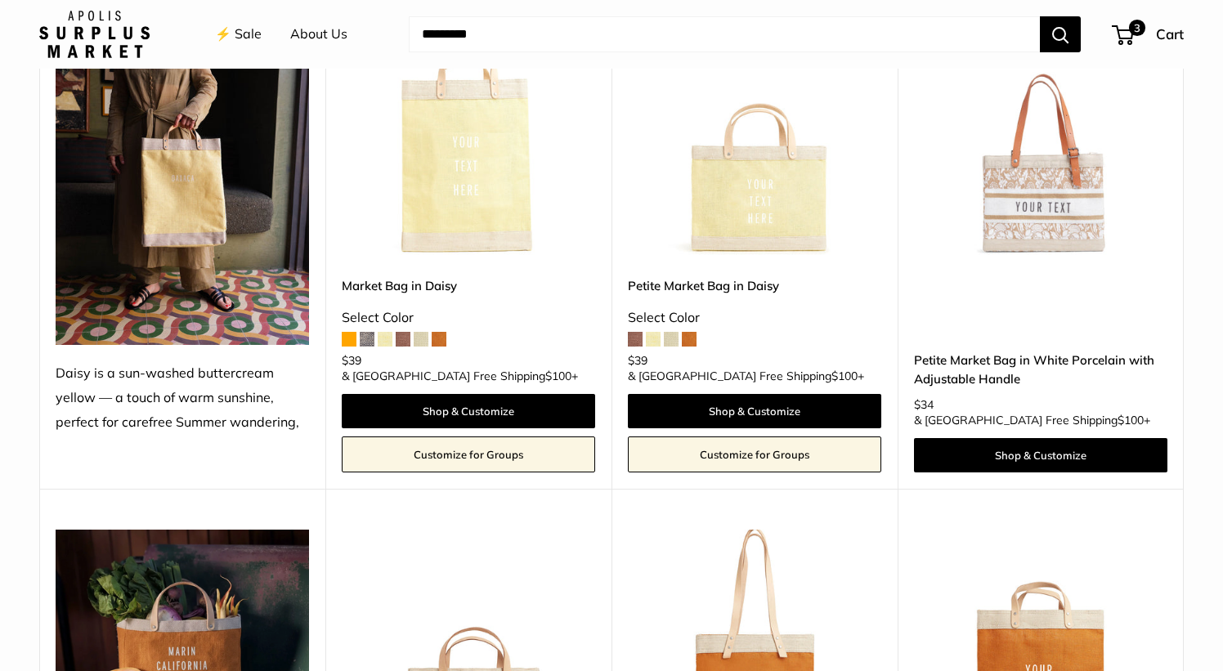
click at [0, 0] on img at bounding box center [0, 0] width 0 height 0
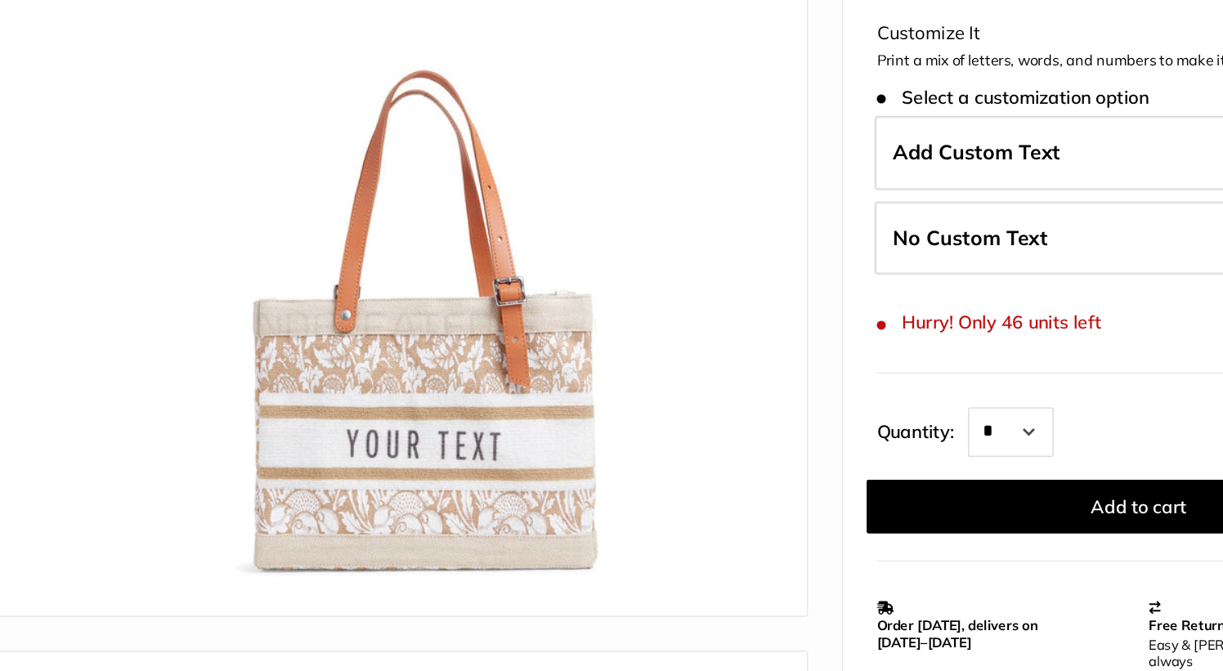
scroll to position [110, 0]
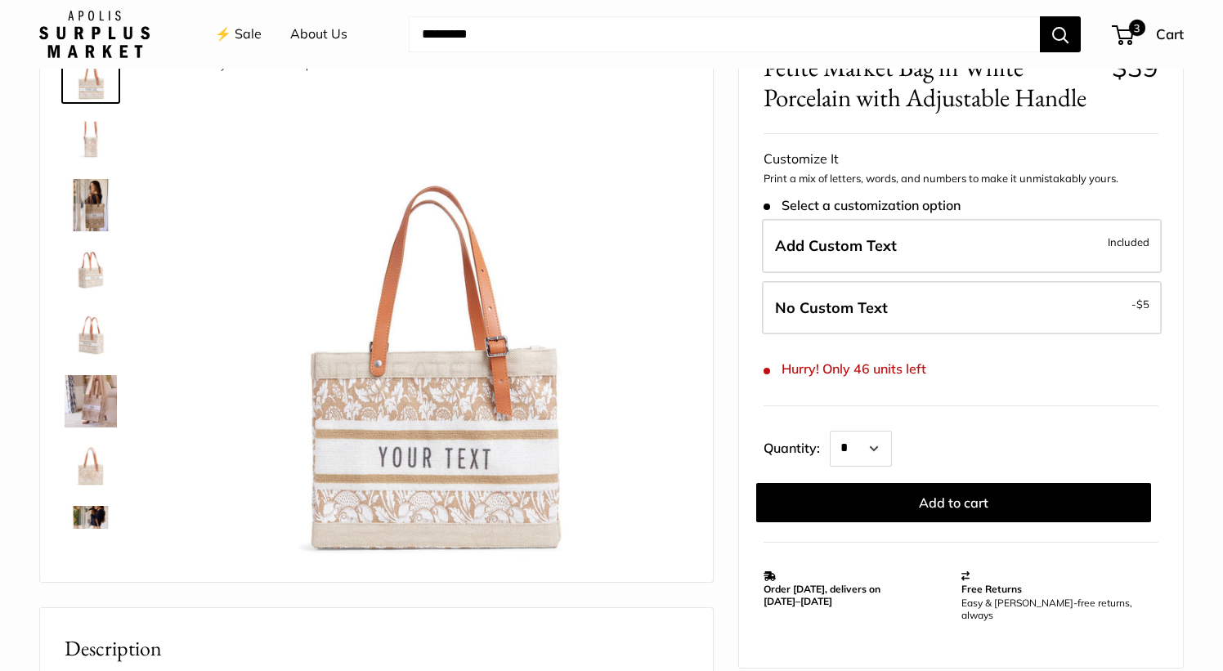
click at [94, 208] on img at bounding box center [91, 205] width 52 height 52
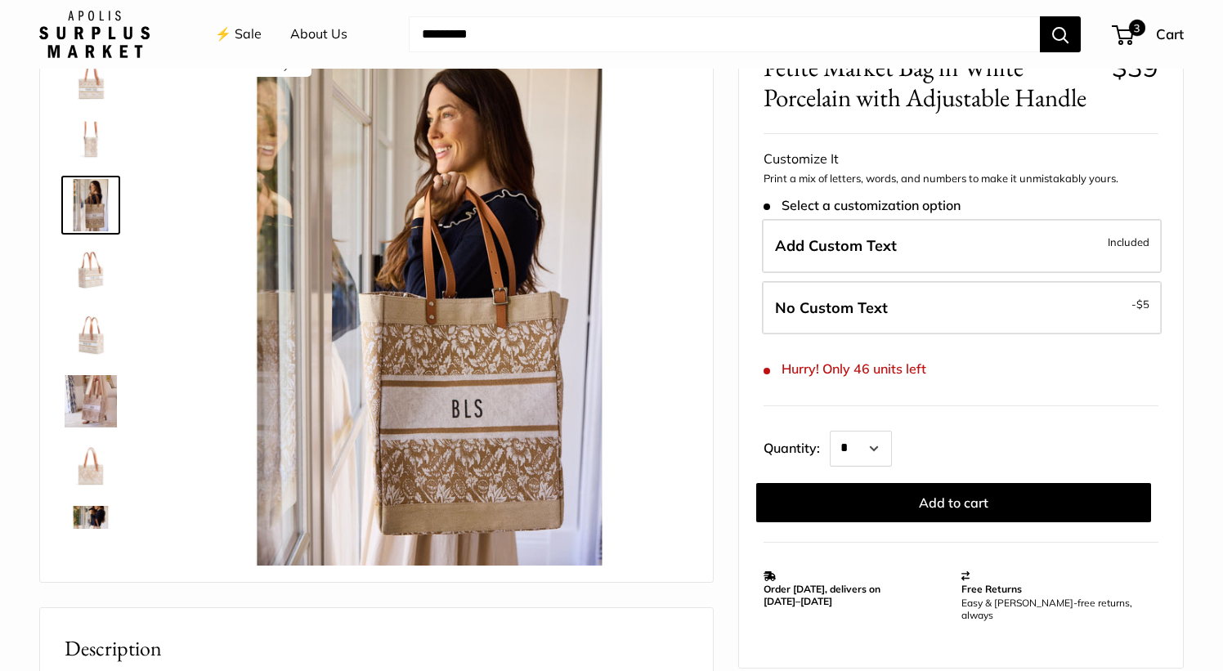
click at [103, 138] on img at bounding box center [91, 140] width 52 height 52
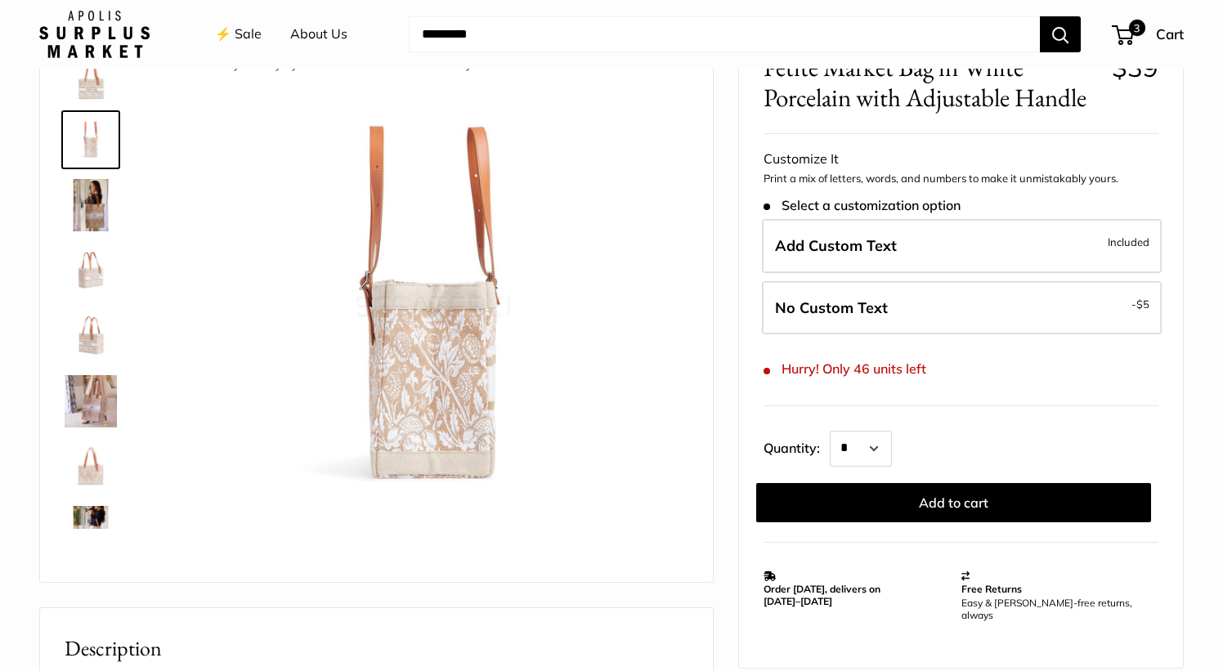
click at [88, 399] on img at bounding box center [91, 401] width 52 height 52
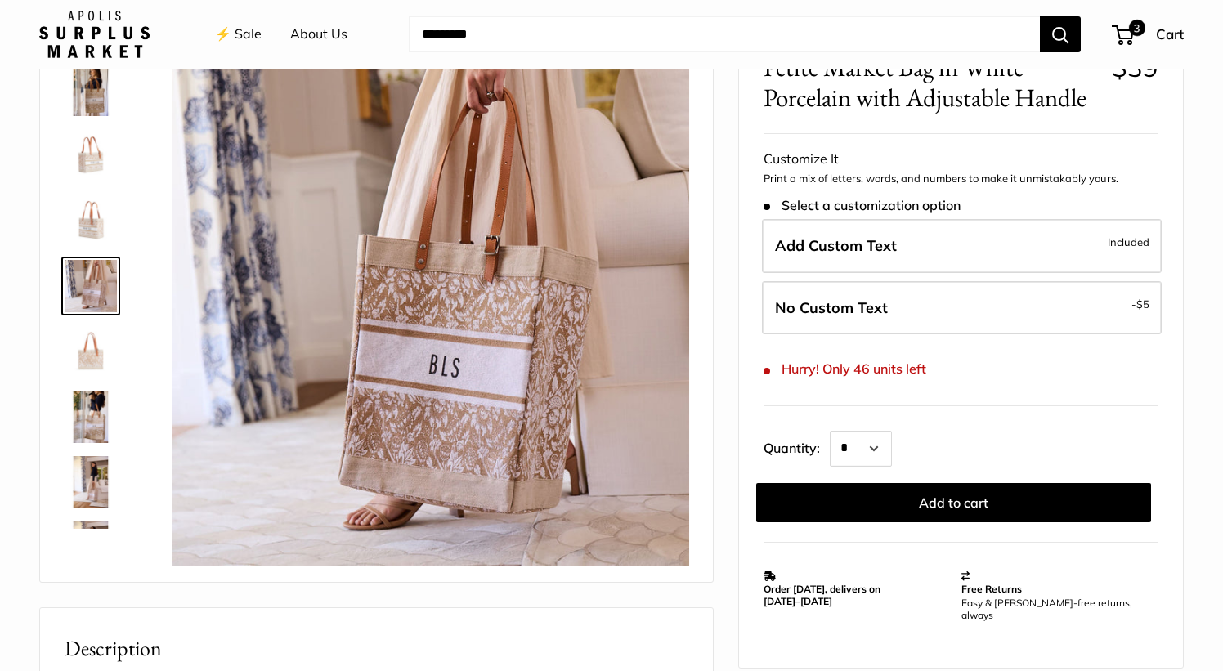
scroll to position [116, 0]
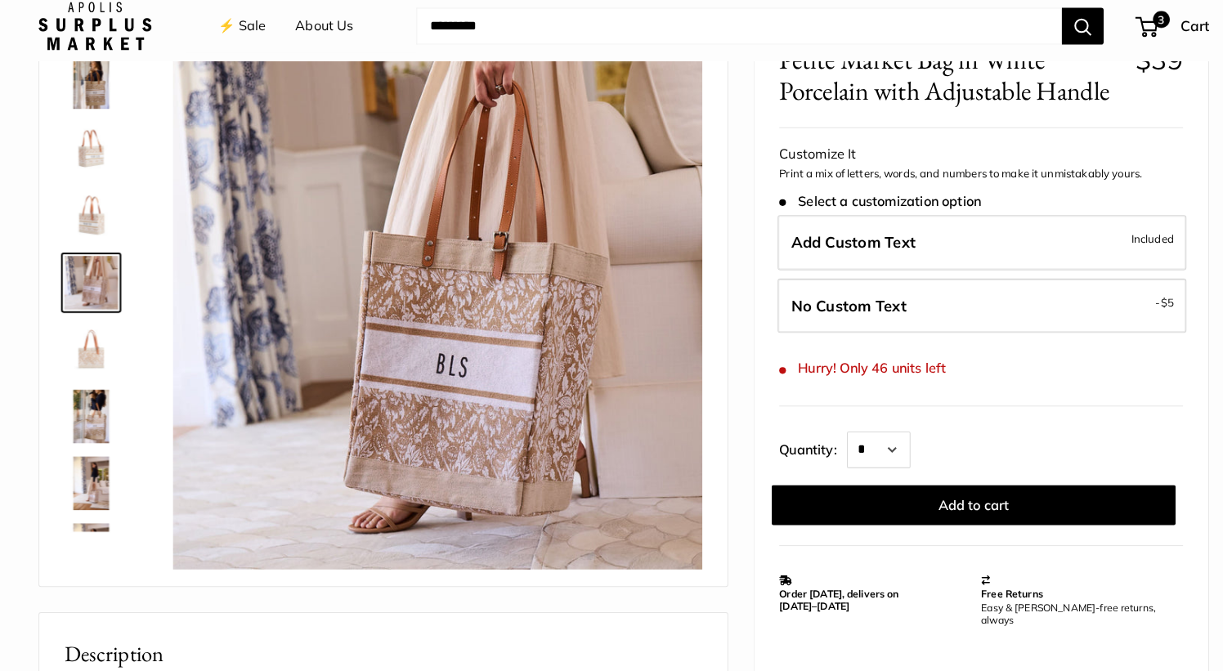
click at [83, 148] on img at bounding box center [91, 154] width 52 height 52
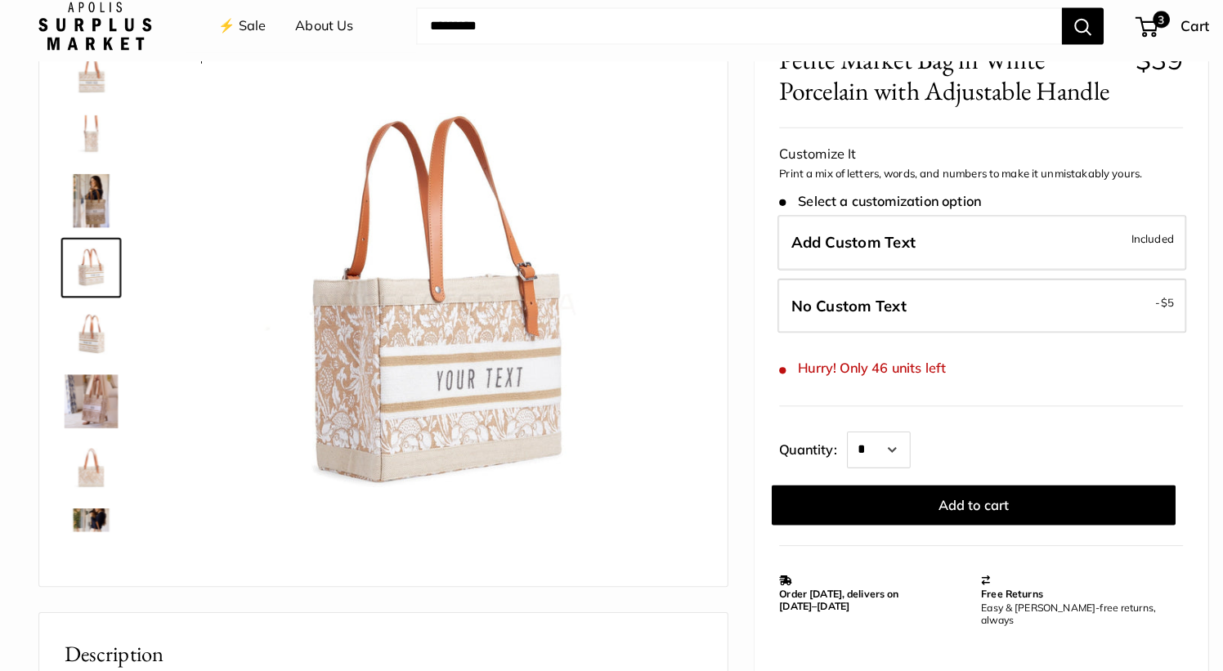
scroll to position [0, 0]
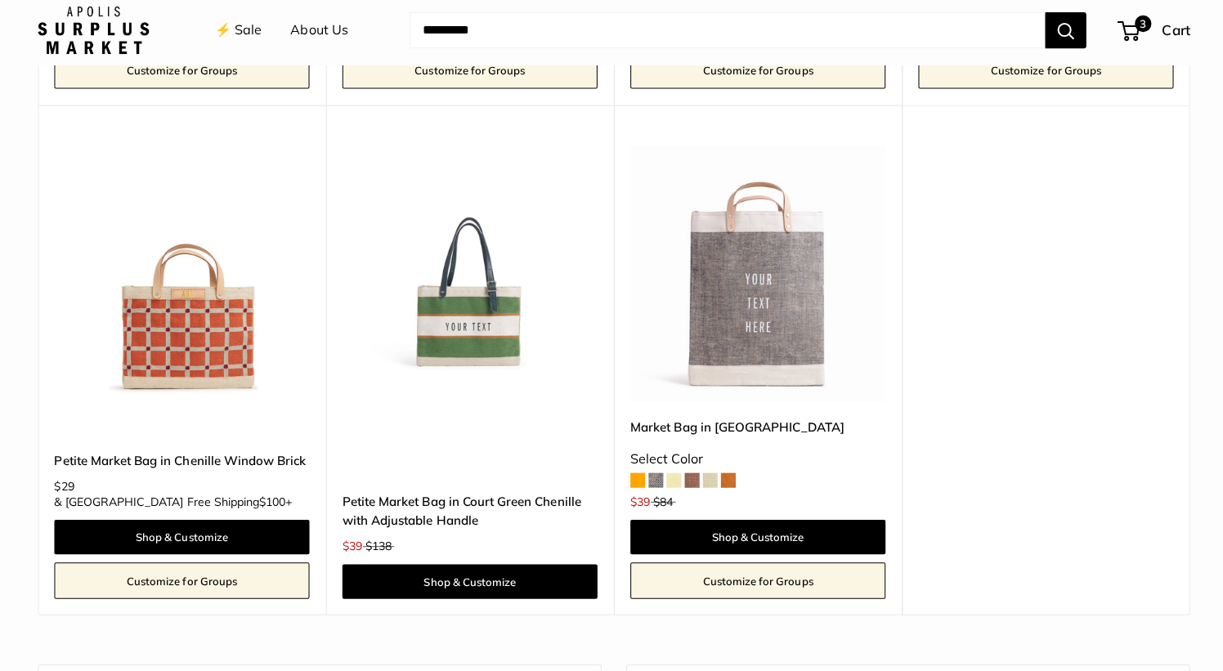
scroll to position [3283, 0]
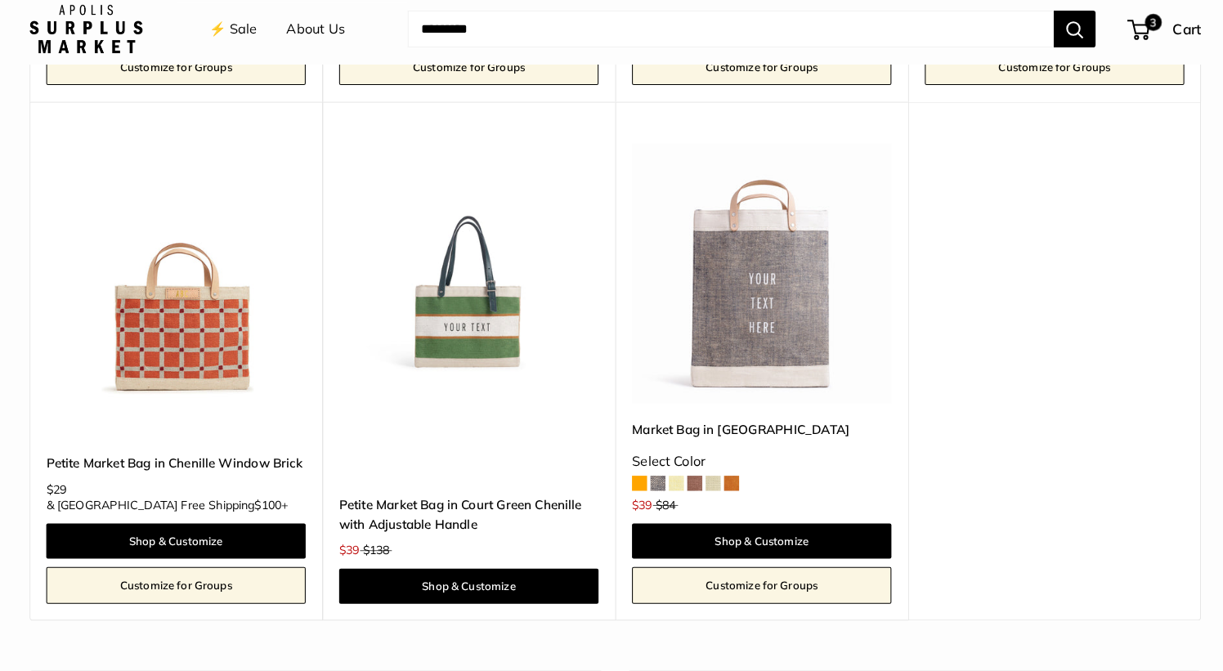
click at [0, 0] on img at bounding box center [0, 0] width 0 height 0
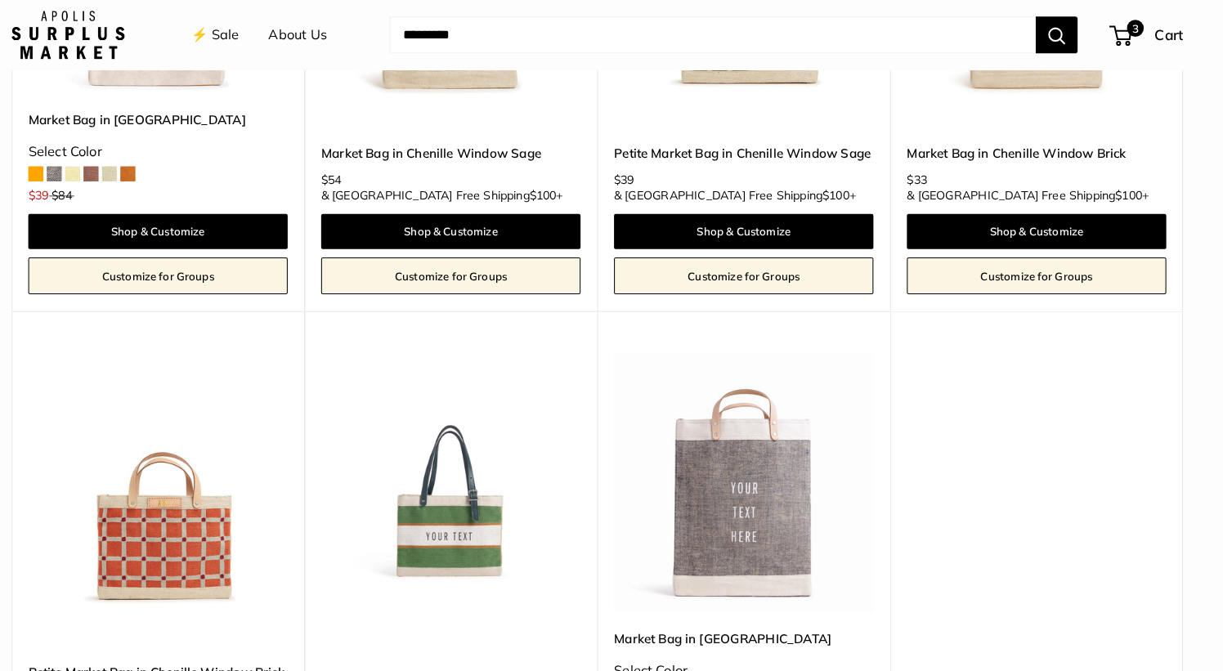
scroll to position [2609, 0]
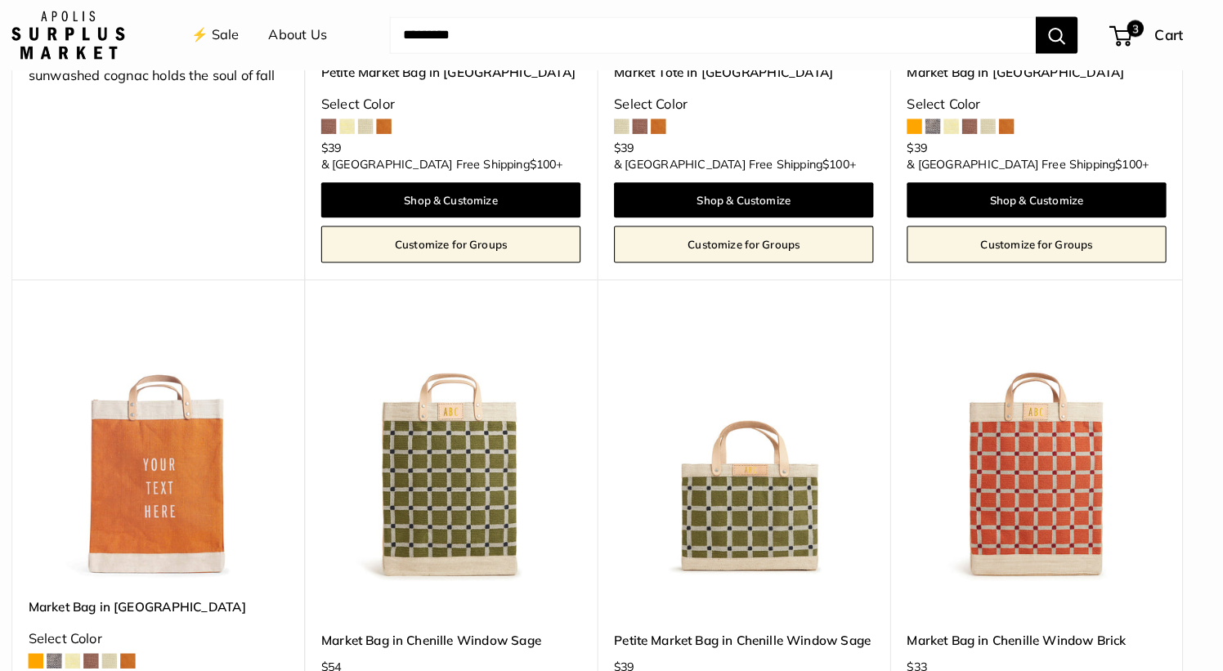
click at [0, 0] on img at bounding box center [0, 0] width 0 height 0
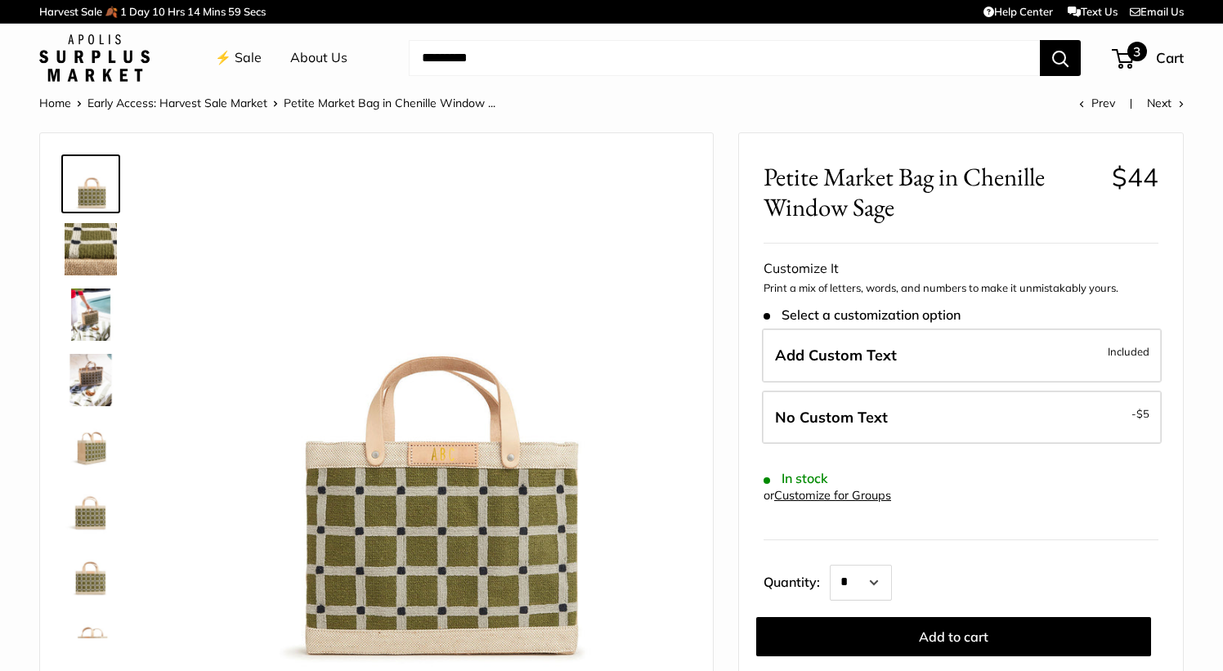
click at [1133, 44] on span "3" at bounding box center [1138, 52] width 20 height 20
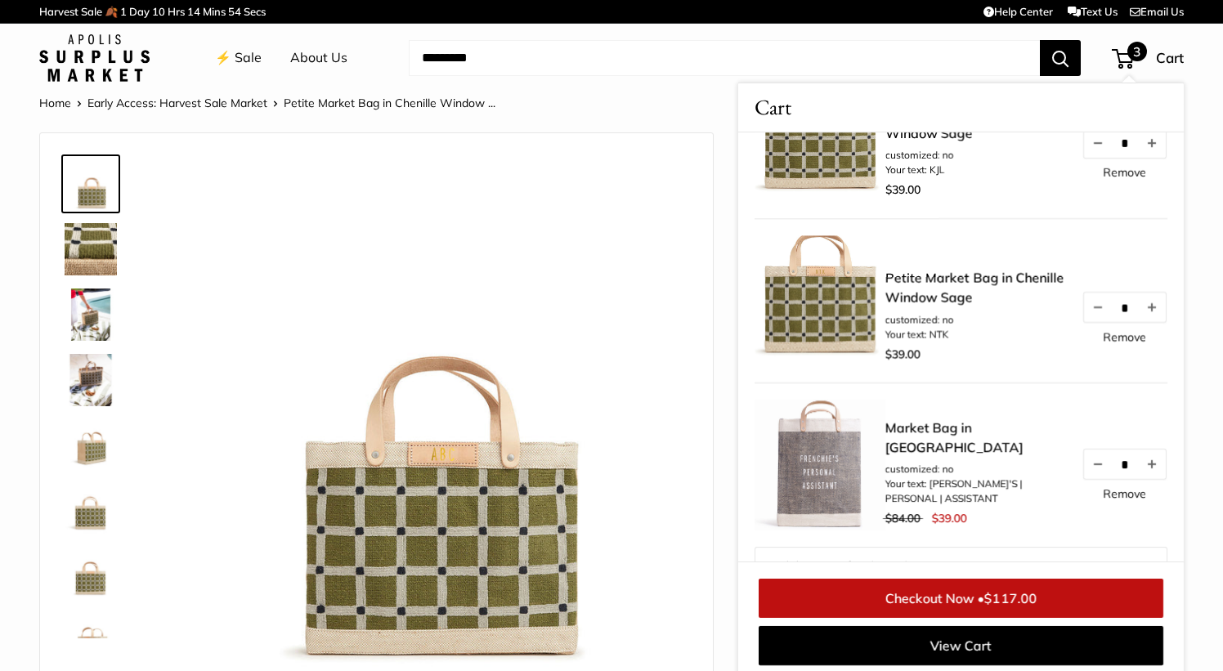
scroll to position [79, 0]
click at [710, 545] on div at bounding box center [376, 412] width 673 height 559
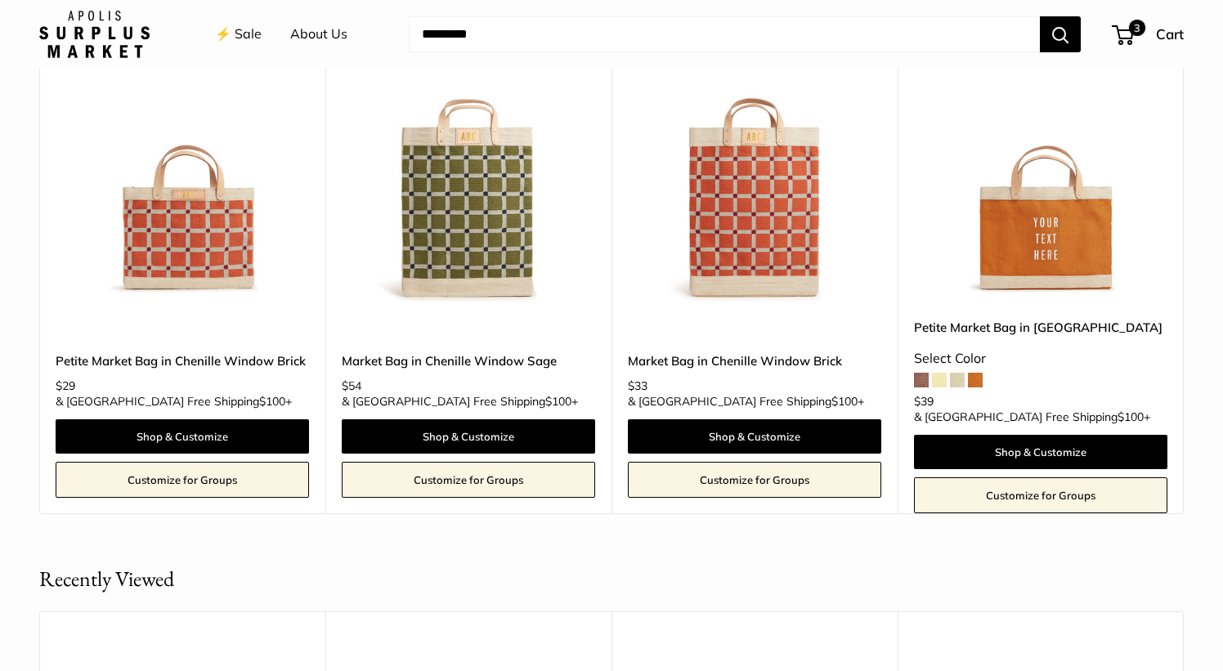
scroll to position [1609, 0]
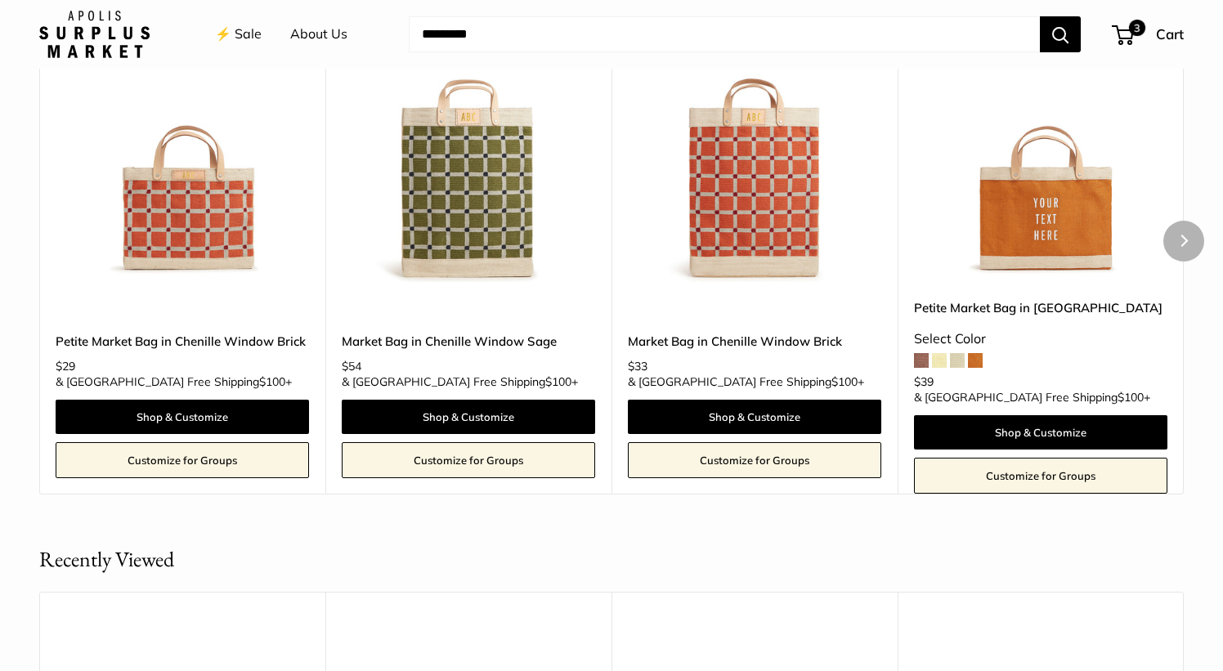
click at [0, 0] on img at bounding box center [0, 0] width 0 height 0
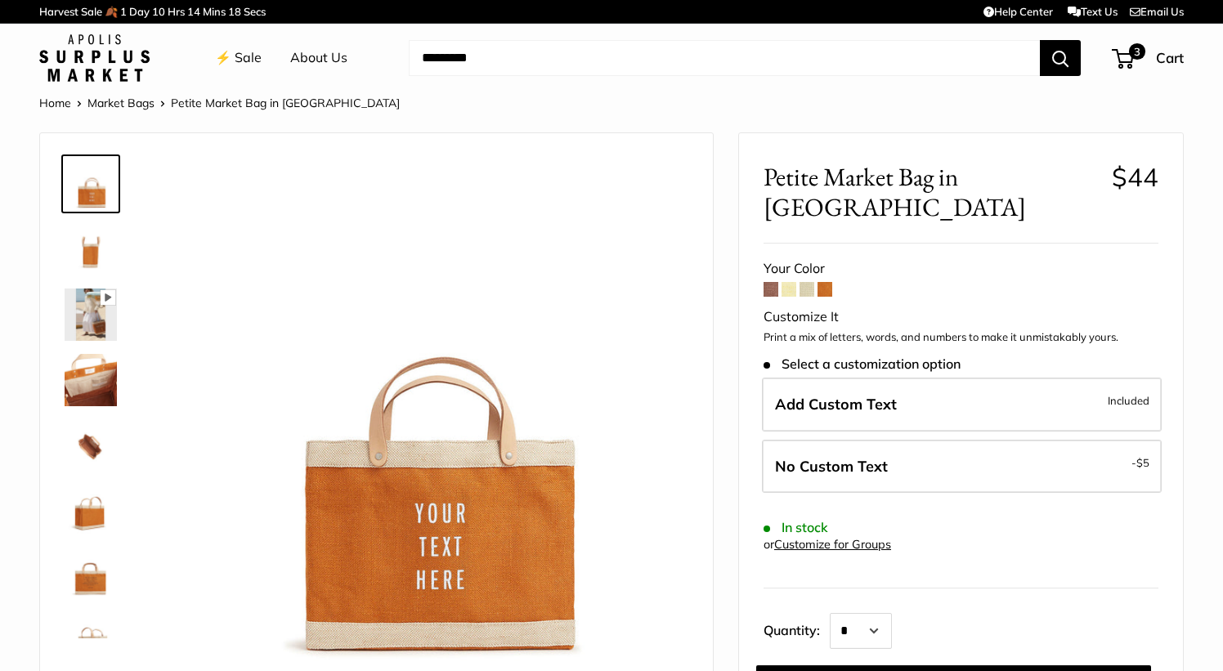
click at [810, 282] on span at bounding box center [807, 289] width 15 height 15
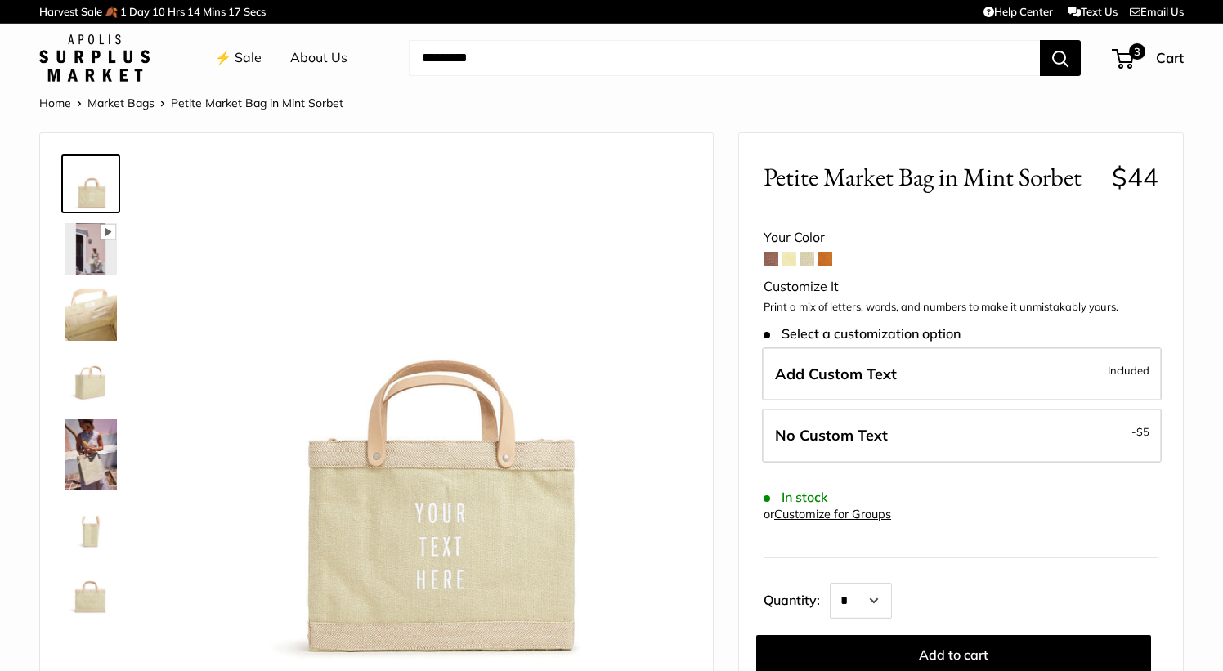
click at [792, 260] on span at bounding box center [789, 259] width 15 height 15
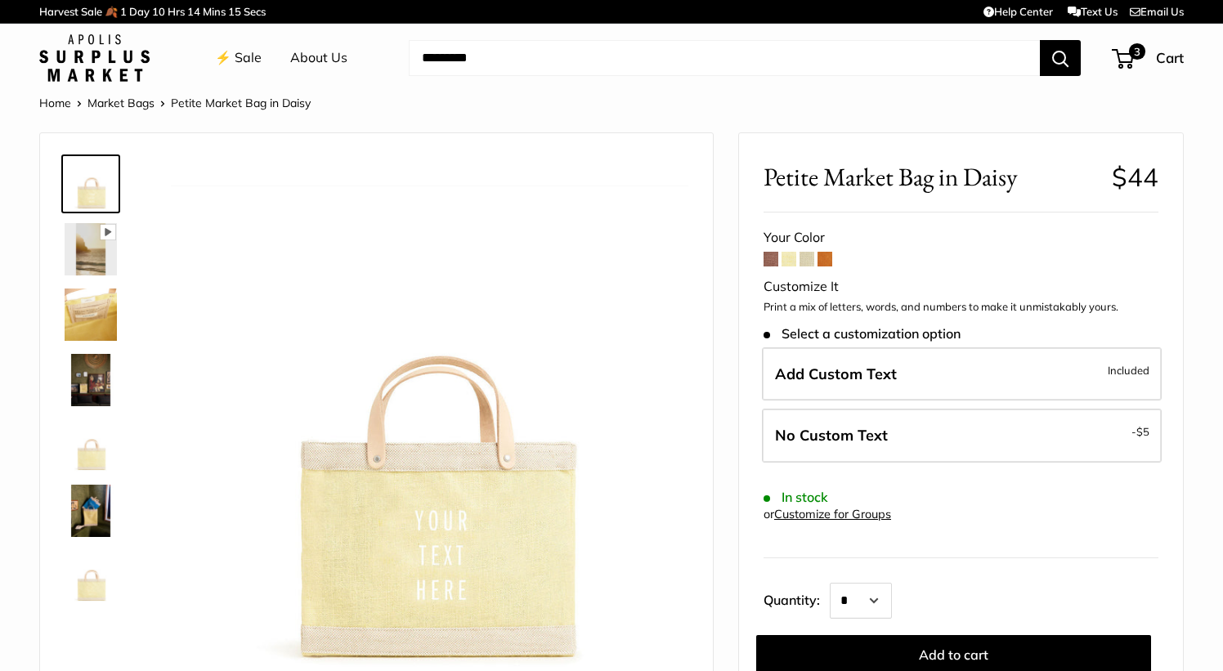
click at [764, 255] on div "Petite Market Bag in Daisy $44 Rated 5.0 out of 5 1 Review Based on 1 review Cu…" at bounding box center [961, 476] width 444 height 687
click at [765, 256] on span at bounding box center [771, 259] width 15 height 15
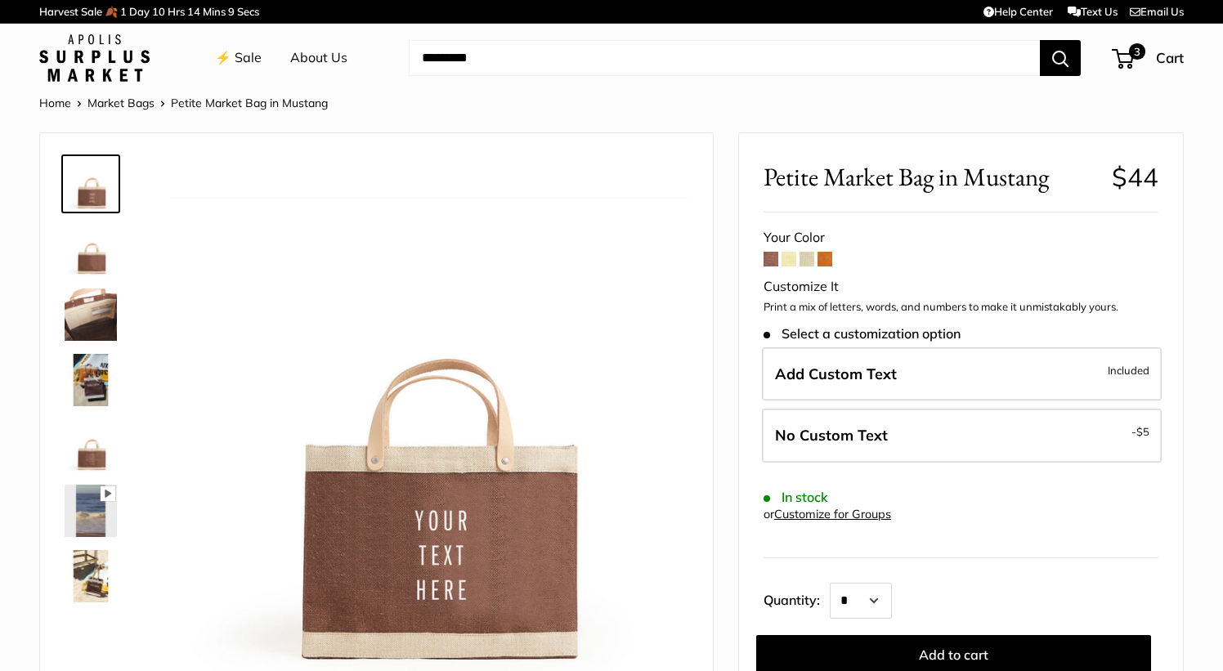
click at [829, 255] on span at bounding box center [825, 259] width 15 height 15
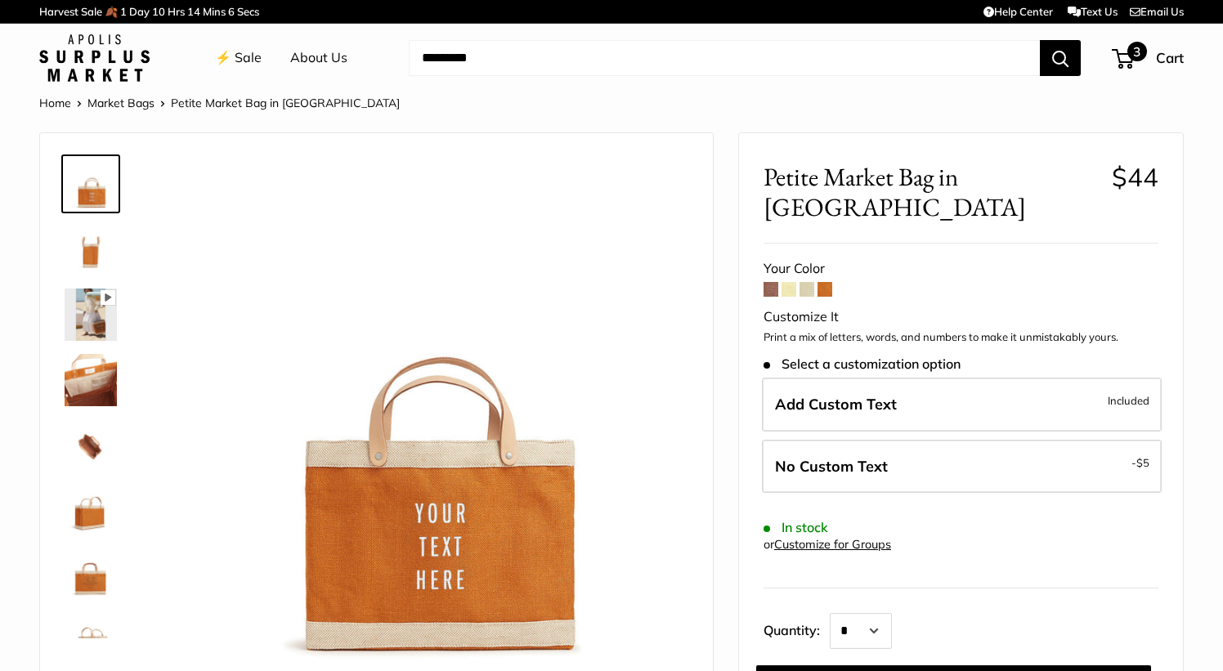
click at [1133, 59] on span "3" at bounding box center [1138, 52] width 20 height 20
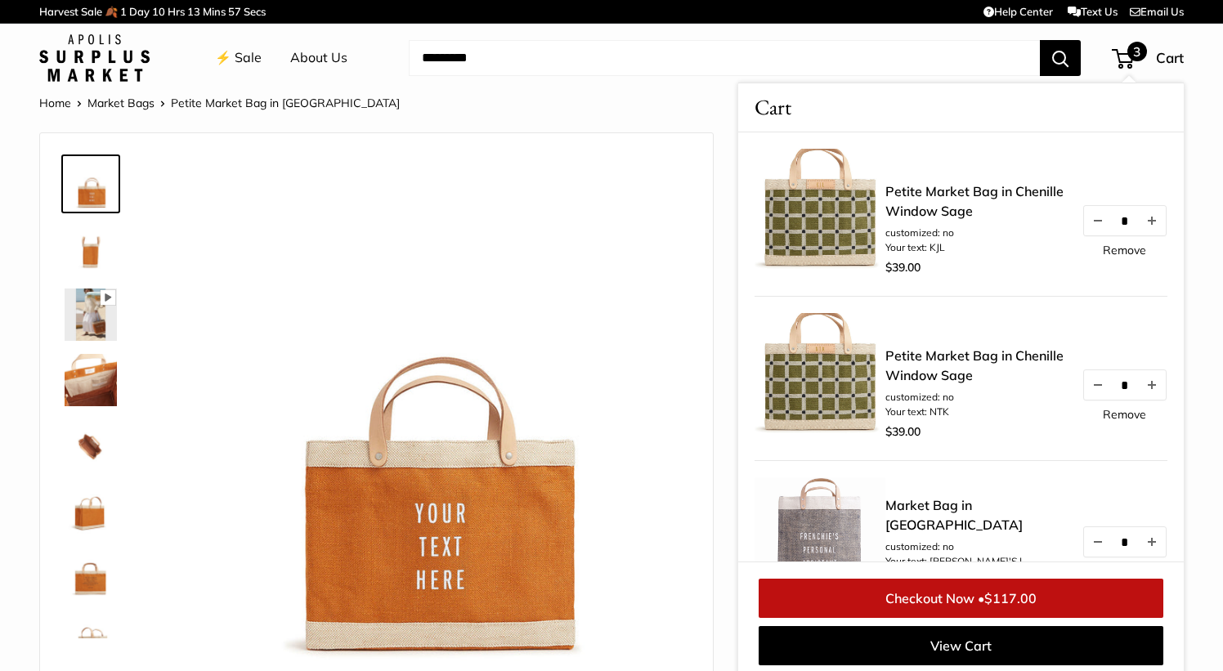
click at [74, 45] on img at bounding box center [94, 57] width 110 height 47
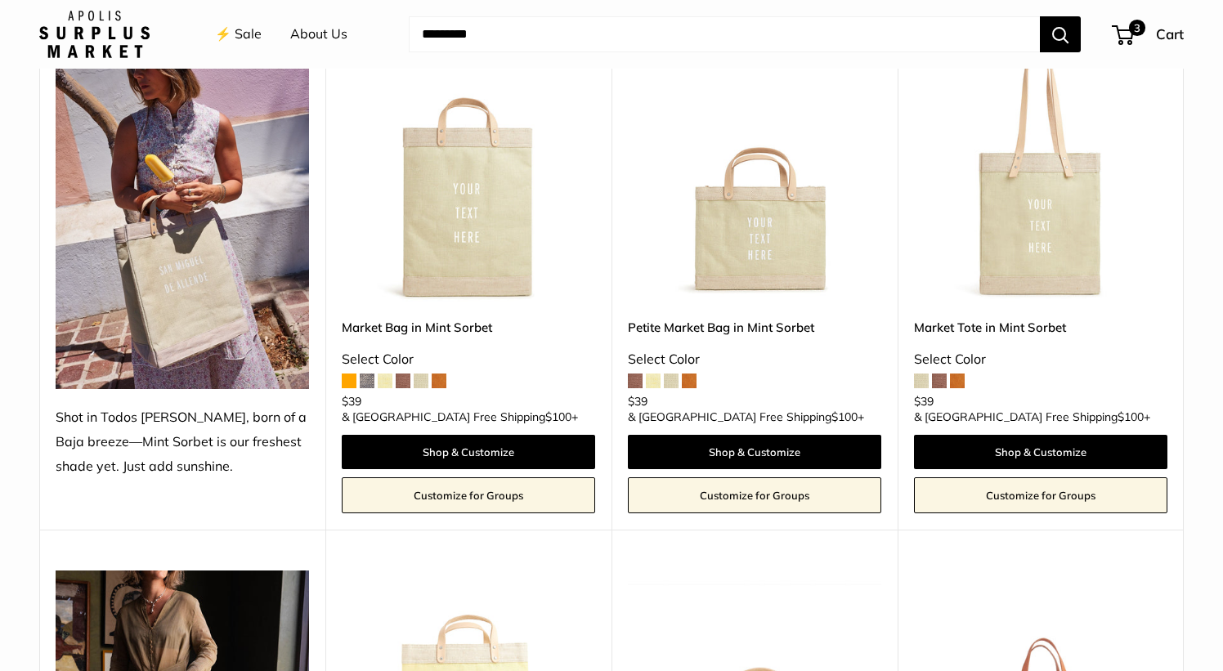
scroll to position [1284, 0]
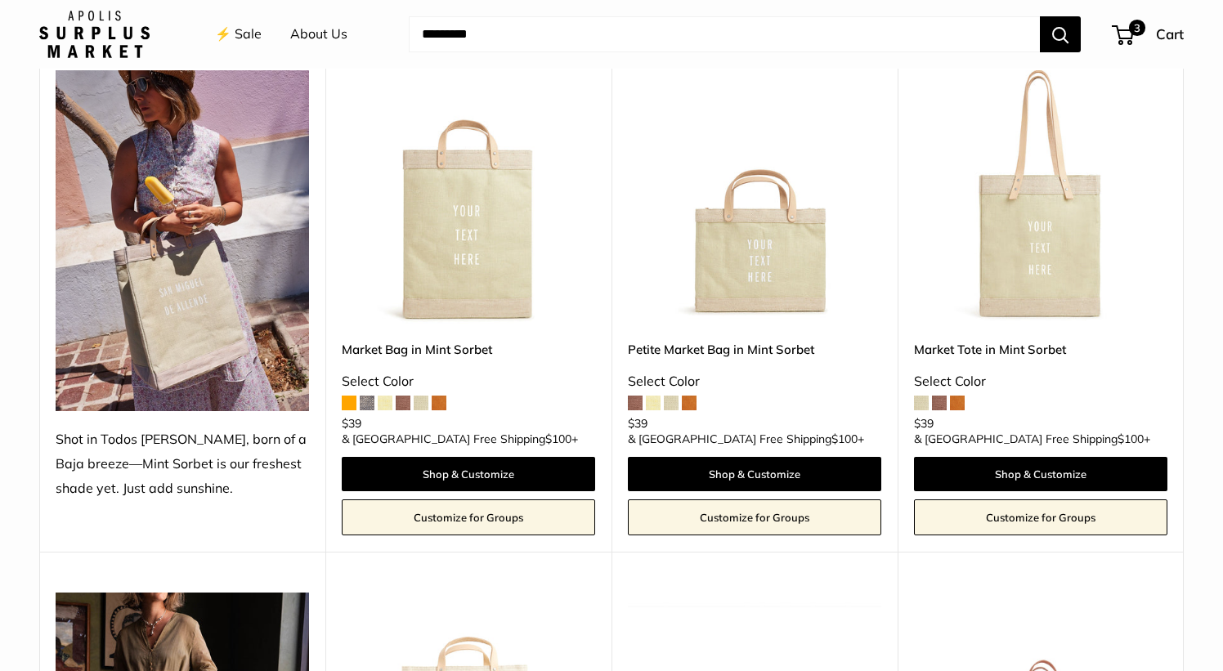
click at [0, 0] on img at bounding box center [0, 0] width 0 height 0
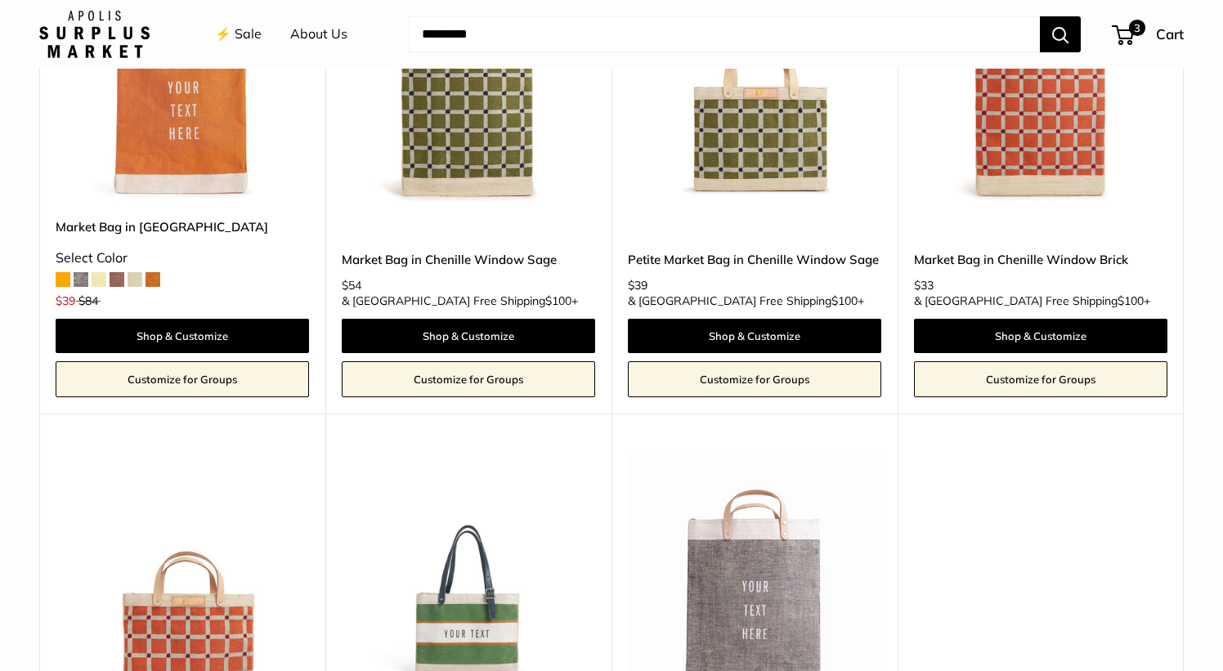
scroll to position [3058, 0]
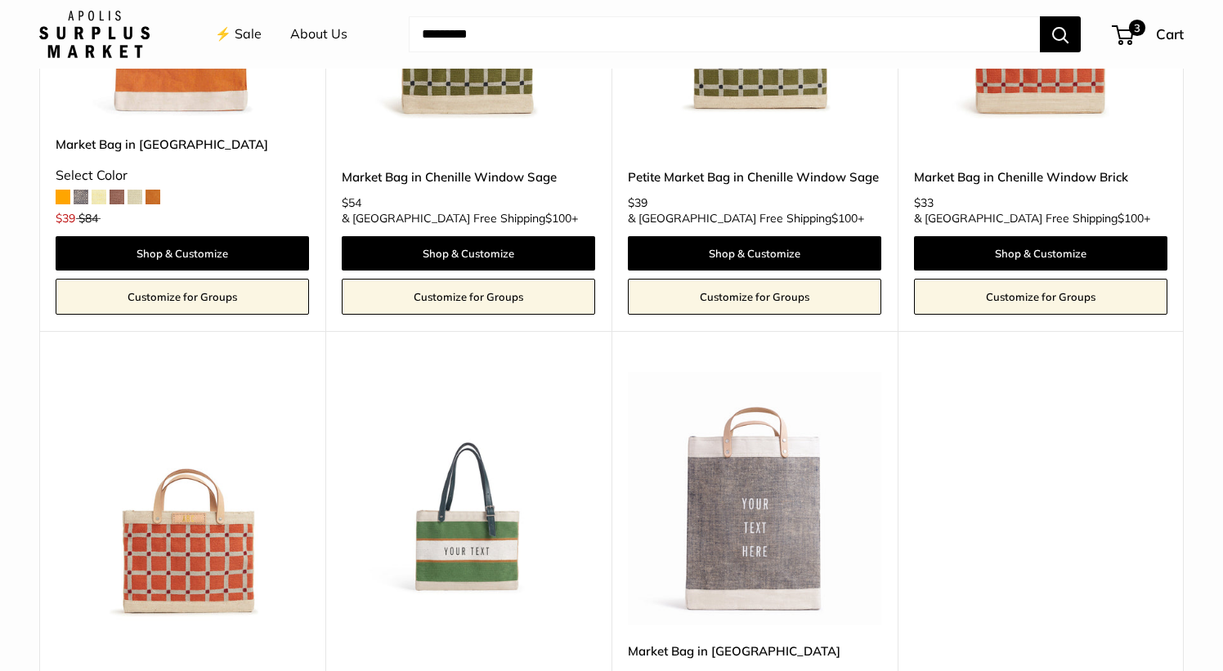
click at [0, 0] on img at bounding box center [0, 0] width 0 height 0
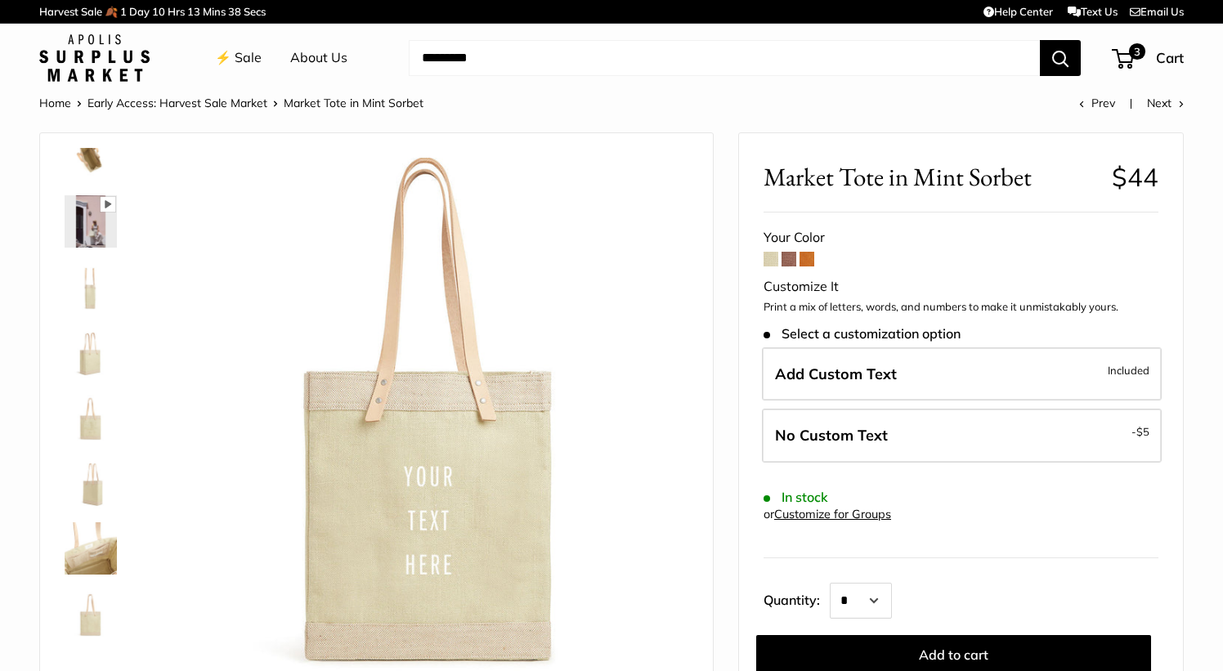
scroll to position [105, 0]
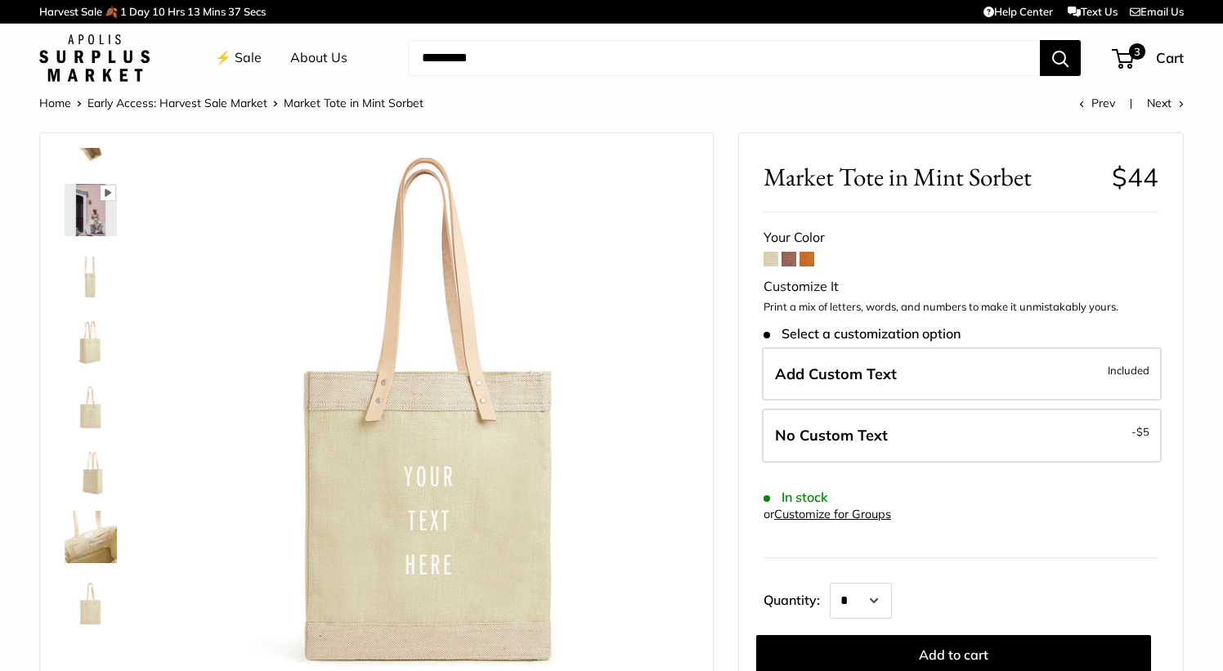
click at [81, 535] on img at bounding box center [91, 537] width 52 height 52
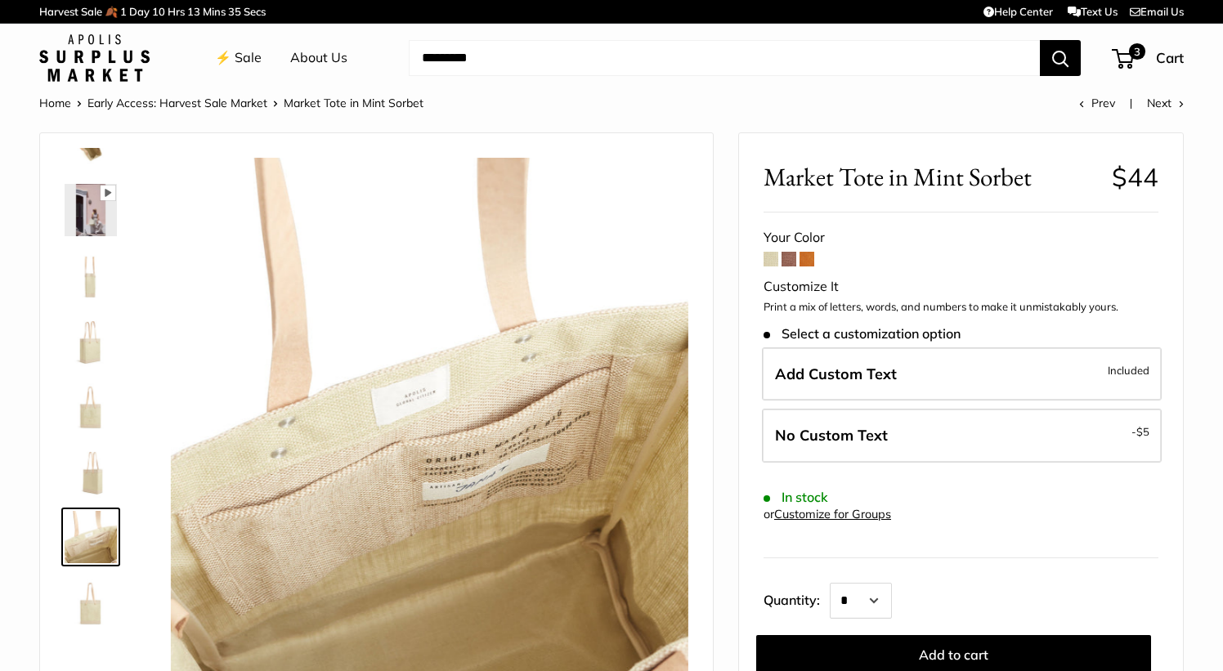
click at [87, 490] on img at bounding box center [91, 472] width 52 height 52
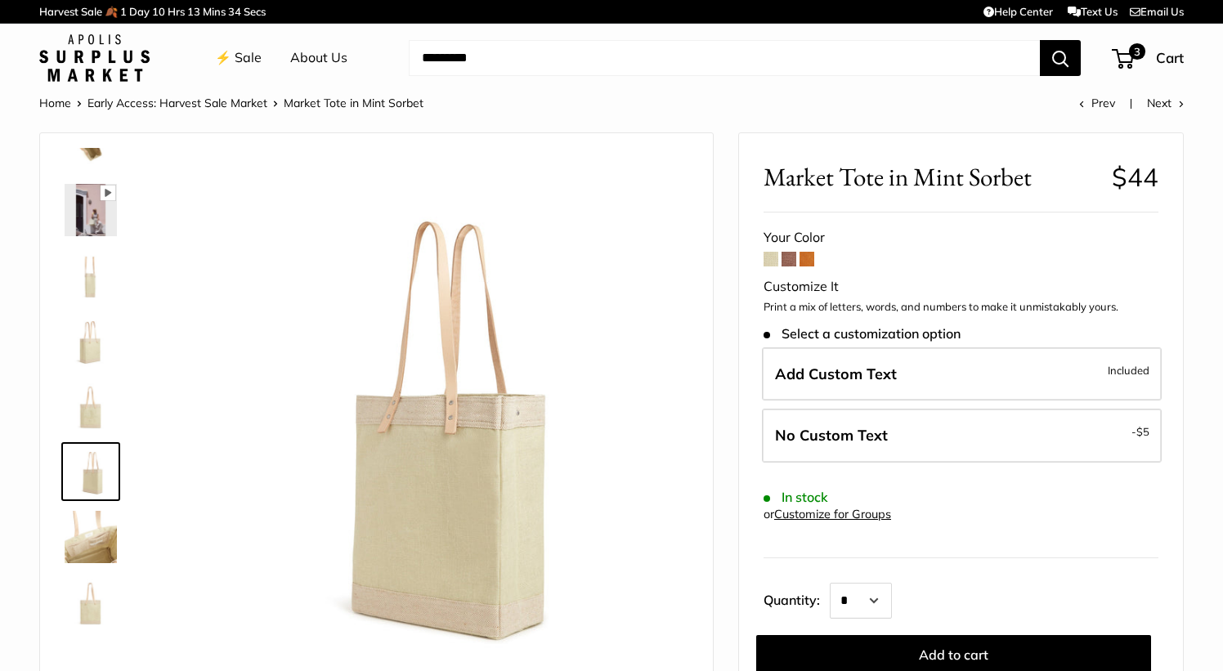
click at [96, 442] on div at bounding box center [97, 393] width 79 height 491
click at [96, 414] on img at bounding box center [91, 406] width 52 height 52
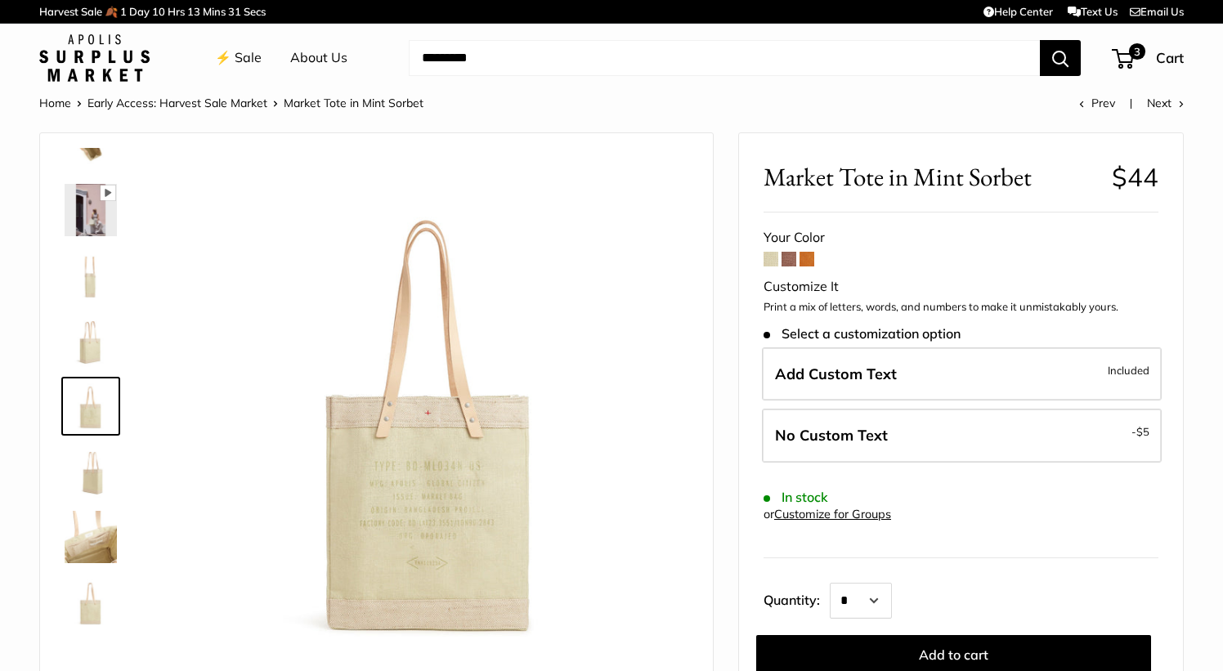
click at [96, 356] on img at bounding box center [91, 341] width 52 height 52
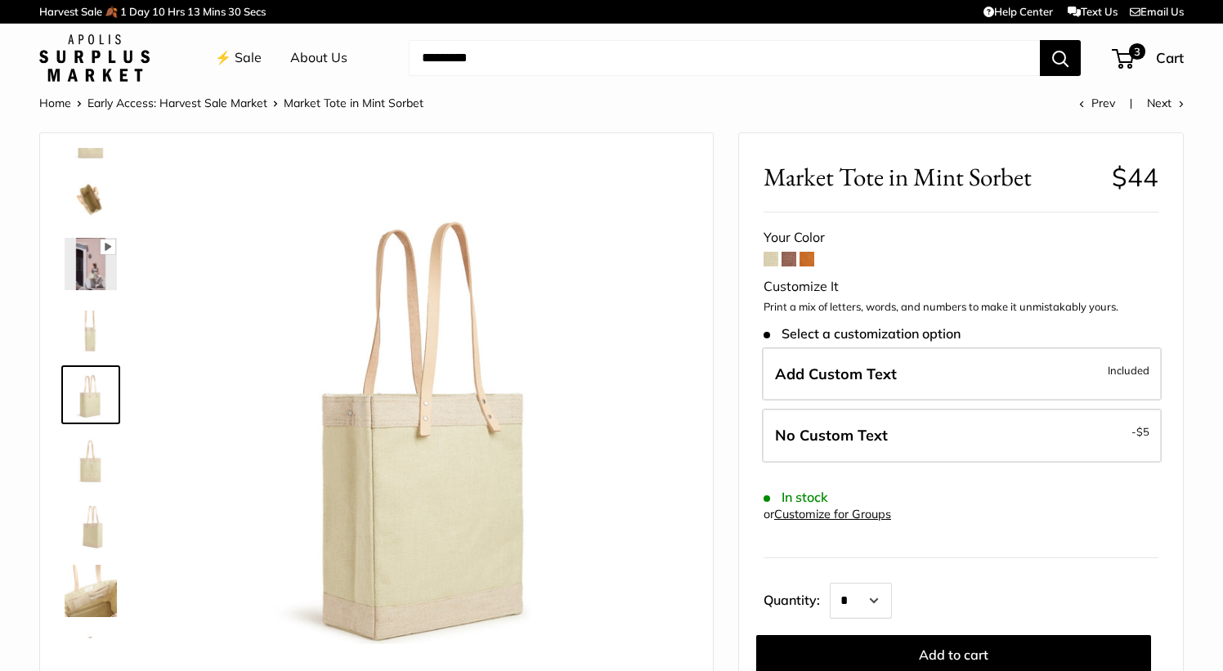
scroll to position [51, 0]
click at [790, 263] on span at bounding box center [789, 259] width 15 height 15
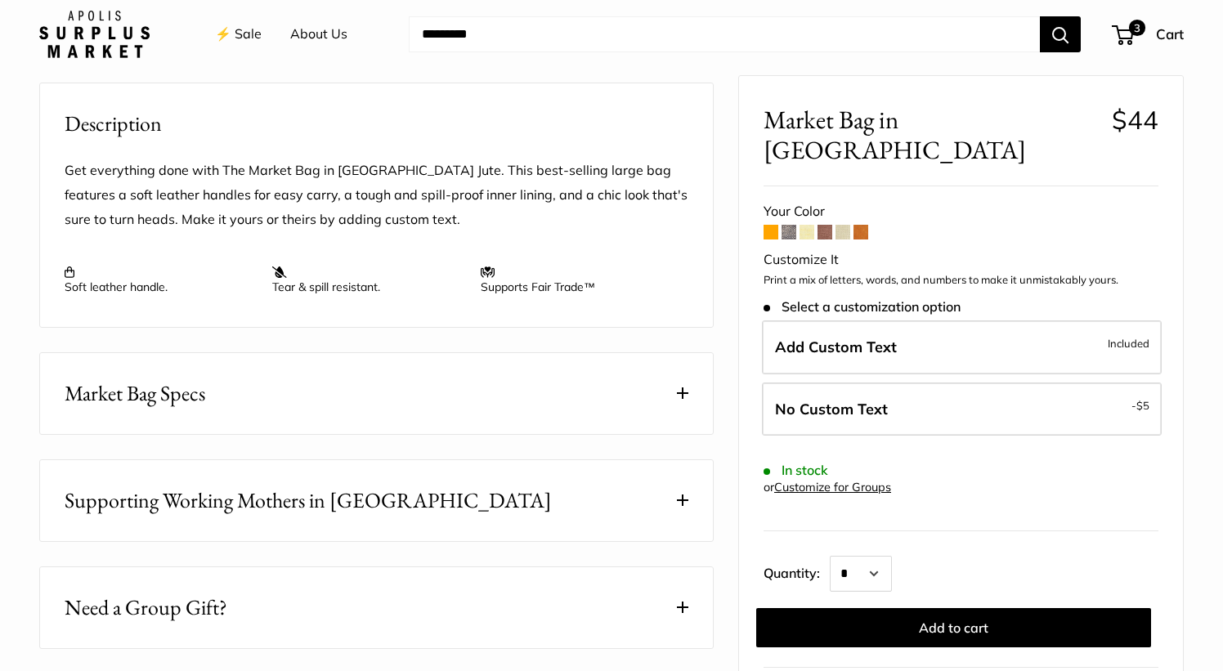
scroll to position [558, 0]
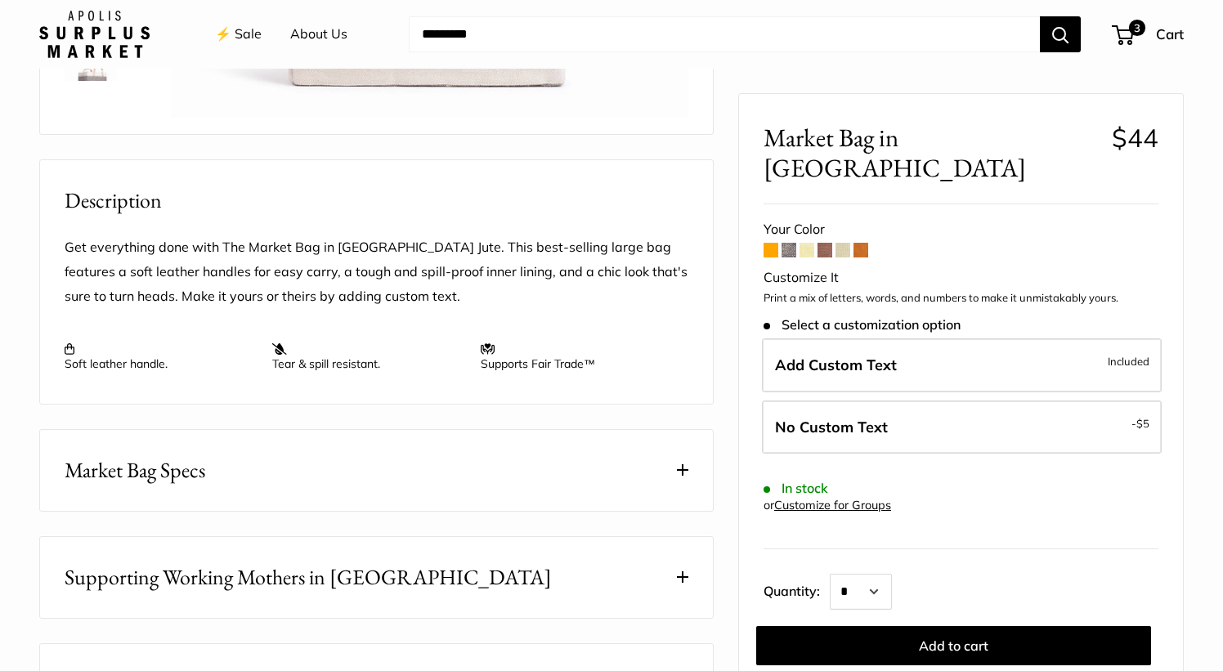
click at [590, 491] on button "Market Bag Specs" at bounding box center [376, 470] width 673 height 81
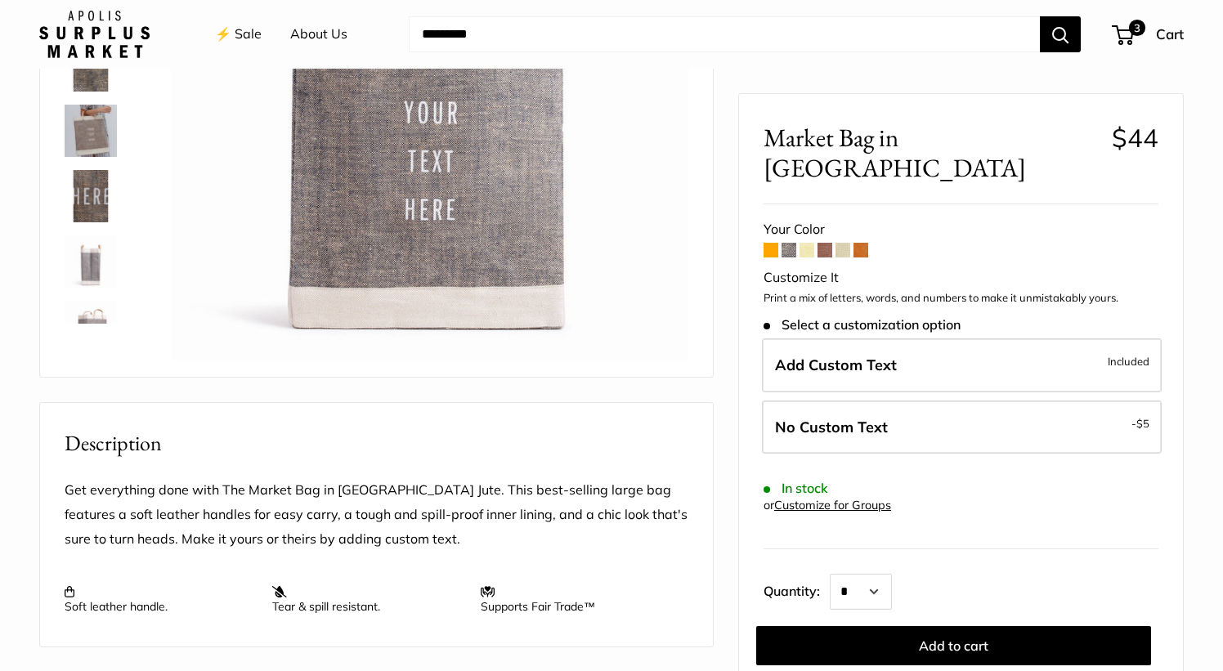
scroll to position [105, 0]
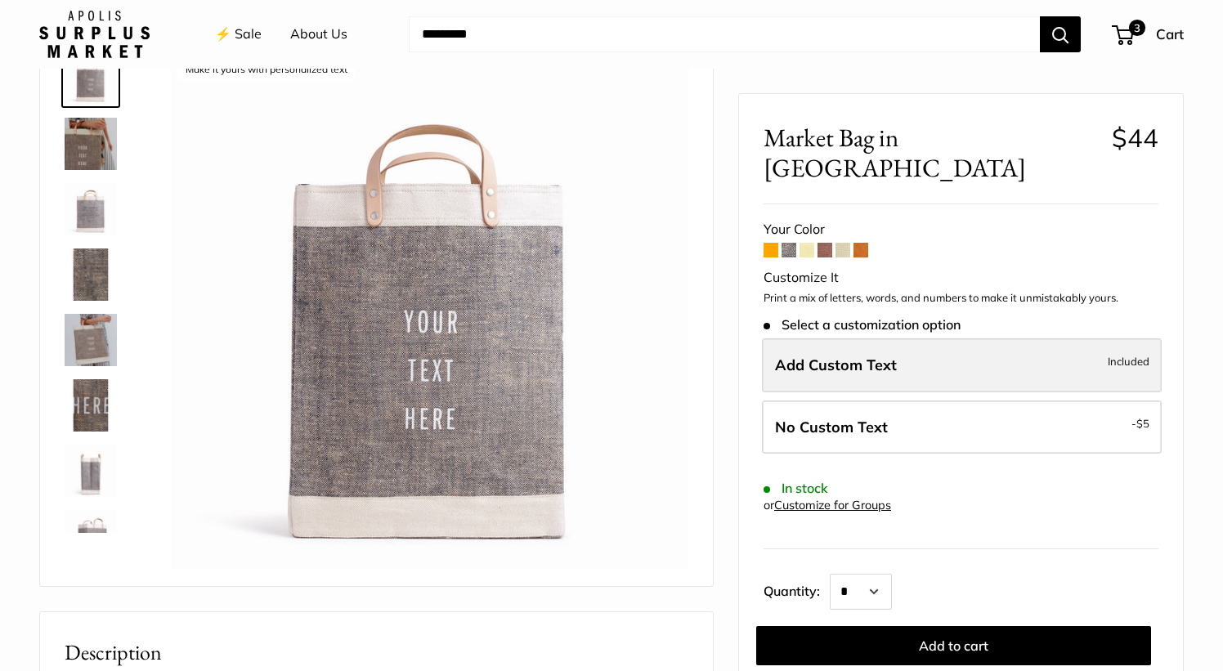
click at [795, 356] on span "Add Custom Text" at bounding box center [836, 365] width 122 height 19
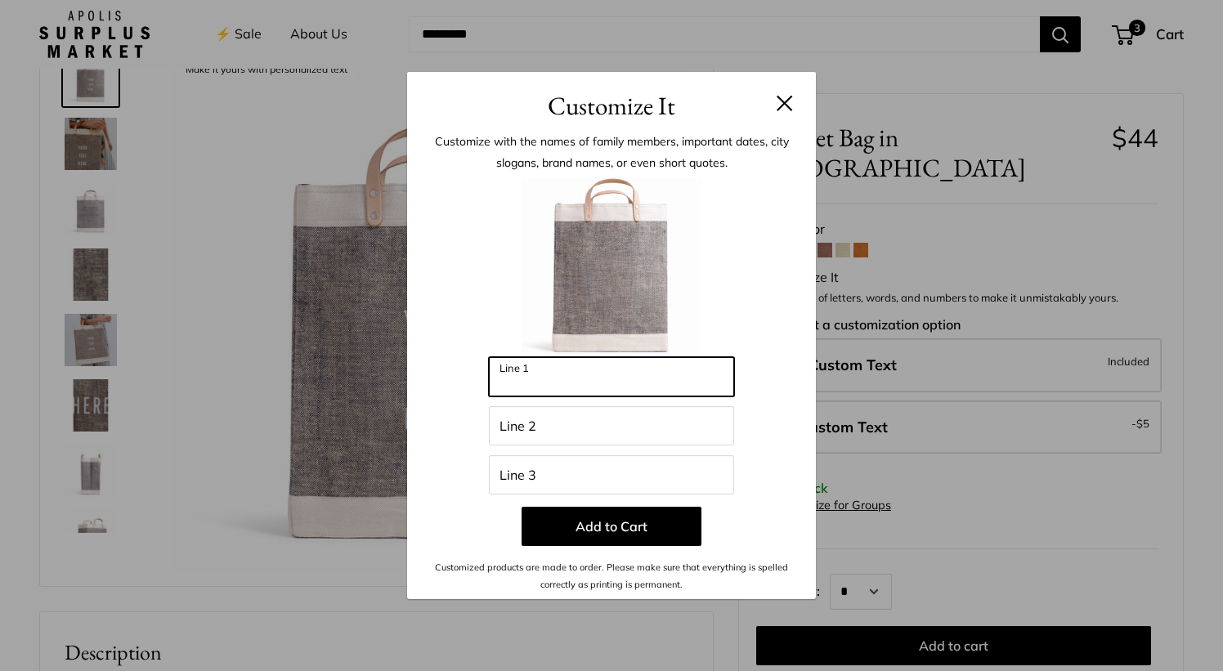
click at [695, 377] on input "Line 1" at bounding box center [611, 376] width 245 height 39
type input "******"
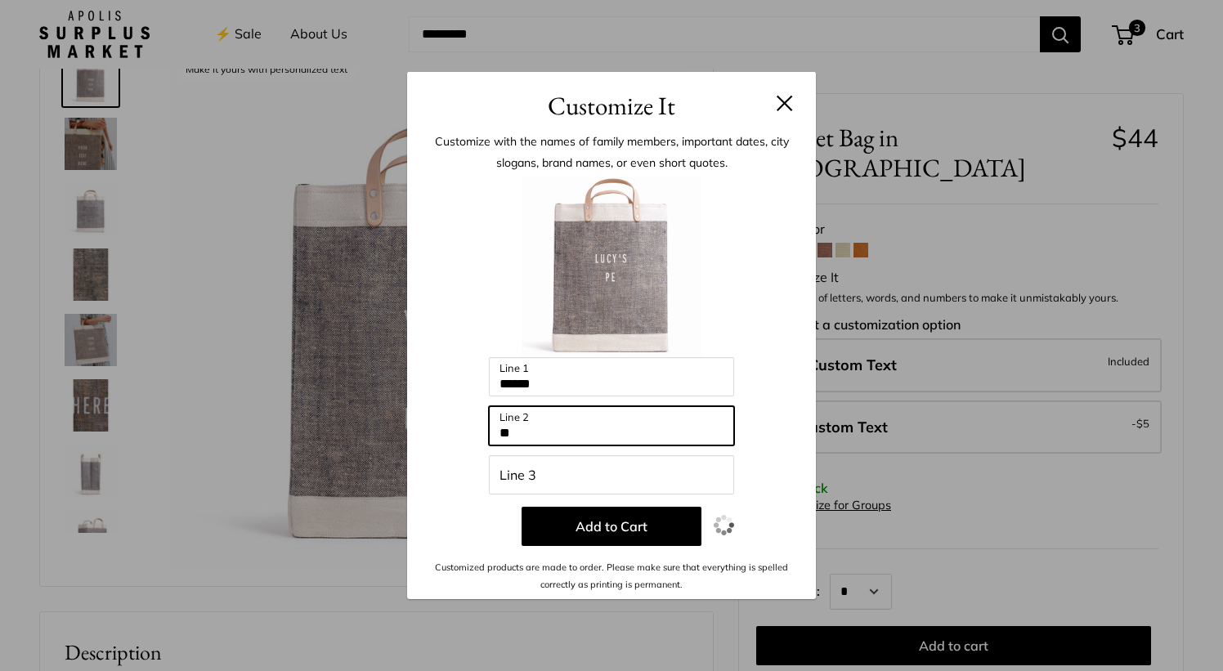
type input "*"
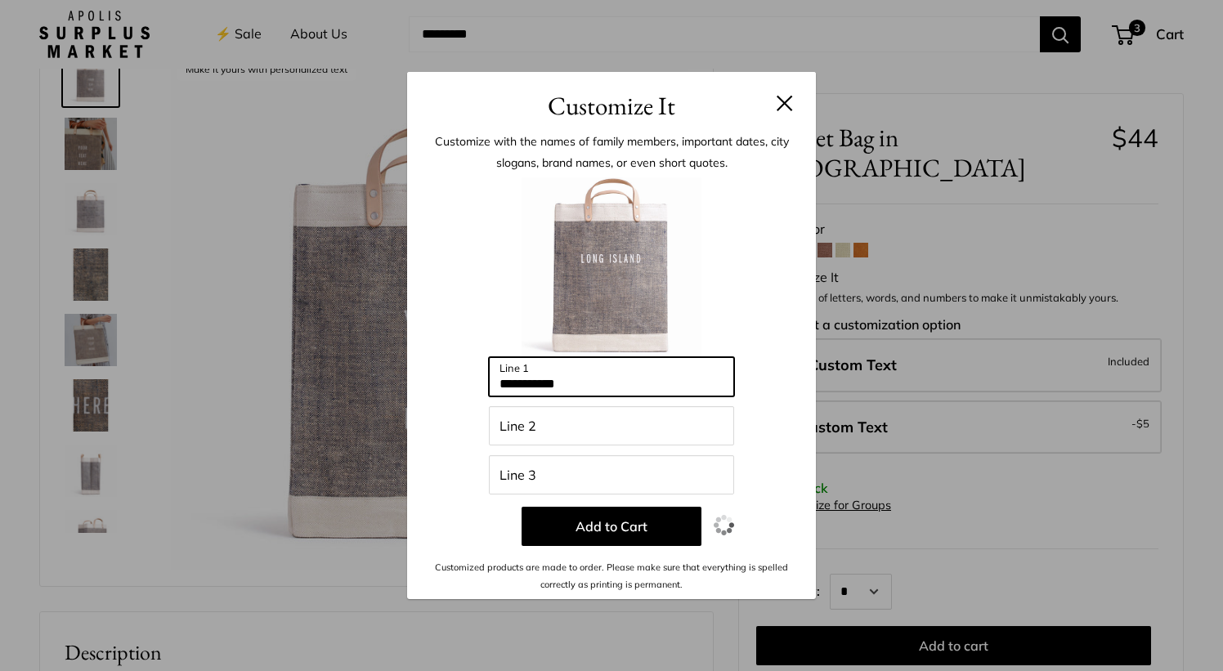
type input "**********"
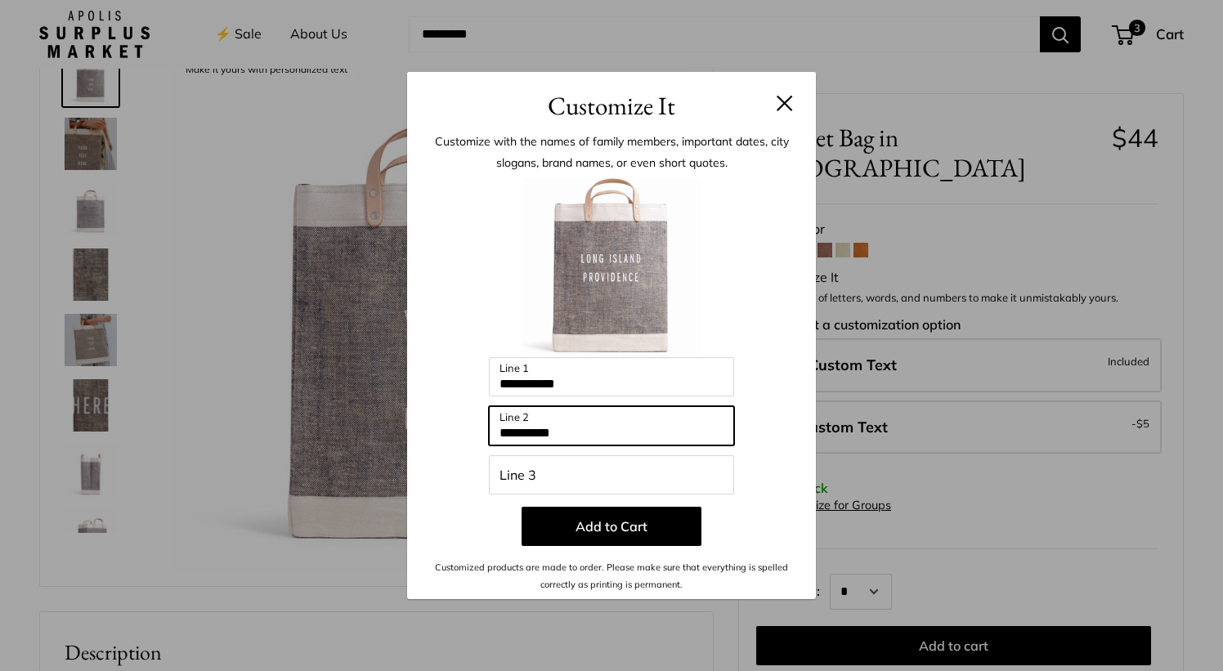
type input "**********"
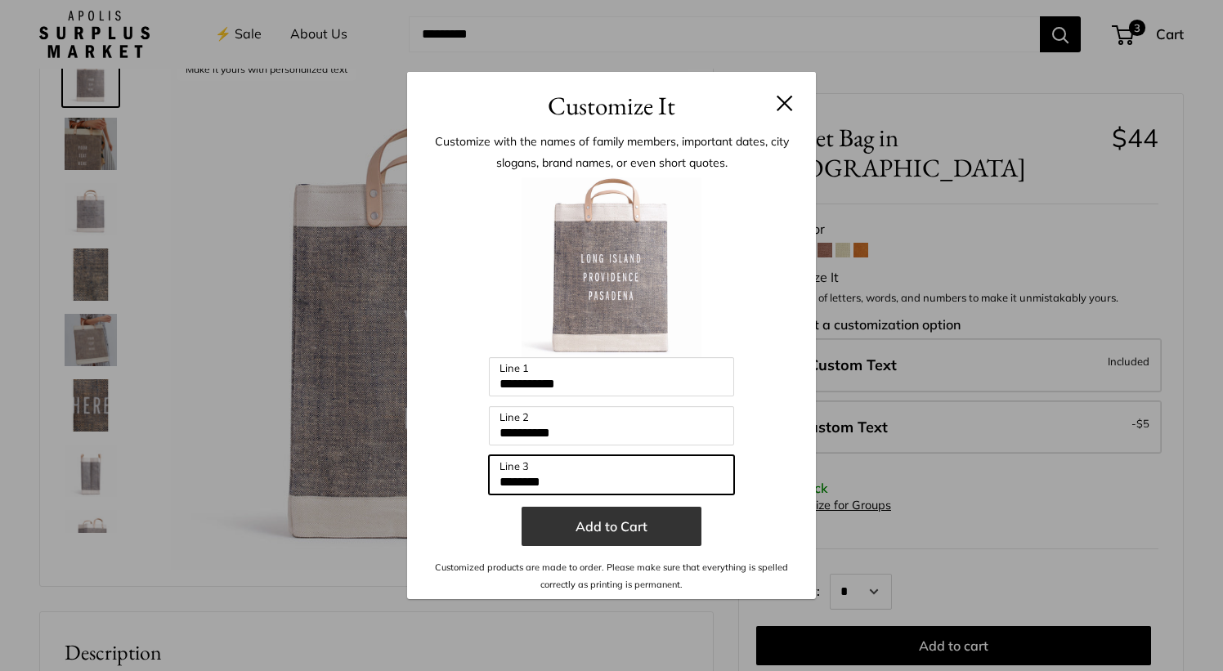
type input "********"
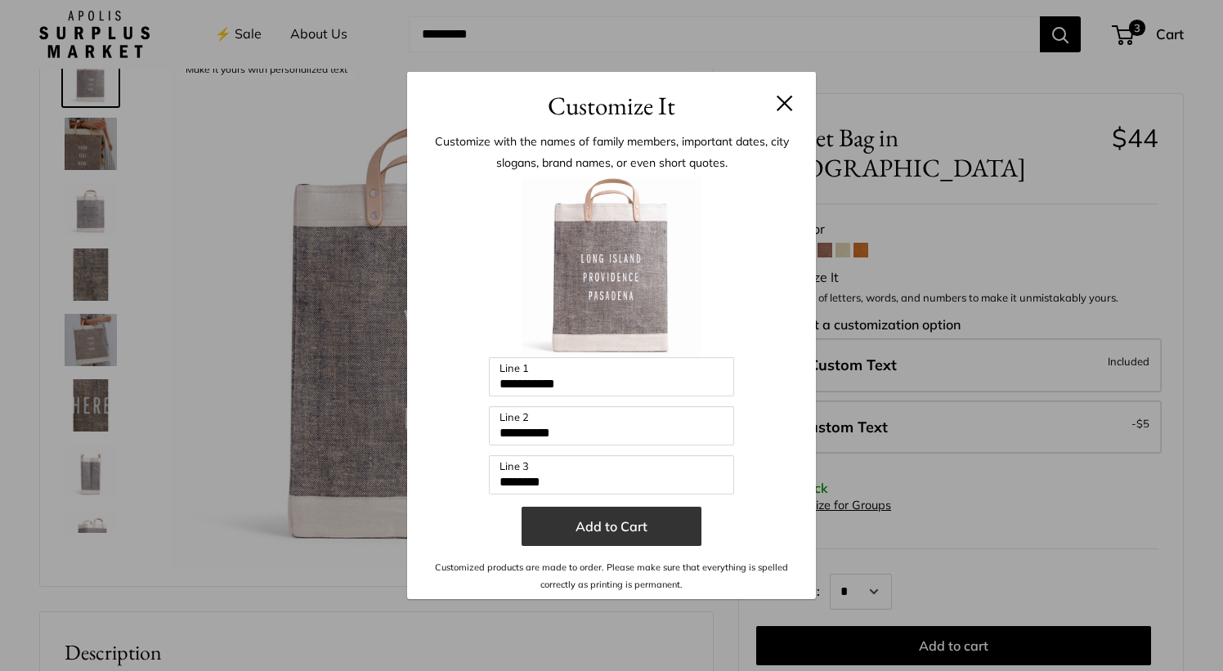
click at [629, 527] on button "Add to Cart" at bounding box center [612, 526] width 180 height 39
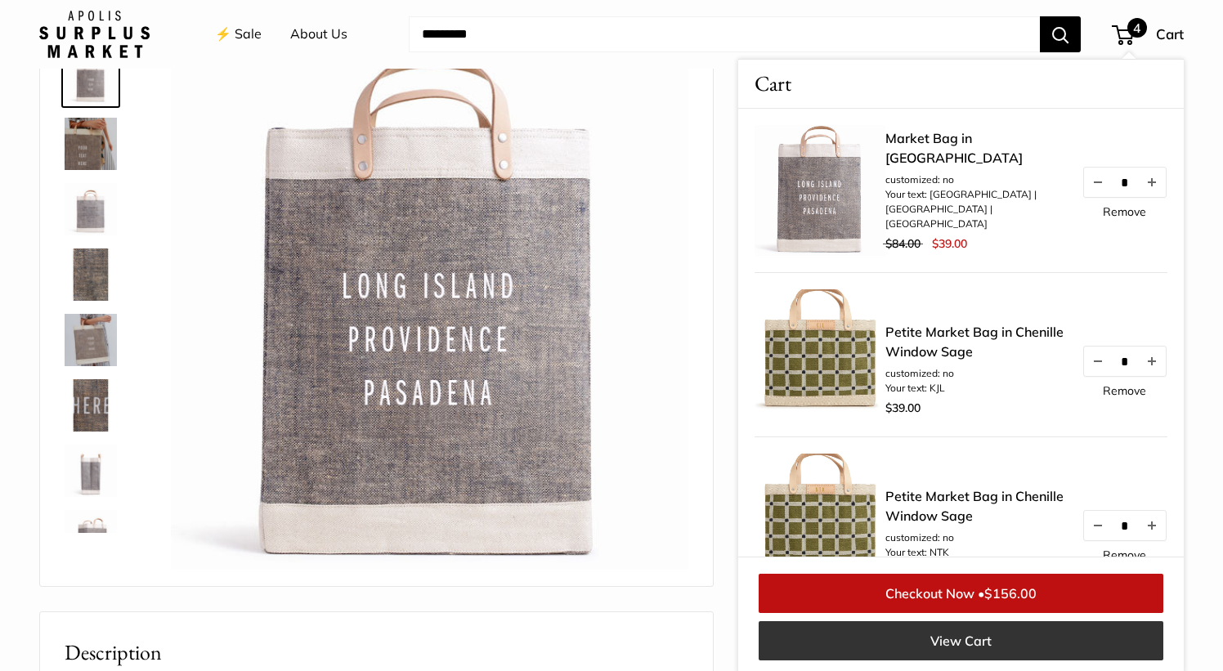
click at [954, 634] on link "View Cart" at bounding box center [961, 640] width 405 height 39
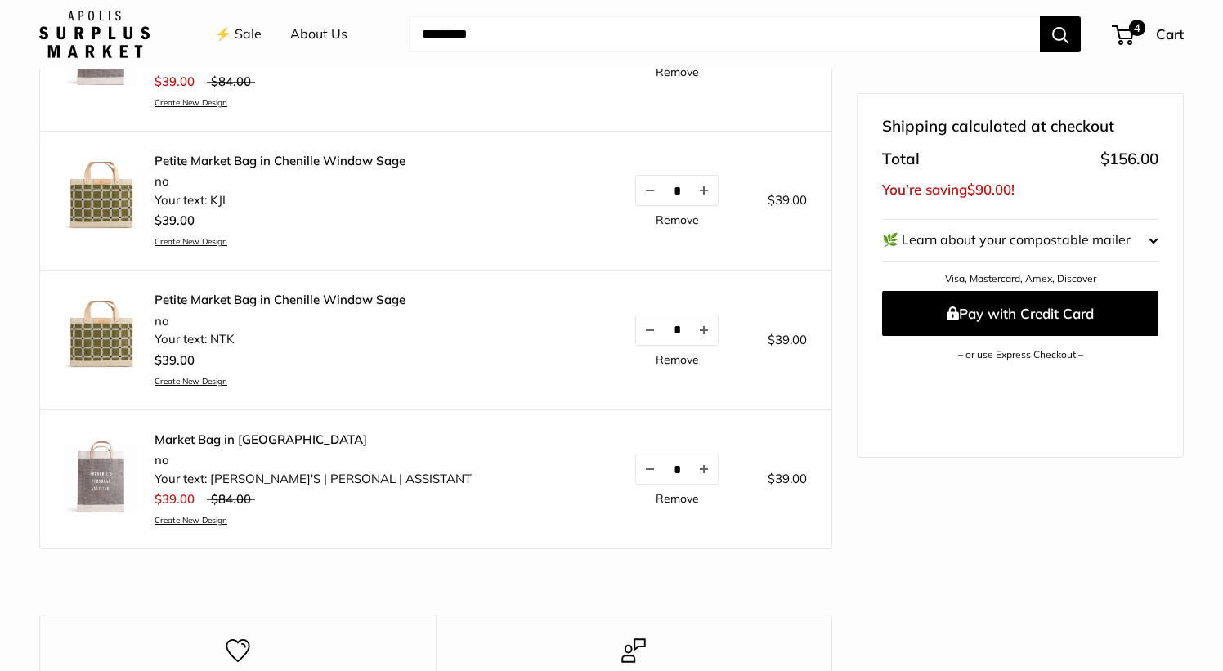
scroll to position [325, 0]
click at [101, 454] on img at bounding box center [102, 477] width 74 height 74
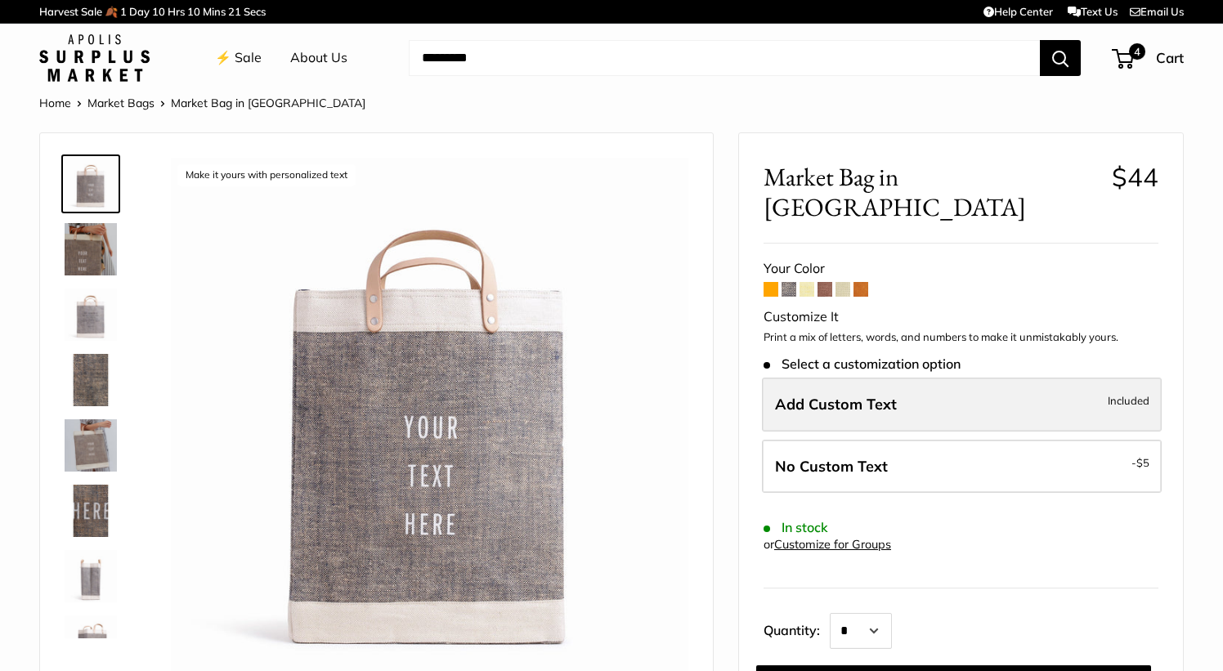
click at [786, 386] on label "Add Custom Text Included" at bounding box center [962, 405] width 400 height 54
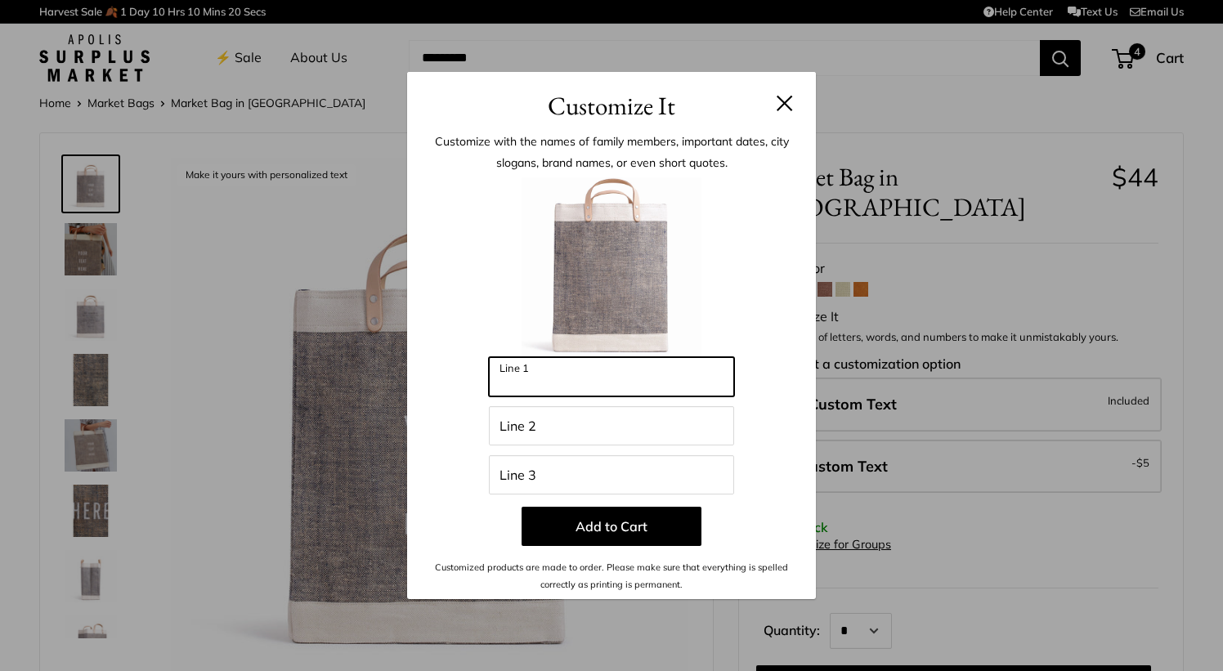
click at [597, 374] on input "Line 1" at bounding box center [611, 376] width 245 height 39
type input "**********"
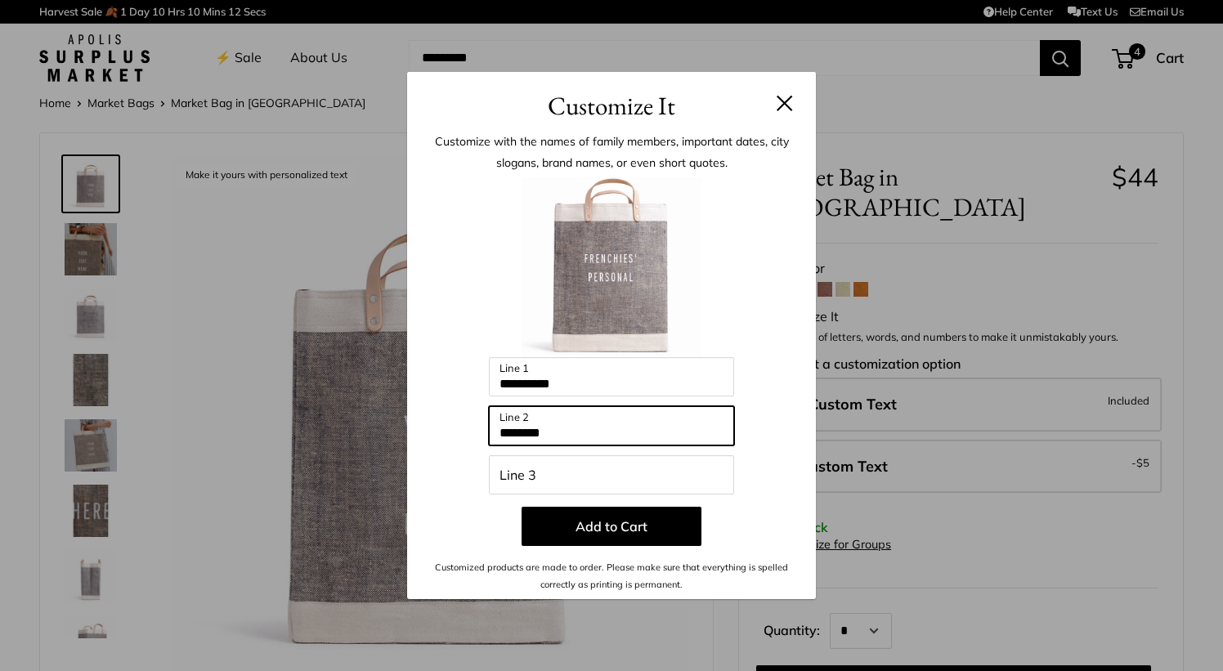
type input "********"
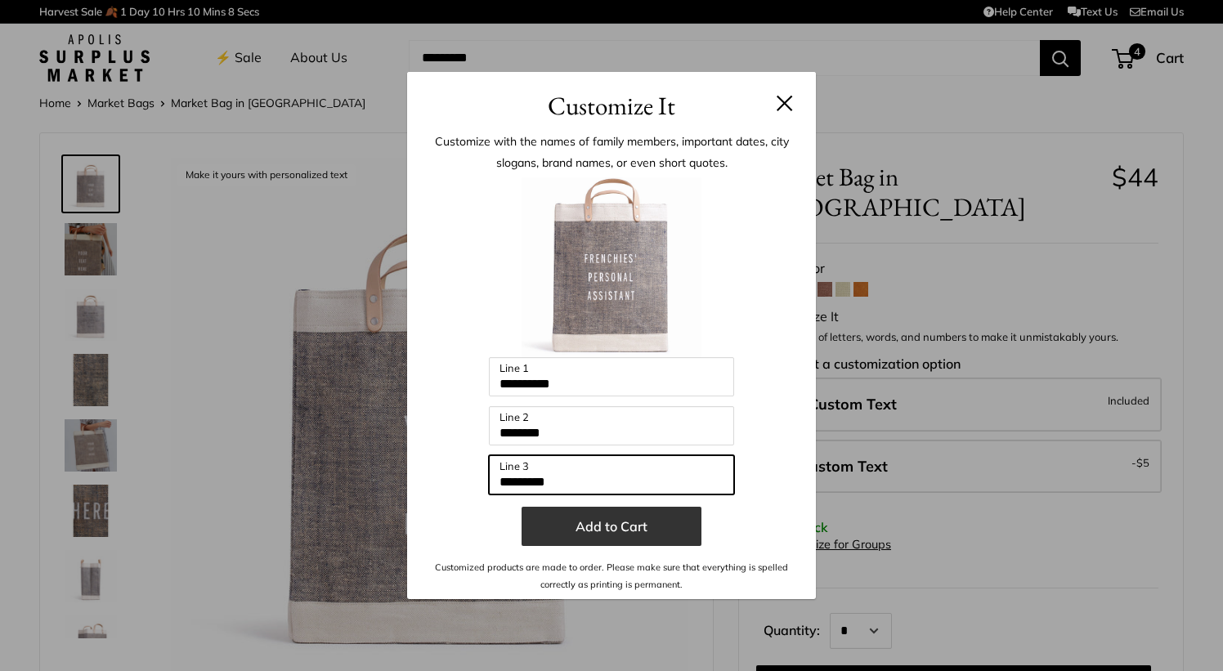
type input "*********"
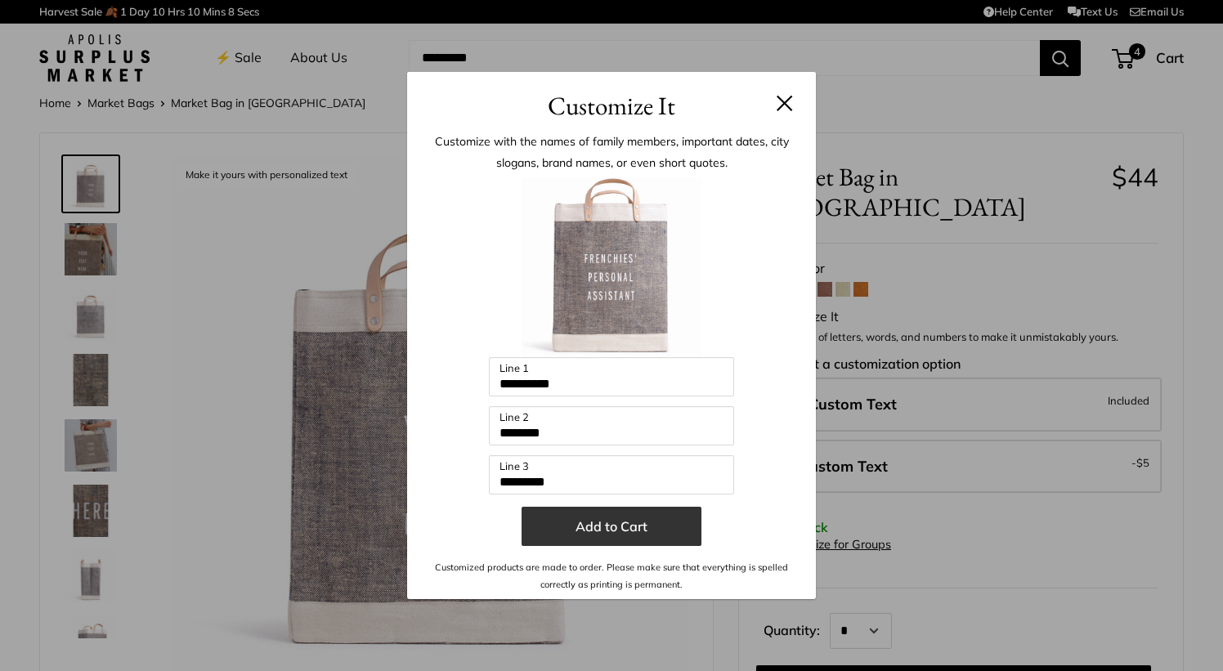
click at [591, 528] on button "Add to Cart" at bounding box center [612, 526] width 180 height 39
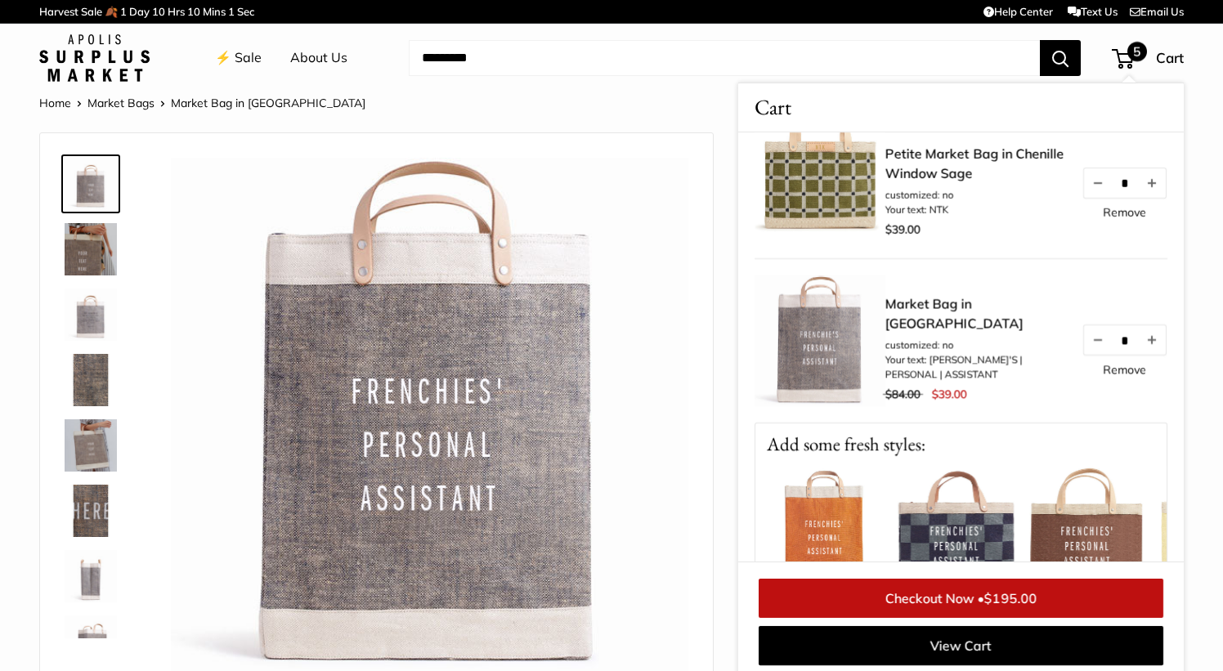
scroll to position [530, 0]
click at [1115, 376] on link "Remove" at bounding box center [1124, 370] width 43 height 11
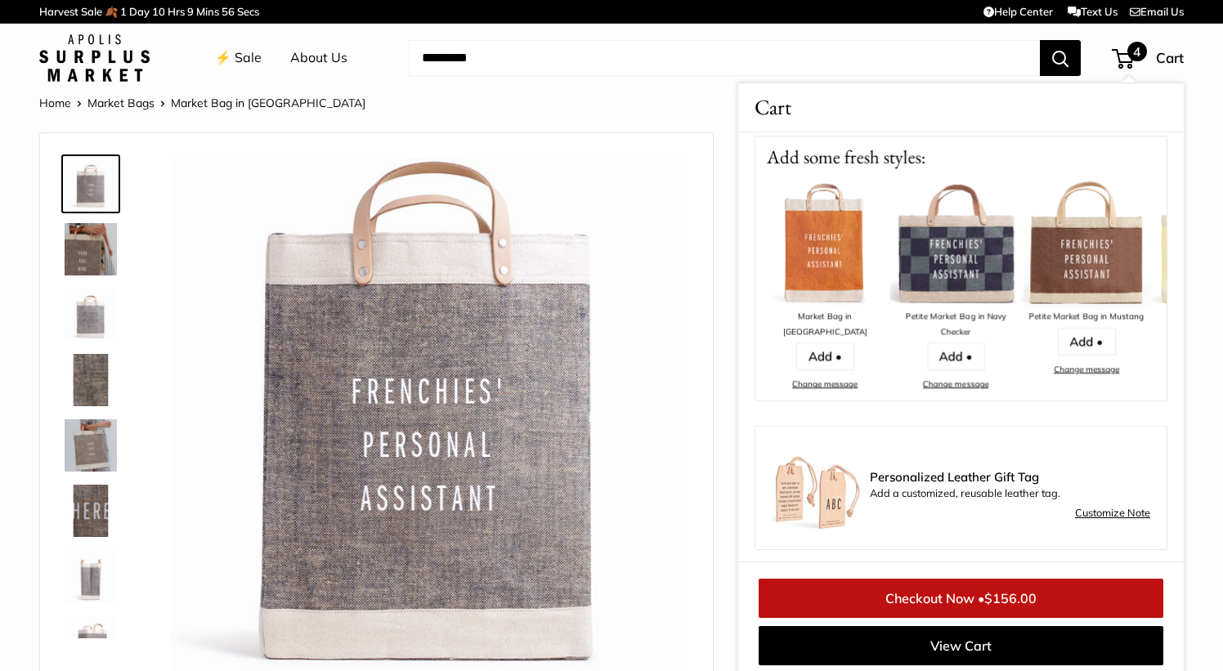
scroll to position [655, 0]
click at [930, 267] on img at bounding box center [956, 242] width 131 height 131
click at [952, 354] on link "Add •" at bounding box center [956, 355] width 58 height 28
click at [962, 348] on link "Add •" at bounding box center [956, 355] width 58 height 28
click at [951, 262] on img at bounding box center [956, 242] width 131 height 131
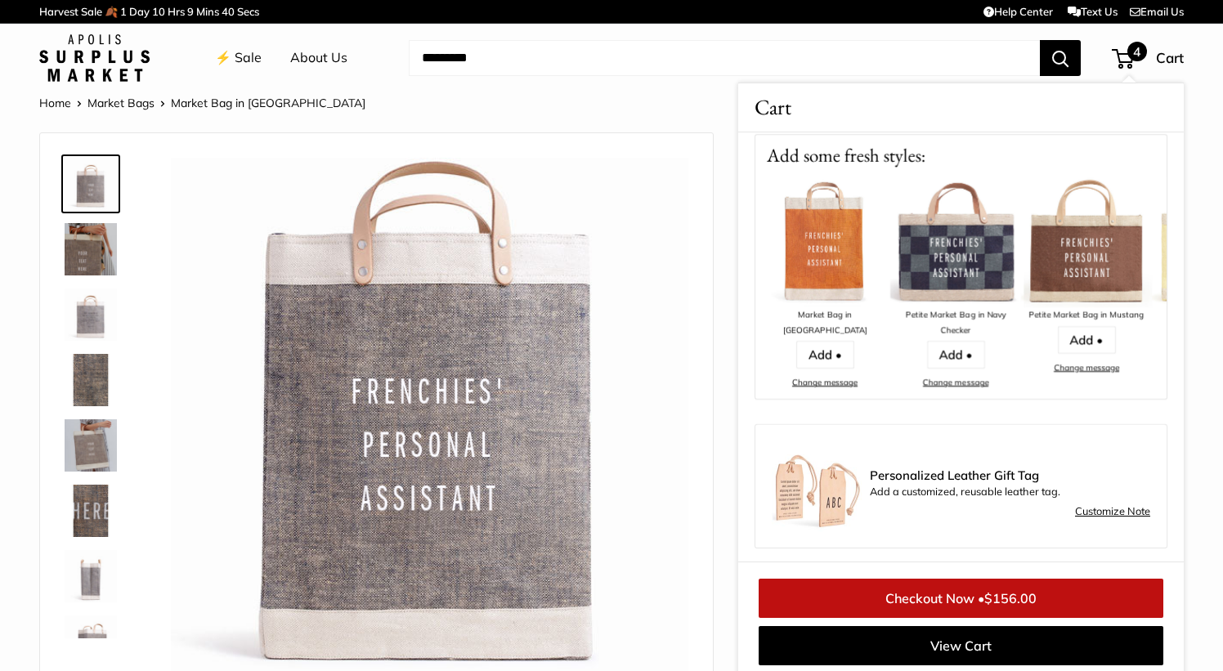
scroll to position [658, 0]
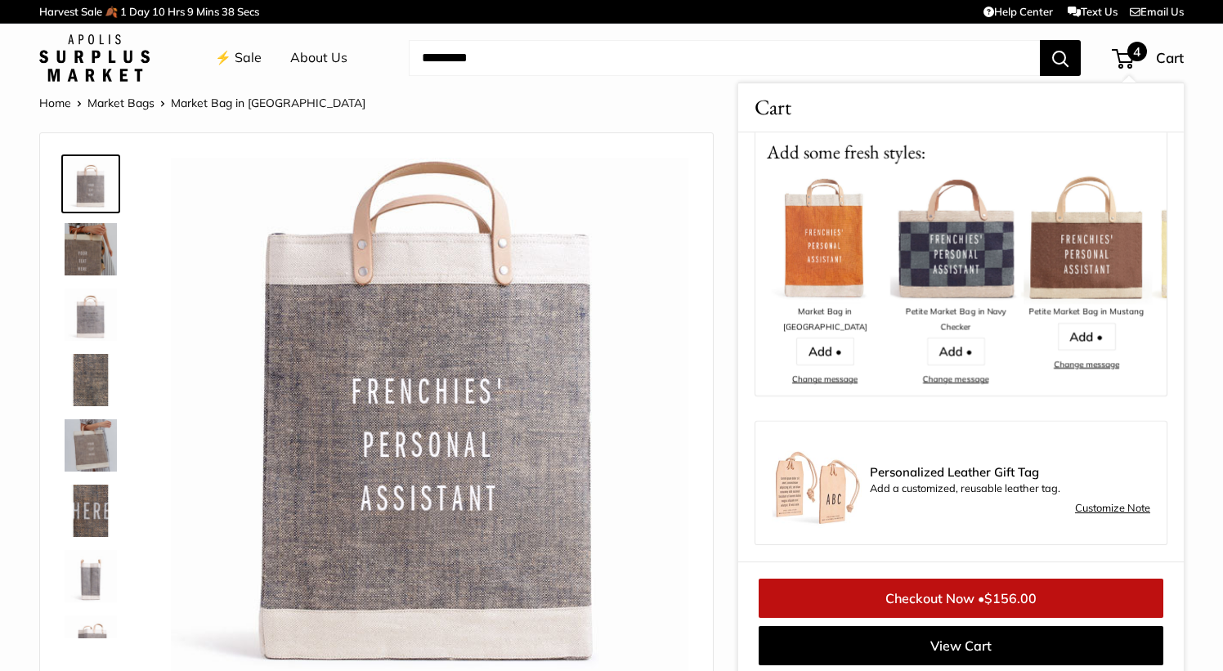
click at [927, 595] on link "Checkout Now • $156.00" at bounding box center [961, 598] width 405 height 39
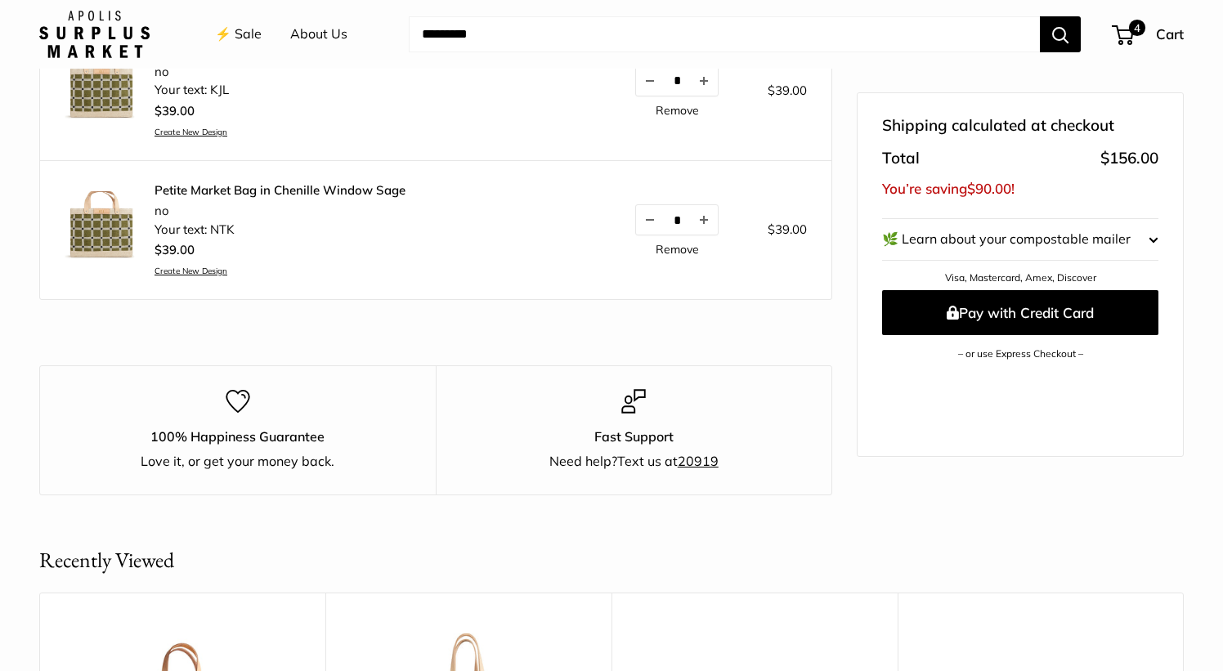
scroll to position [575, 0]
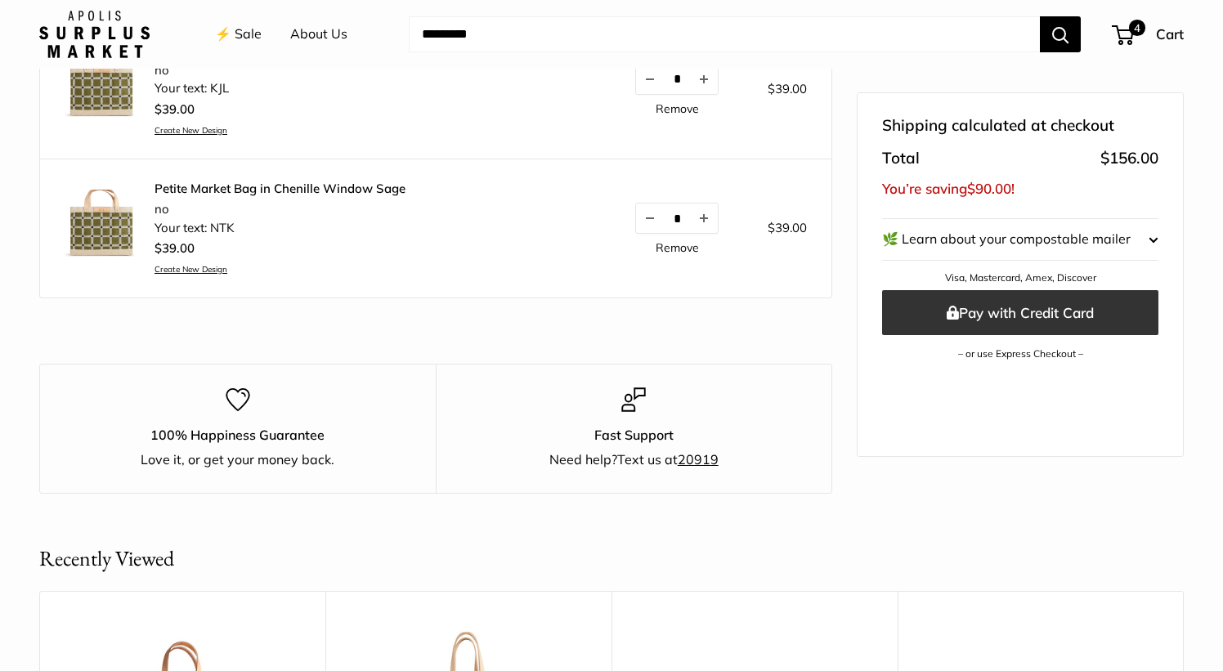
click at [1012, 304] on button "Pay with Credit Card" at bounding box center [1020, 312] width 276 height 45
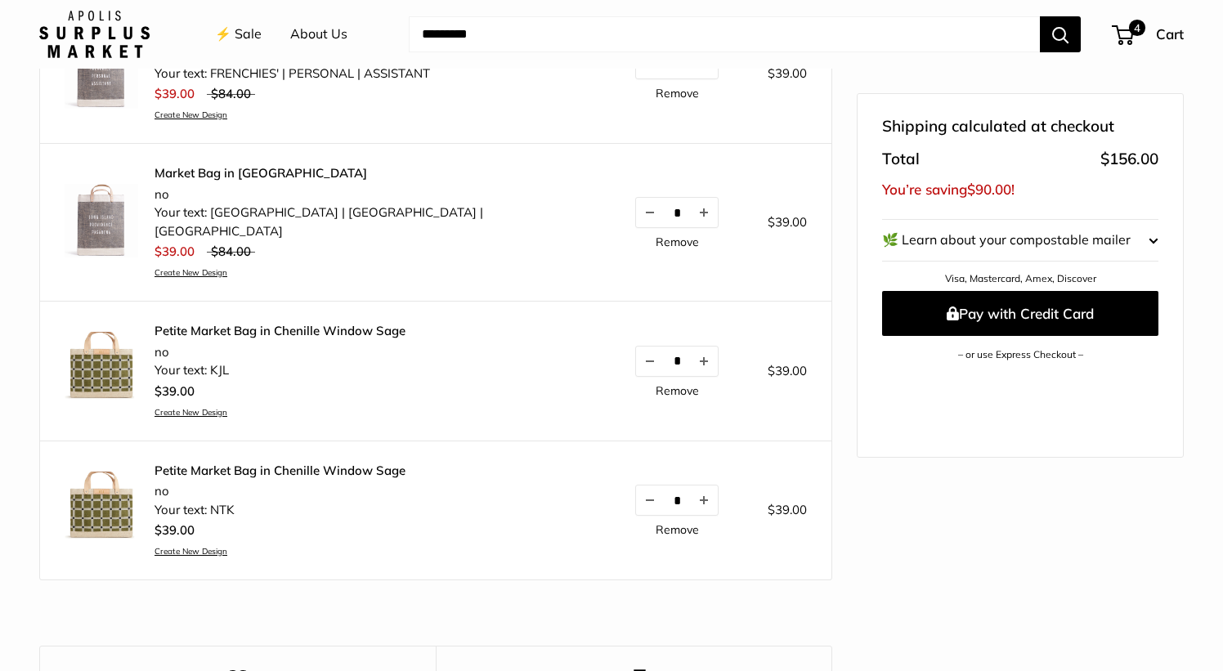
scroll to position [334, 0]
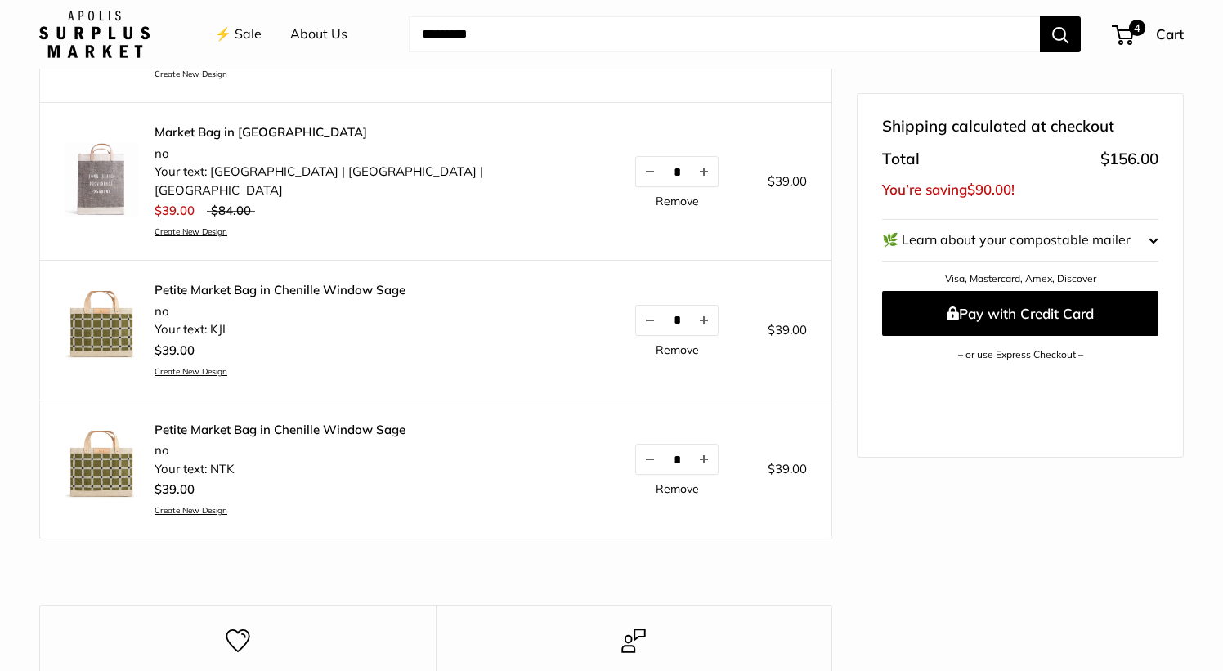
click at [656, 344] on link "Remove" at bounding box center [677, 349] width 43 height 11
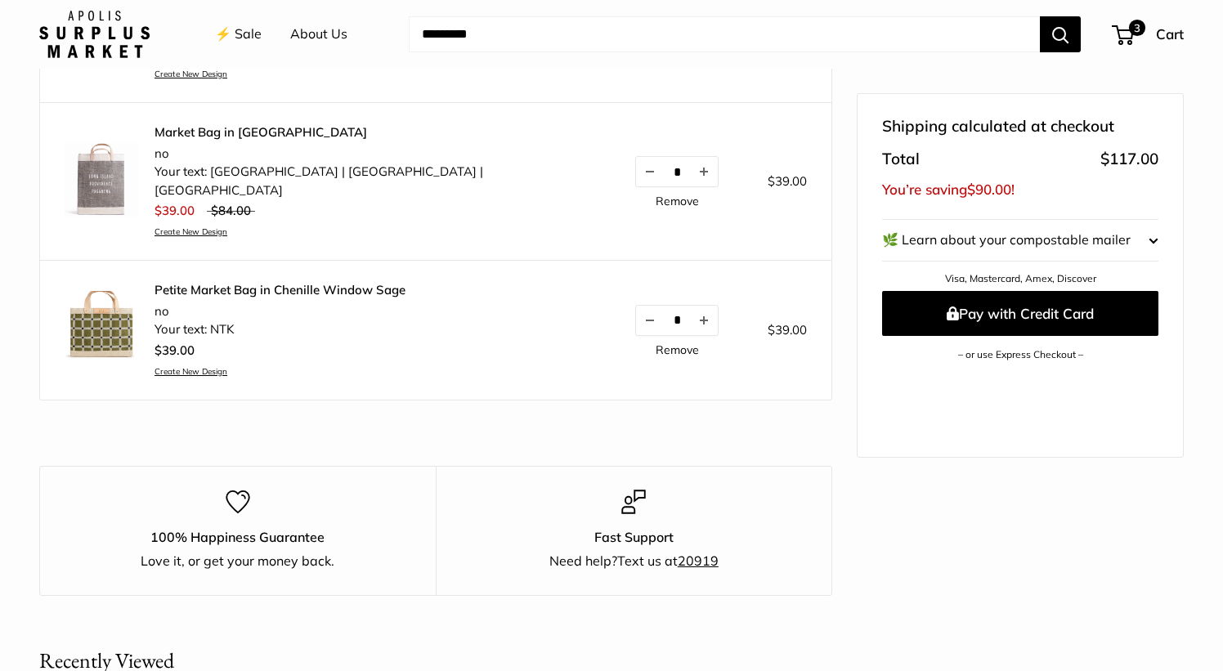
click at [656, 344] on link "Remove" at bounding box center [677, 349] width 43 height 11
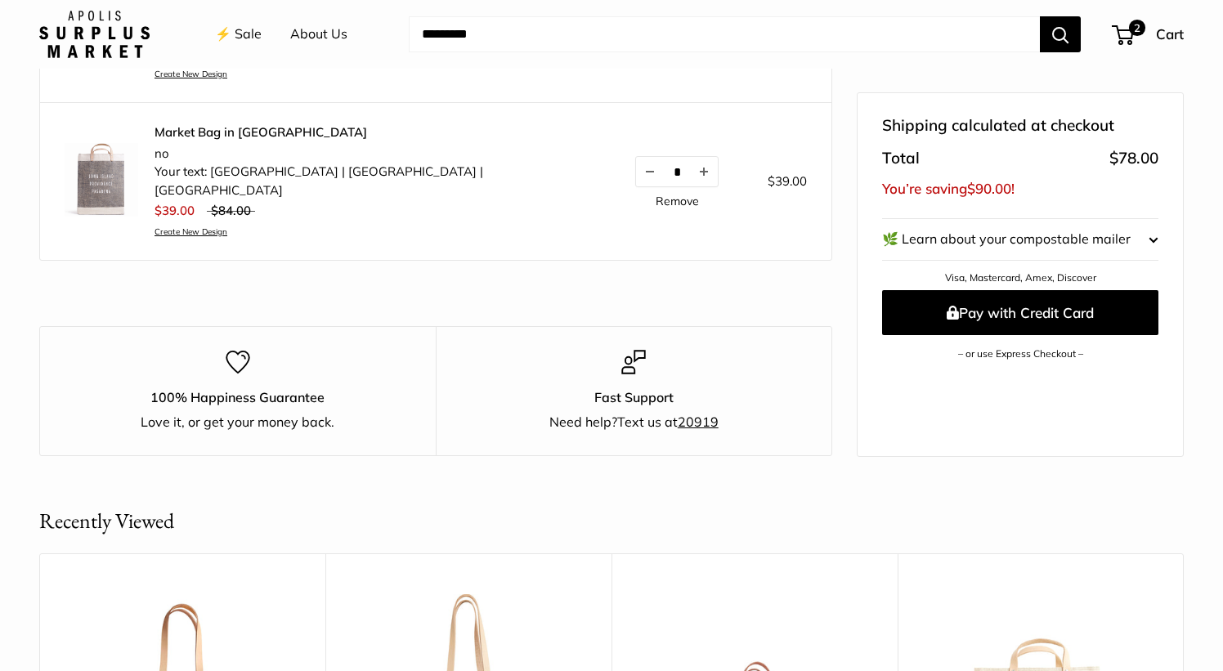
scroll to position [29, 0]
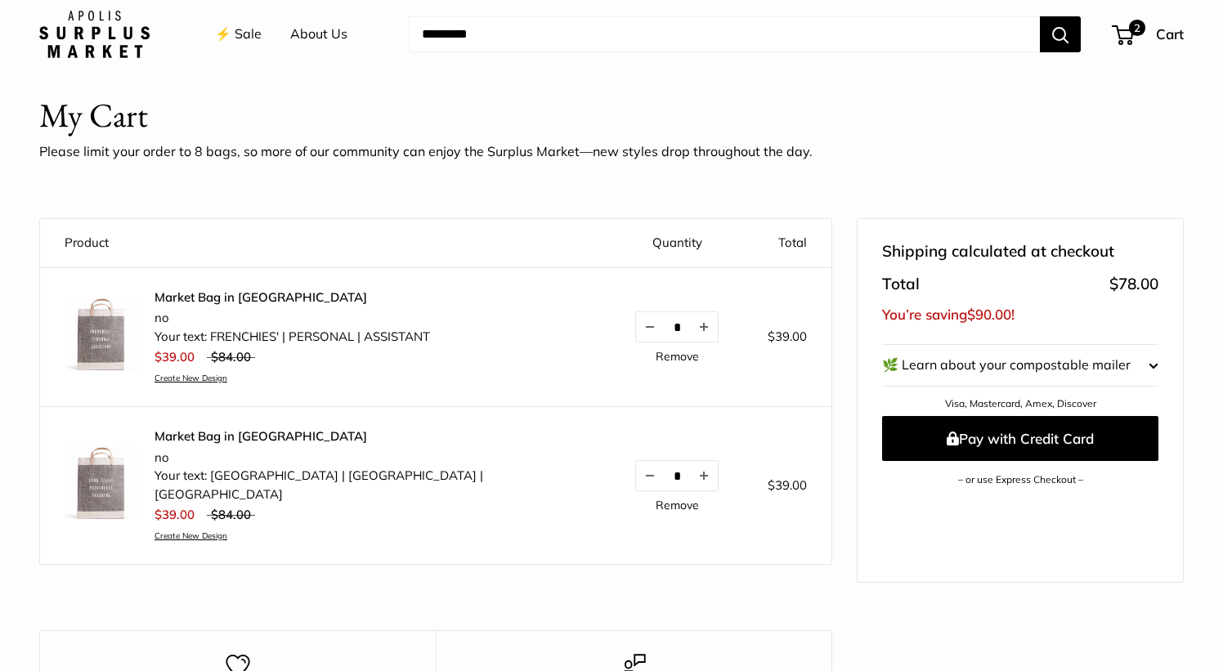
click at [886, 502] on shop-pay-wallet-button at bounding box center [883, 500] width 3 height 16
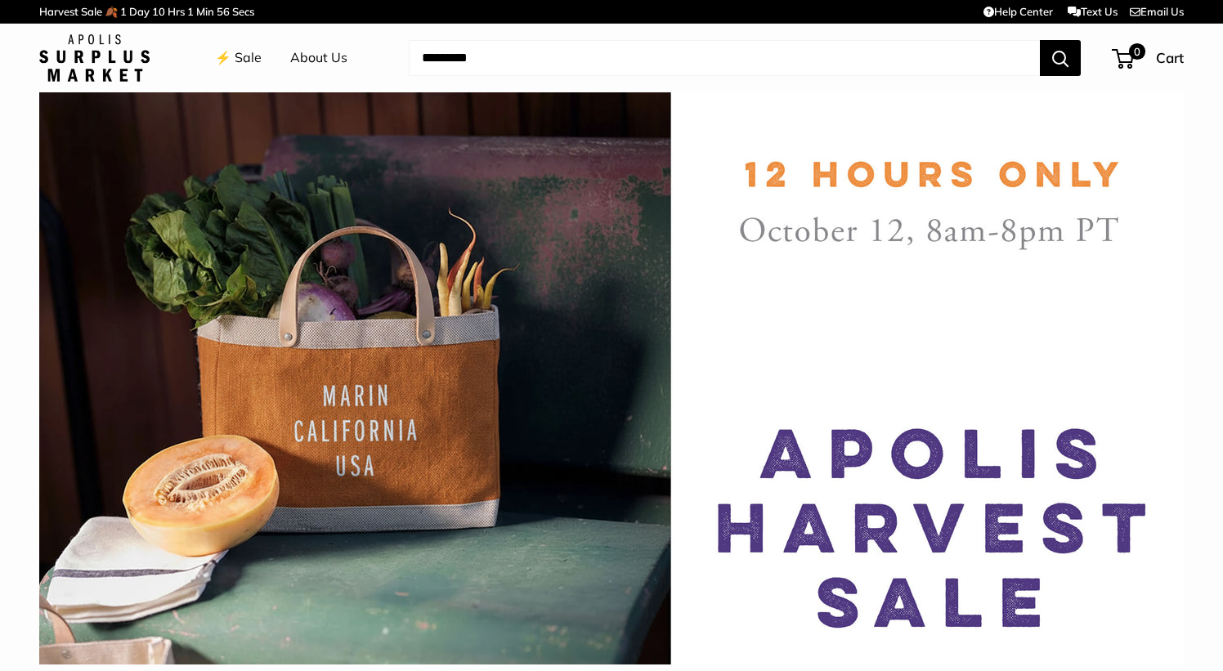
click at [58, 36] on img at bounding box center [94, 57] width 110 height 47
click at [245, 51] on link "⚡️ Sale" at bounding box center [238, 58] width 47 height 25
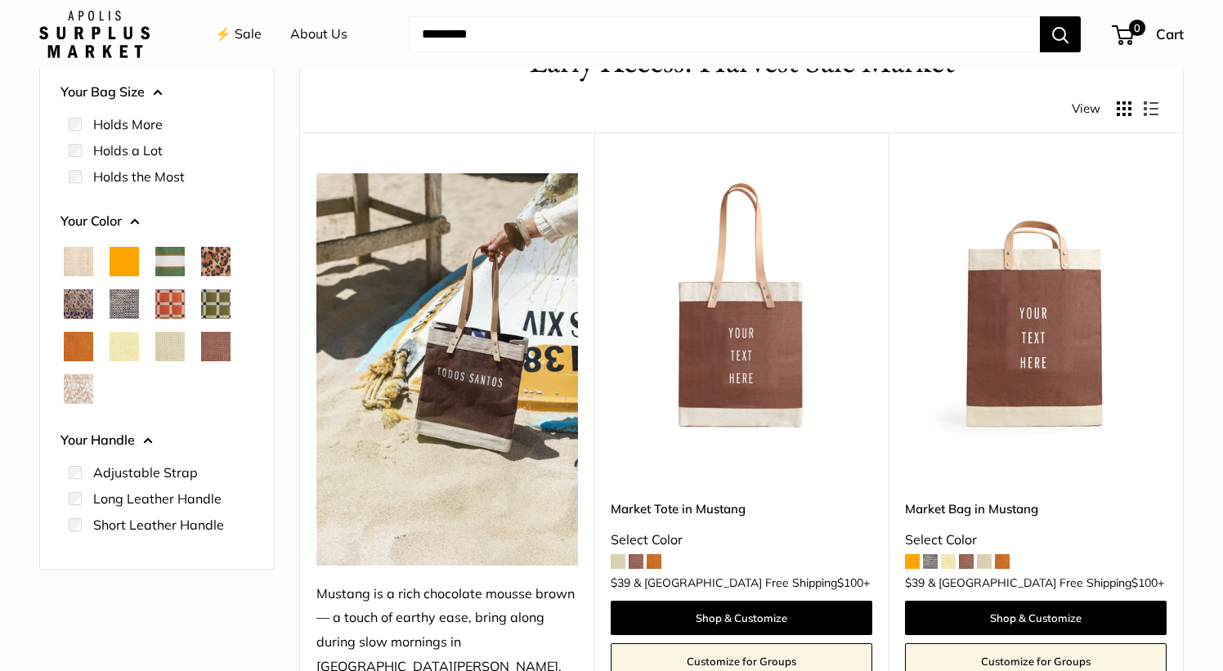
scroll to position [172, 0]
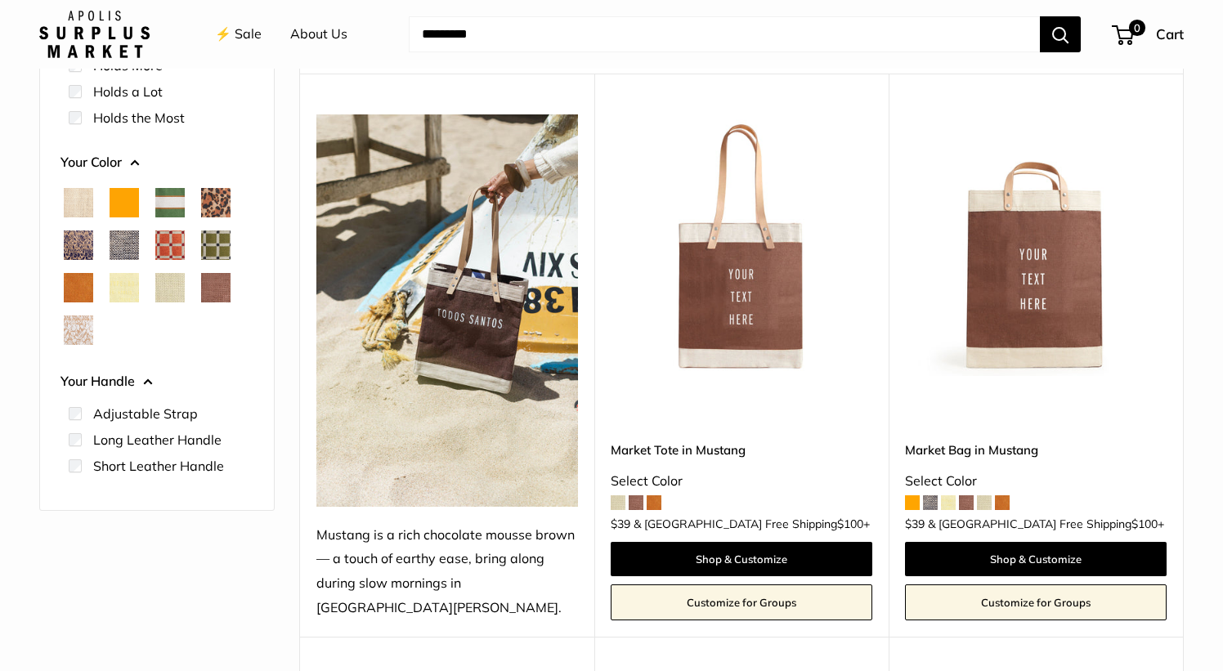
click at [0, 0] on img at bounding box center [0, 0] width 0 height 0
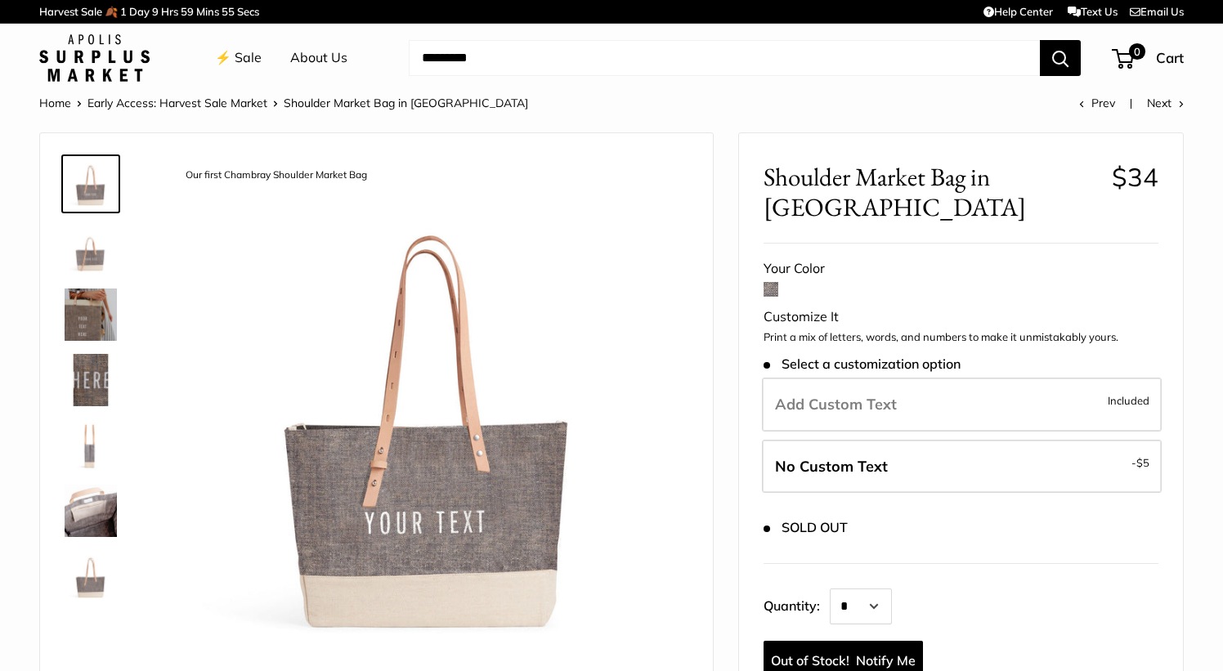
click at [84, 312] on img at bounding box center [91, 315] width 52 height 52
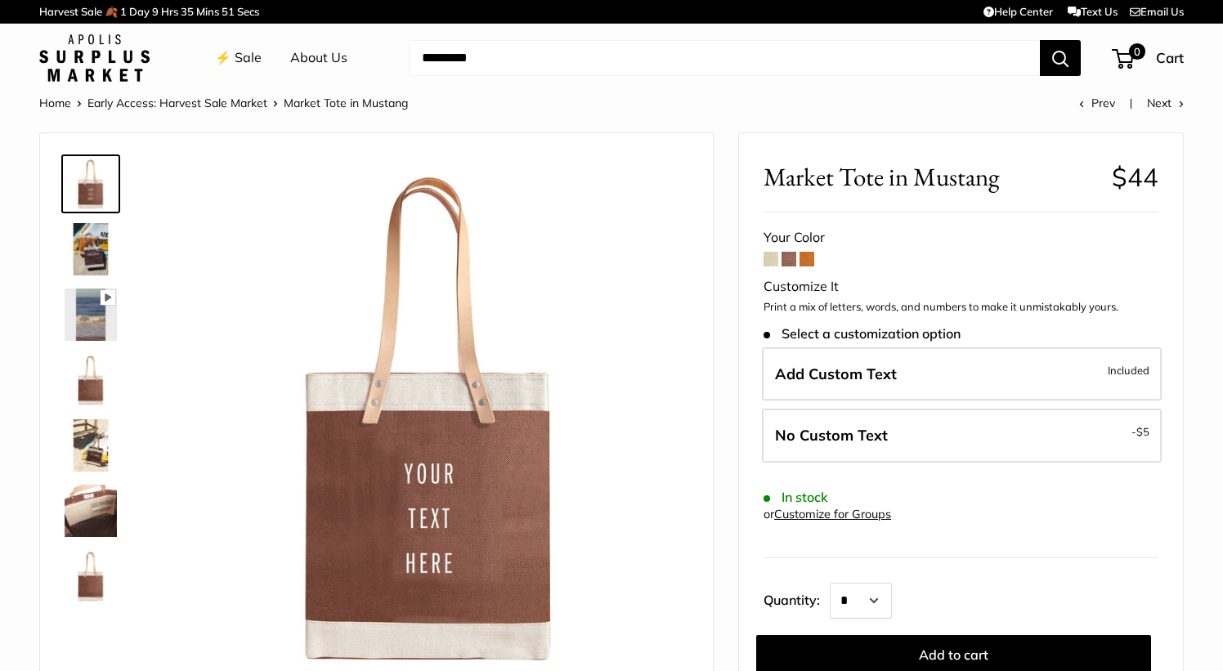
click at [787, 264] on span at bounding box center [789, 259] width 15 height 15
click at [93, 250] on img at bounding box center [91, 249] width 52 height 52
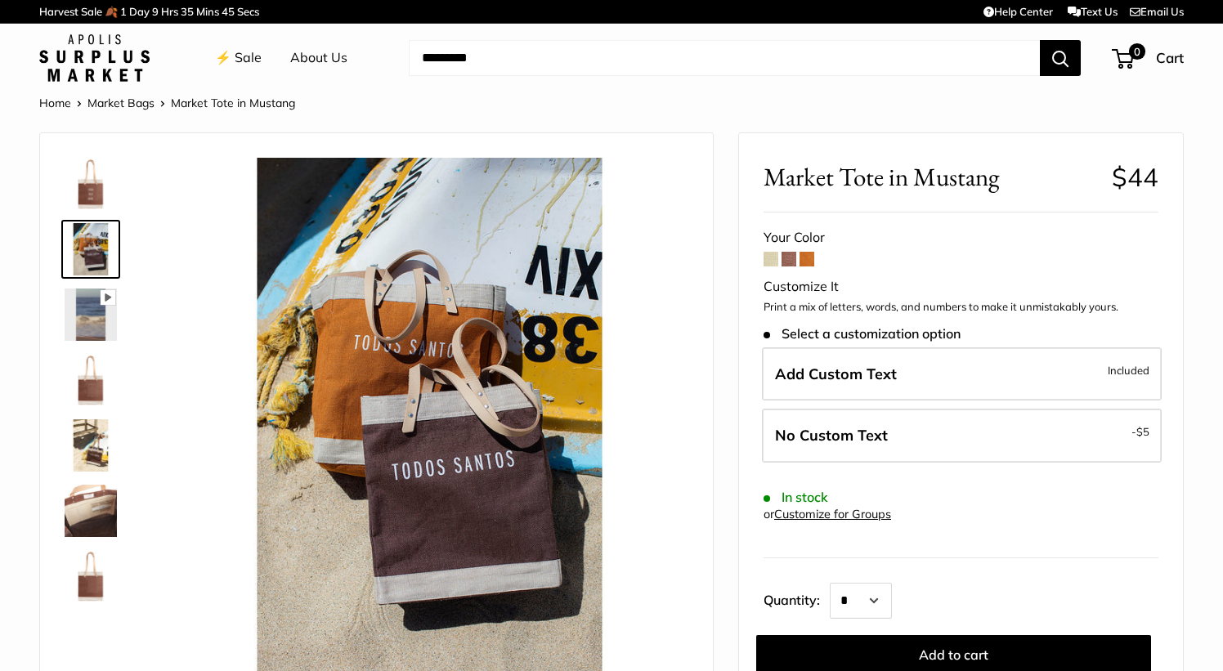
click at [92, 501] on img at bounding box center [91, 511] width 52 height 52
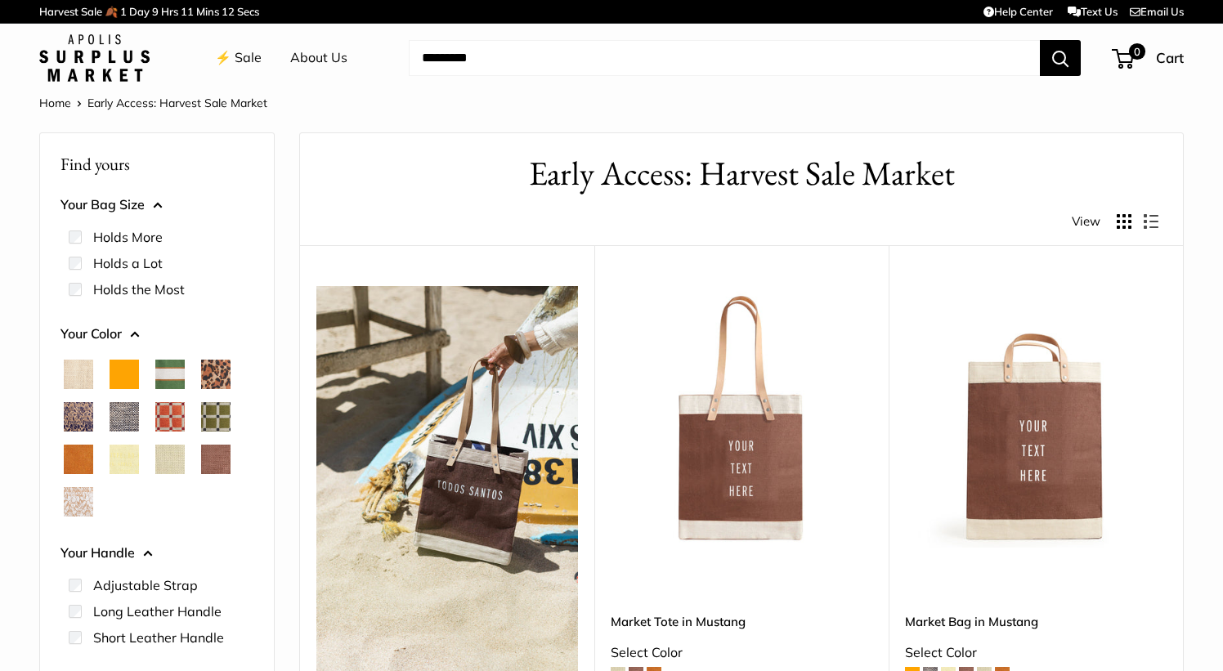
click at [229, 383] on span "Cheetah" at bounding box center [215, 374] width 29 height 29
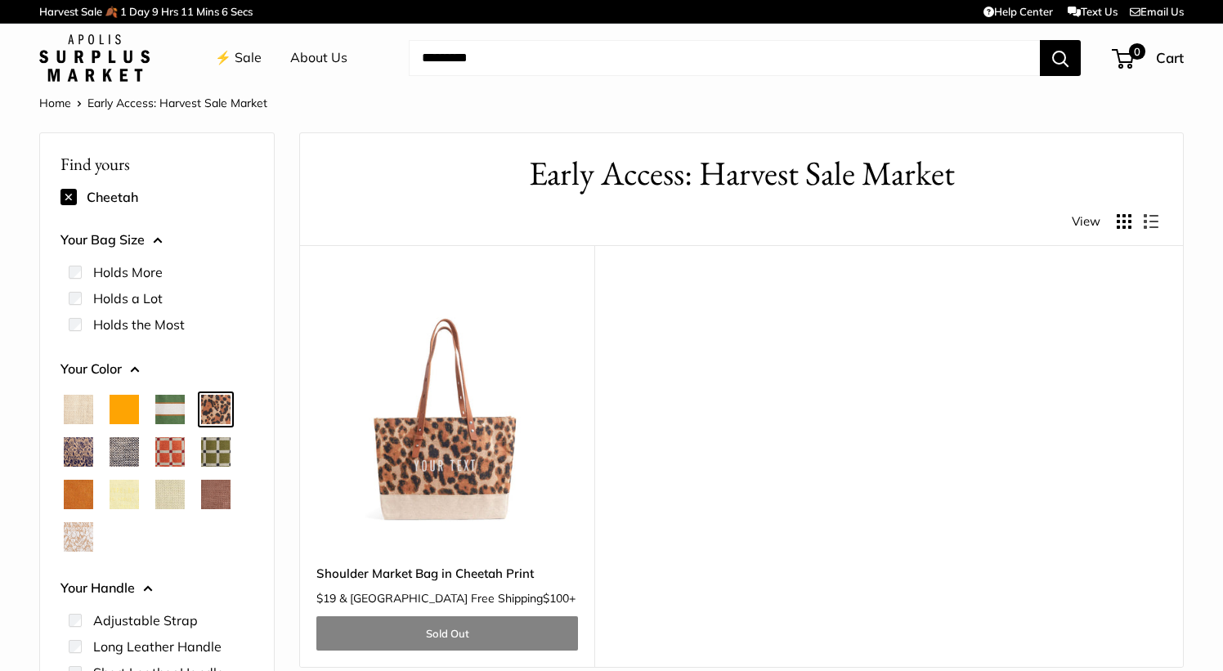
click at [72, 415] on span "Natural" at bounding box center [78, 409] width 29 height 29
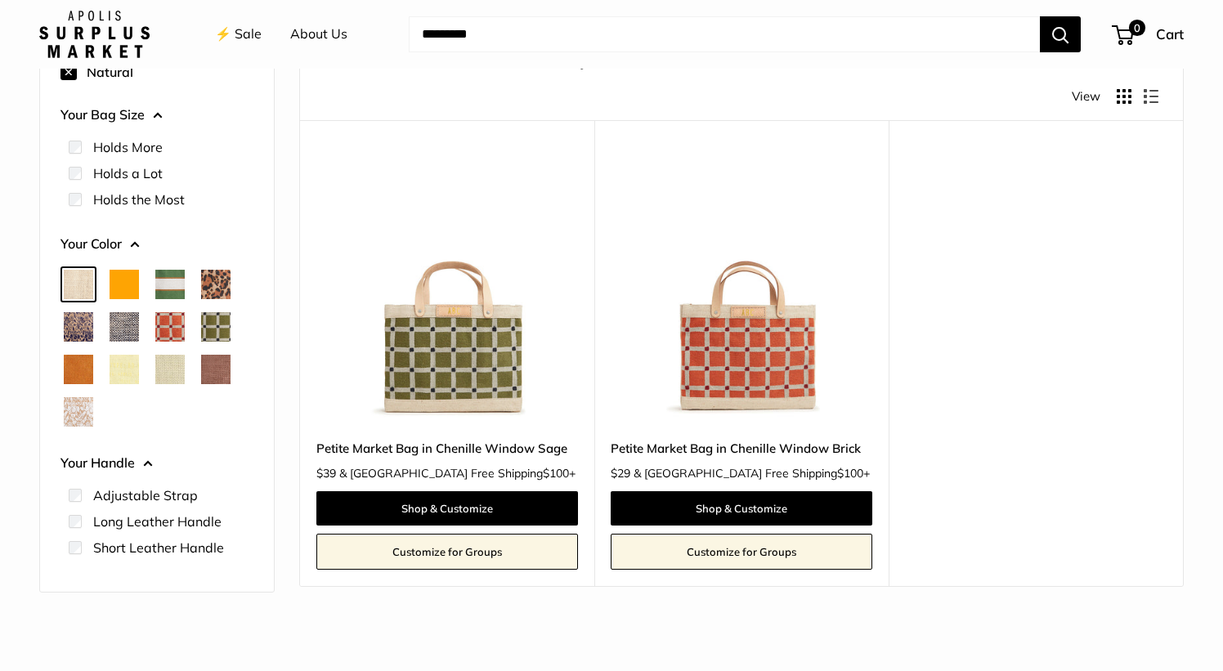
scroll to position [172, 0]
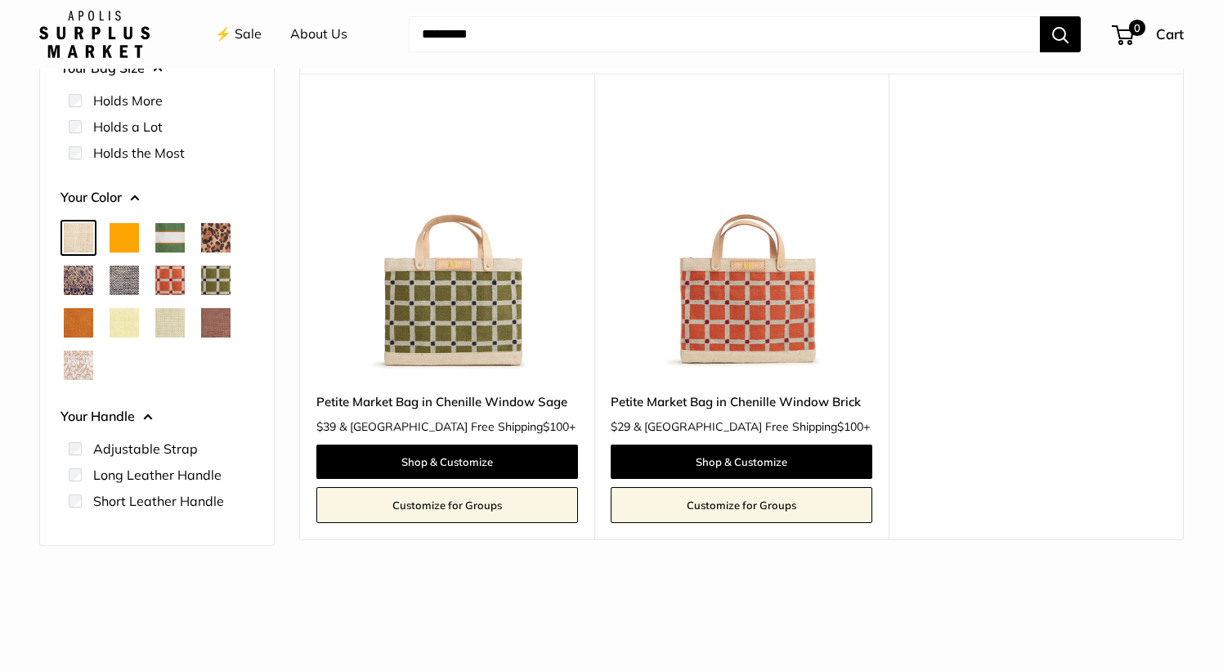
click at [123, 240] on span "Orange" at bounding box center [124, 237] width 29 height 29
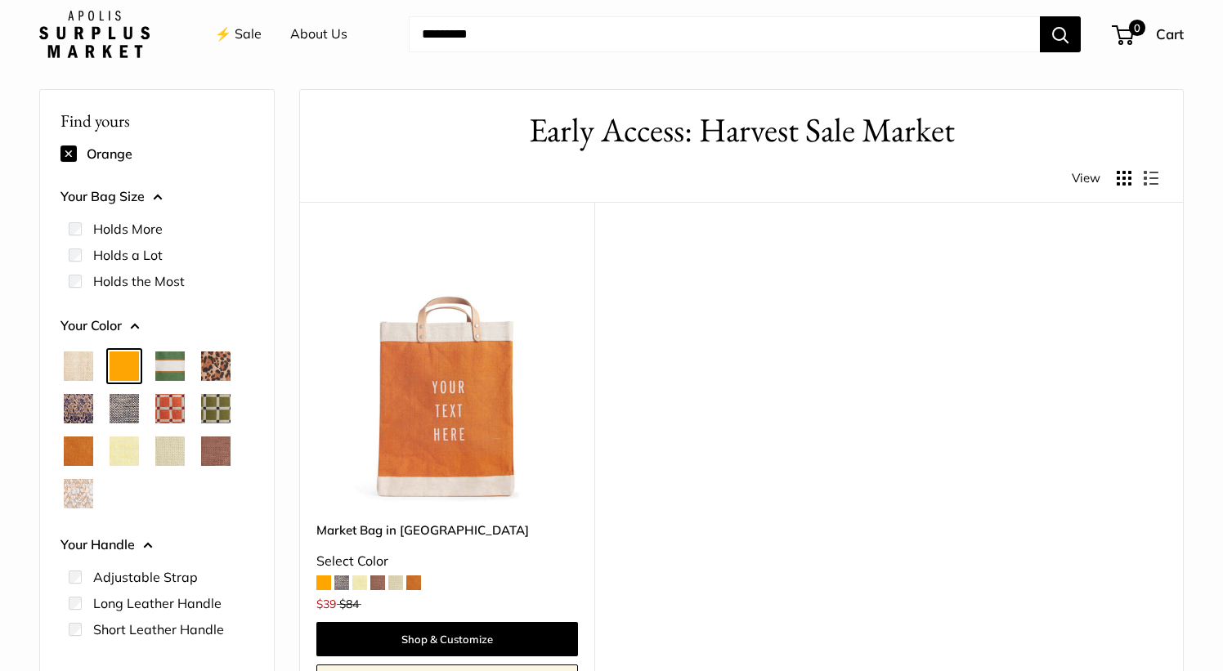
scroll to position [43, 0]
click at [171, 363] on span "Court Green" at bounding box center [169, 366] width 29 height 29
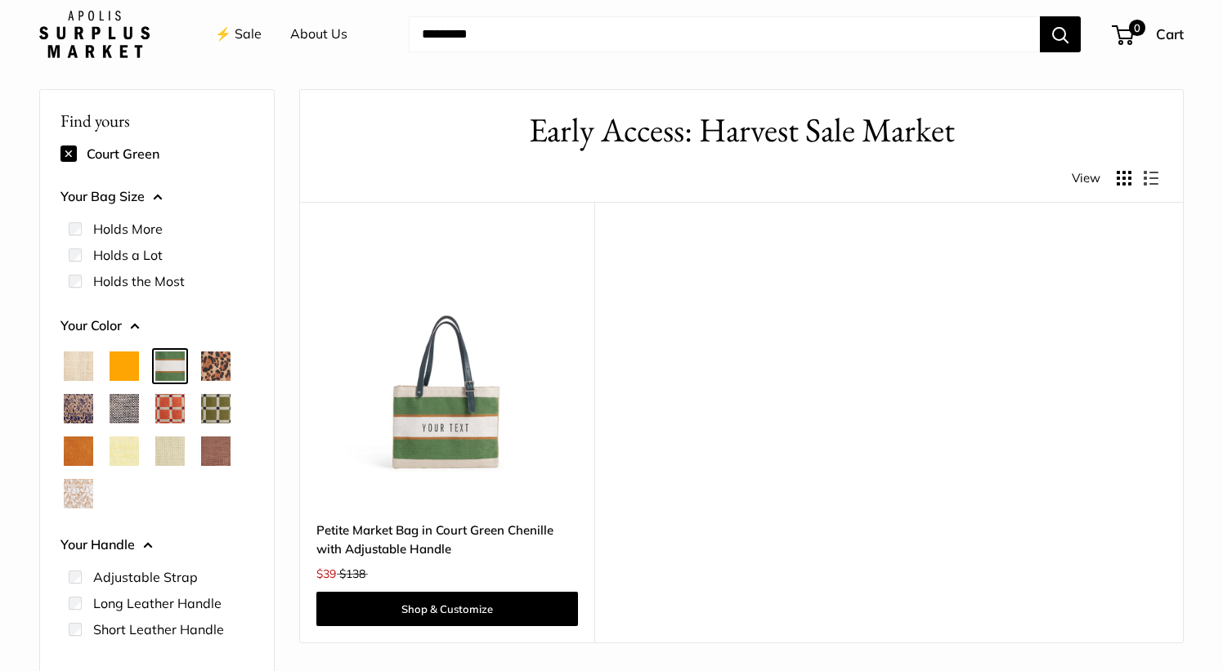
click at [215, 367] on span "Cheetah" at bounding box center [215, 366] width 29 height 29
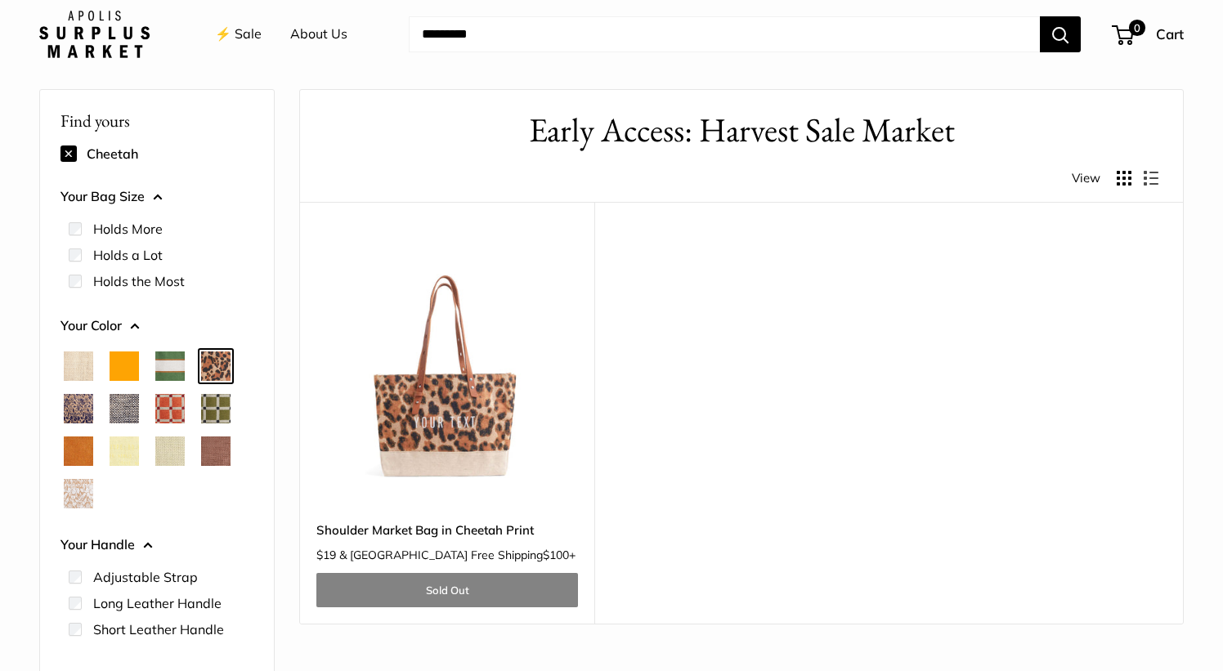
click at [229, 435] on div at bounding box center [157, 430] width 206 height 170
click at [211, 411] on span "Chenille Window Sage" at bounding box center [215, 408] width 29 height 29
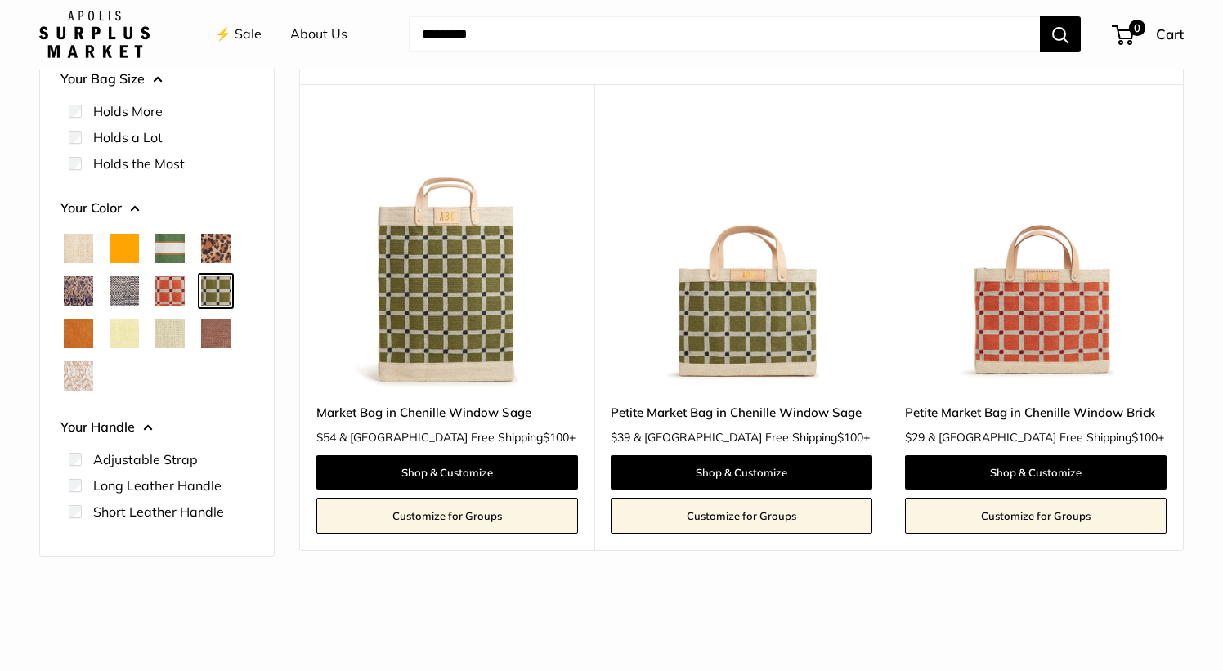
scroll to position [155, 0]
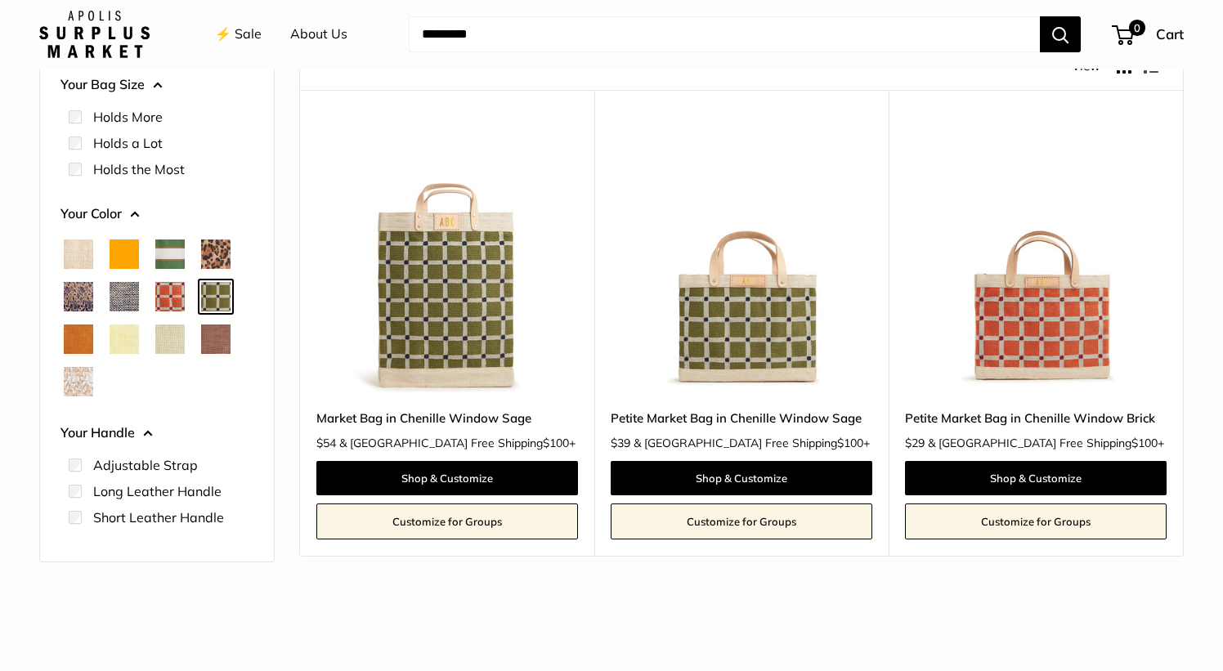
click at [124, 299] on span "Chambray" at bounding box center [124, 296] width 29 height 29
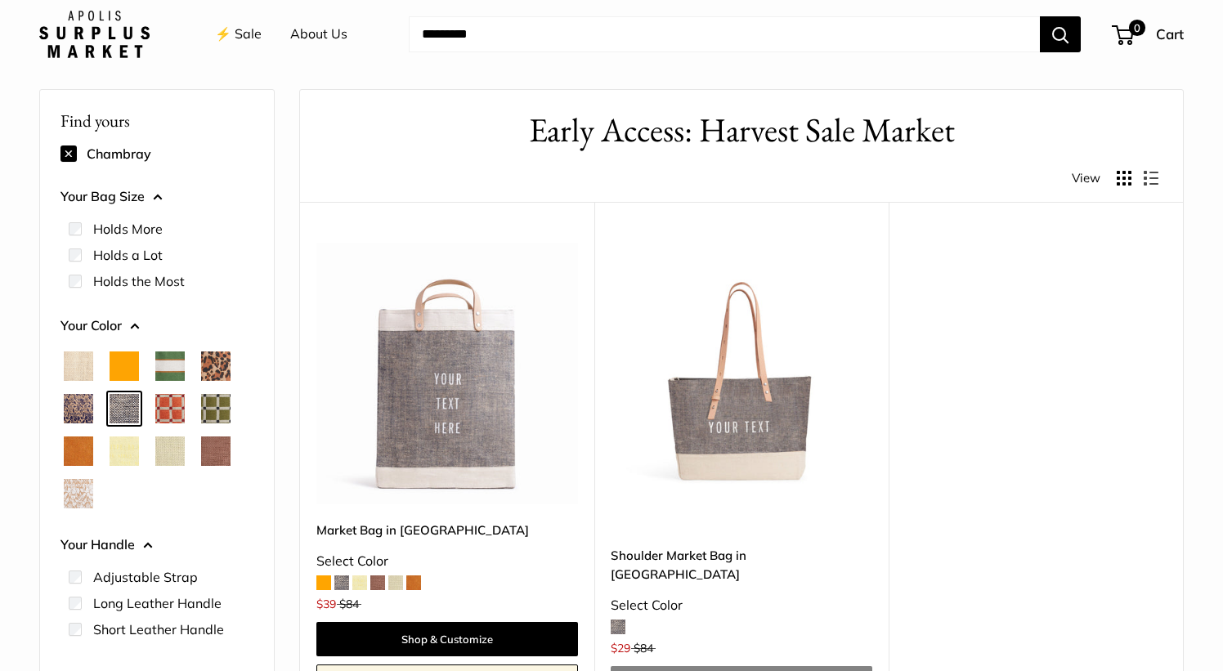
scroll to position [43, 0]
click at [92, 405] on span "Blue Porcelain" at bounding box center [78, 408] width 29 height 29
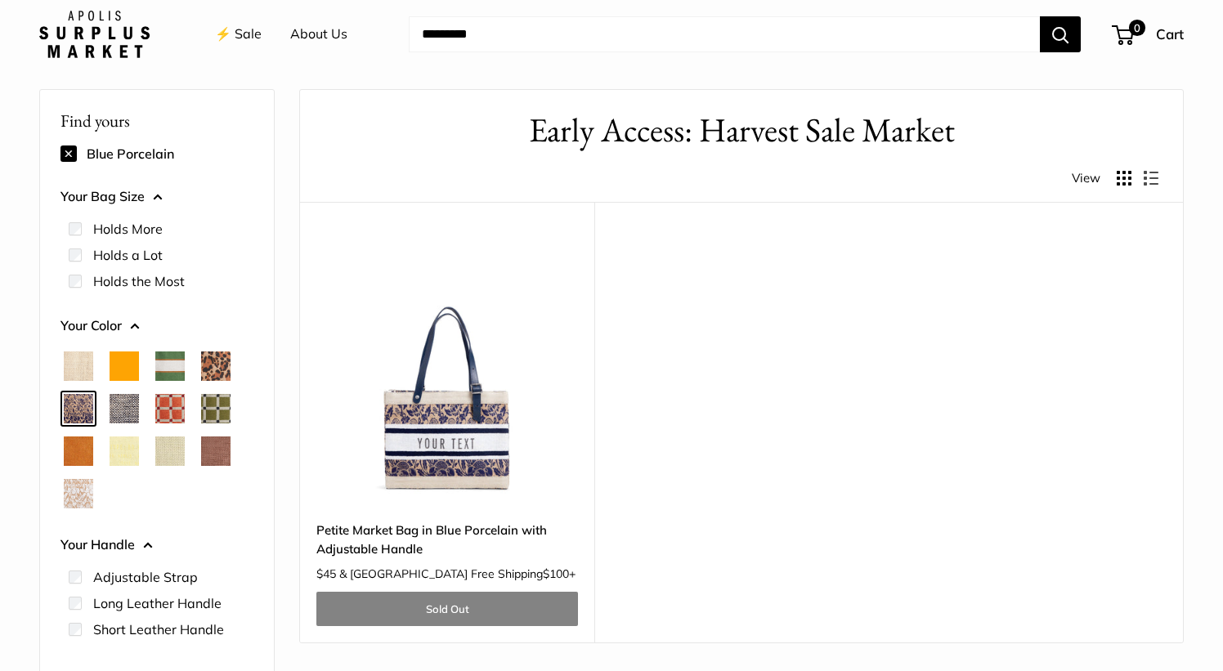
click at [120, 397] on span "Chambray" at bounding box center [124, 408] width 29 height 29
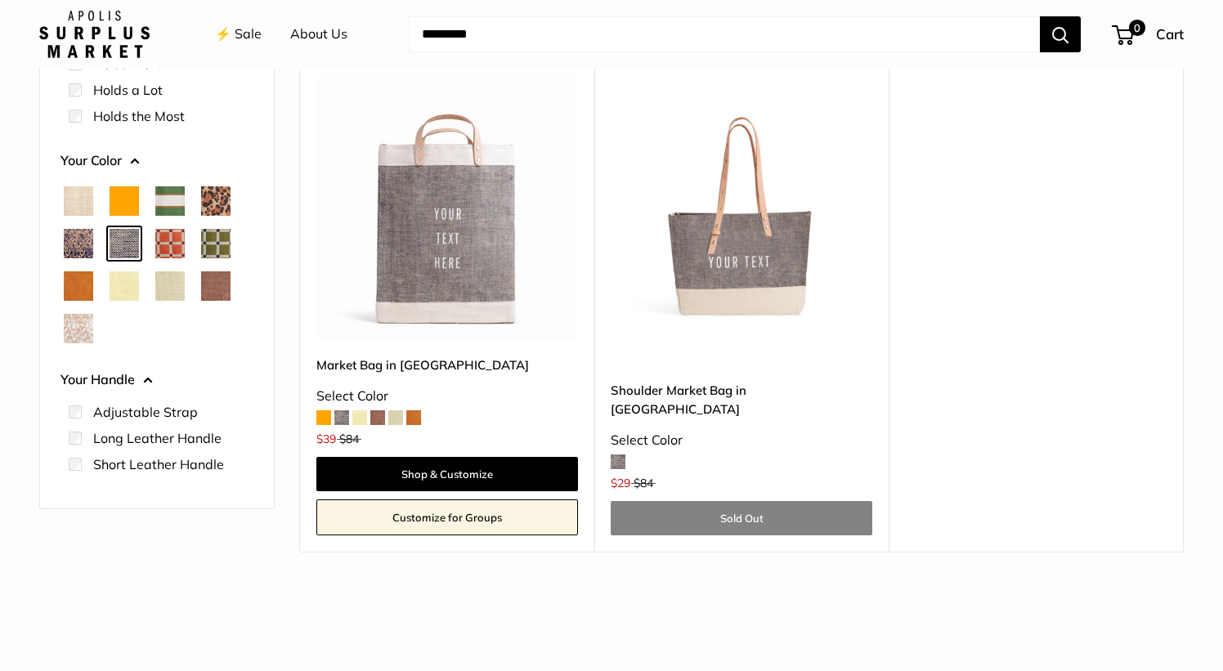
scroll to position [252, 0]
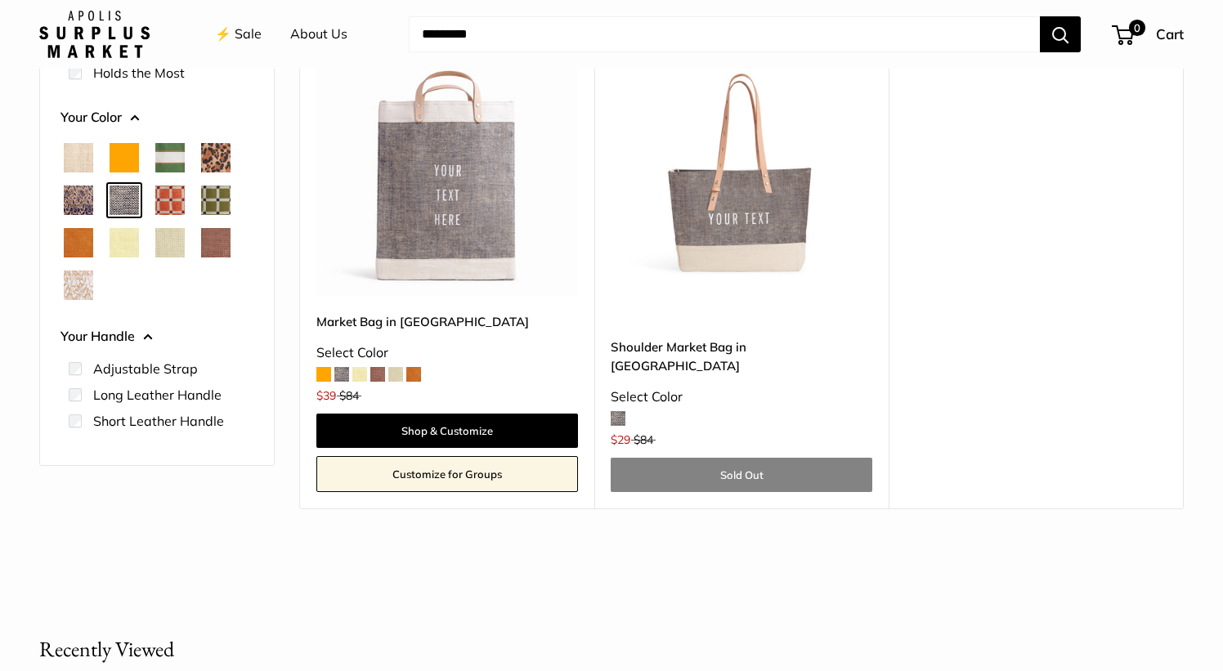
click at [74, 240] on span "Cognac" at bounding box center [78, 242] width 29 height 29
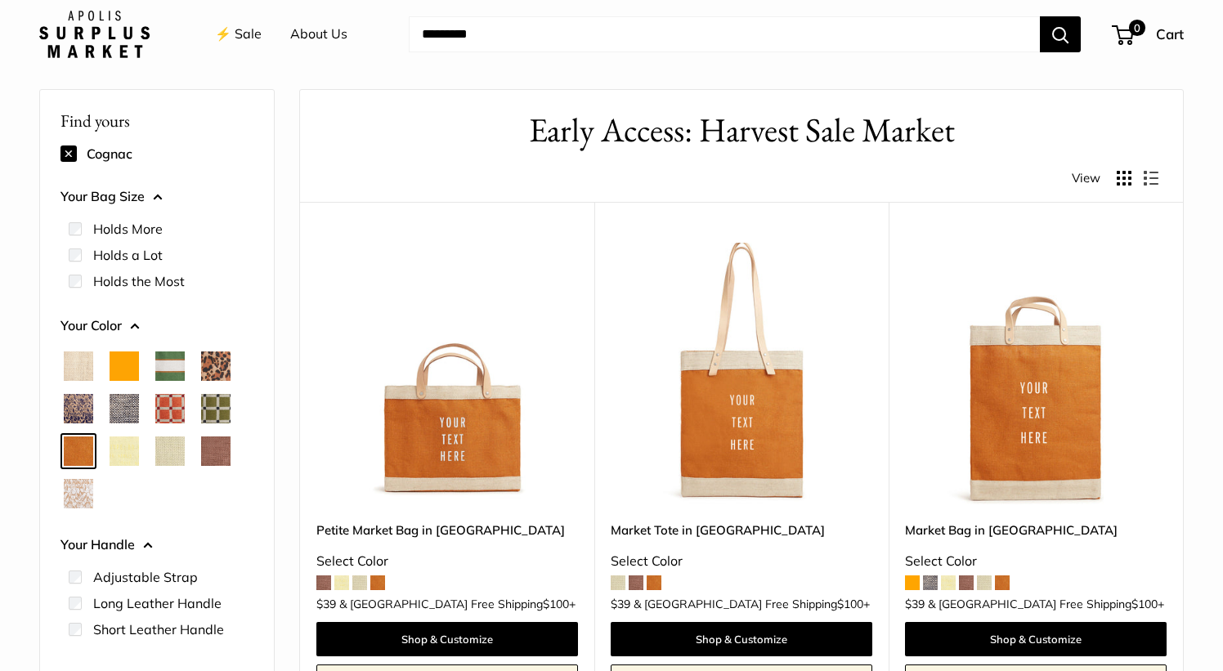
scroll to position [43, 0]
click at [117, 455] on span "Daisy" at bounding box center [124, 451] width 29 height 29
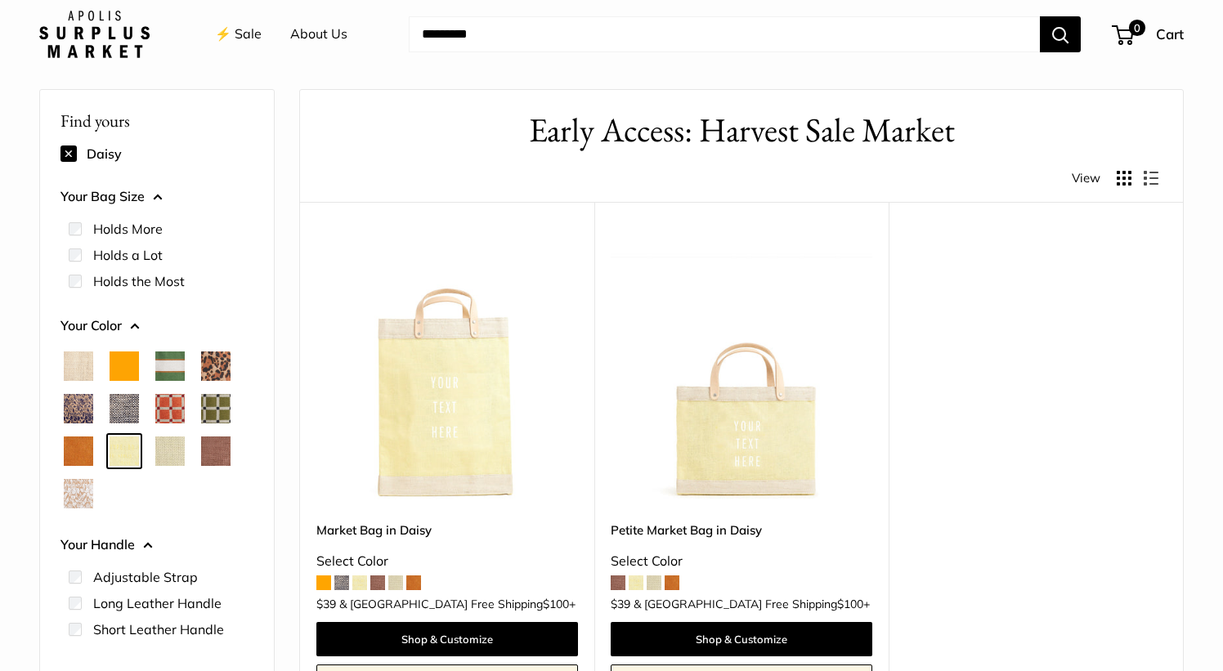
click at [173, 455] on span "Mint Sorbet" at bounding box center [169, 451] width 29 height 29
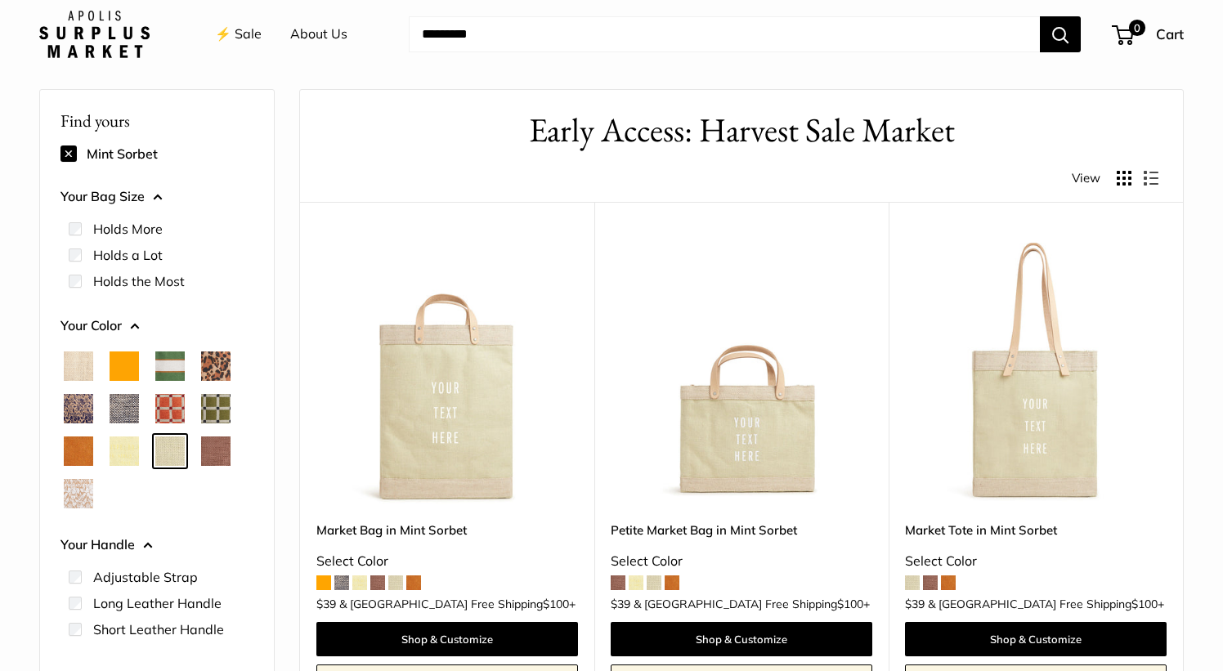
click at [218, 453] on span "Mustang" at bounding box center [215, 451] width 29 height 29
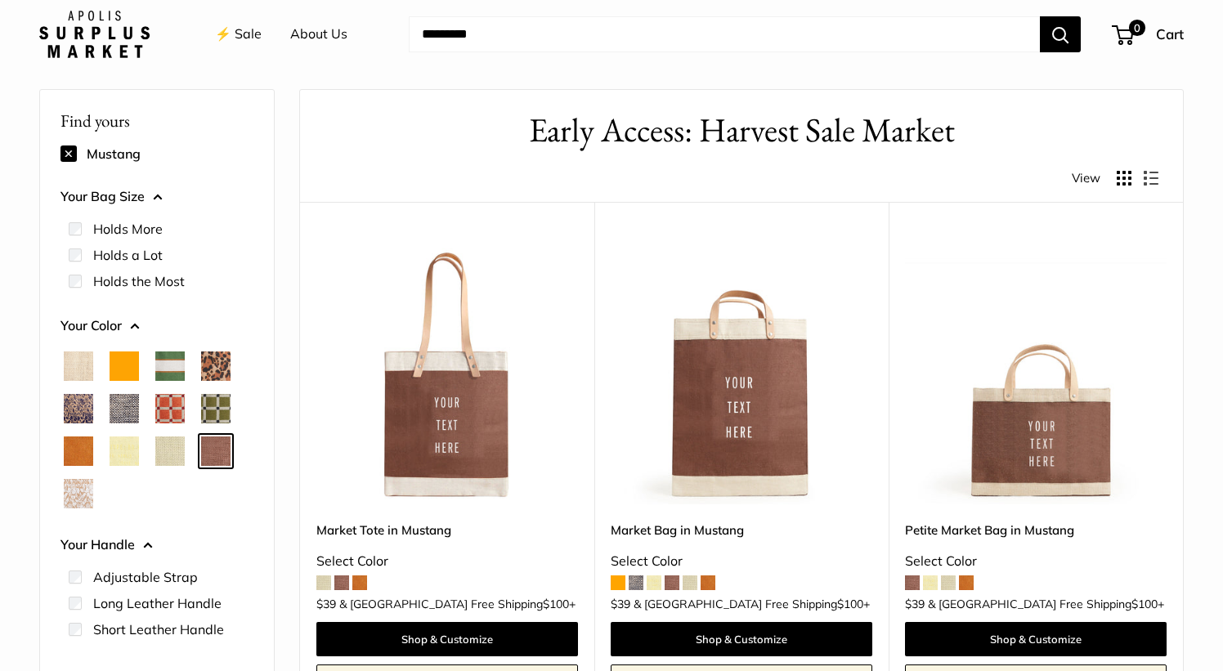
click at [70, 500] on span "White Porcelain" at bounding box center [78, 493] width 29 height 29
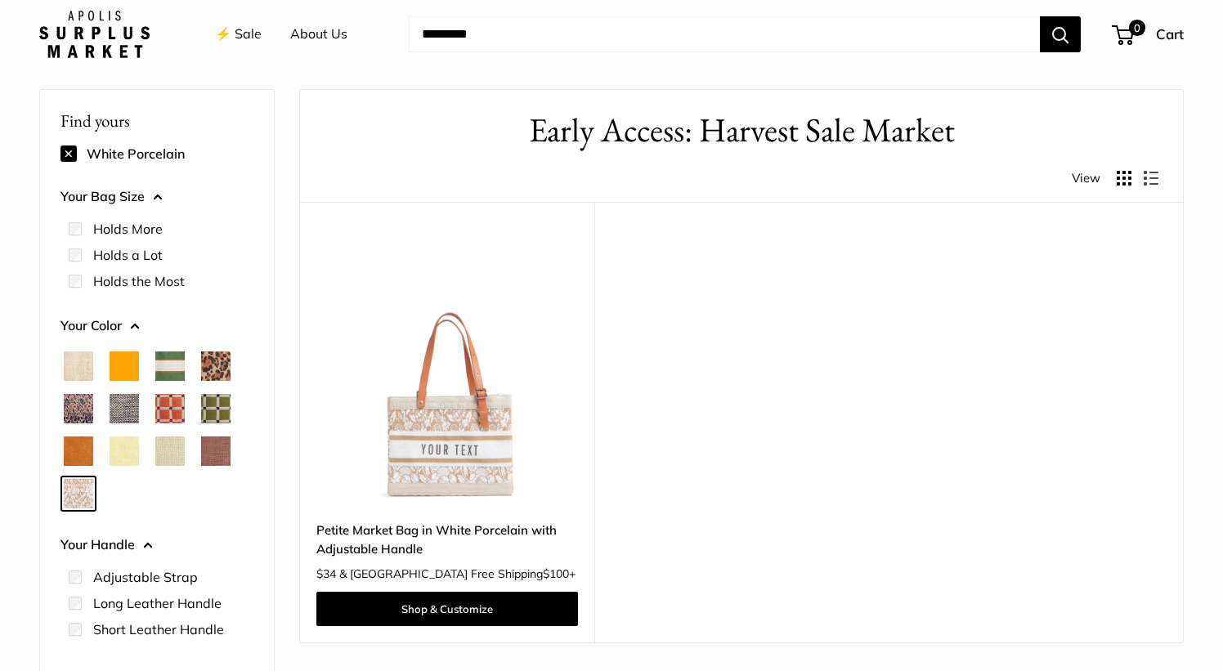
click at [77, 455] on span "Cognac" at bounding box center [78, 451] width 29 height 29
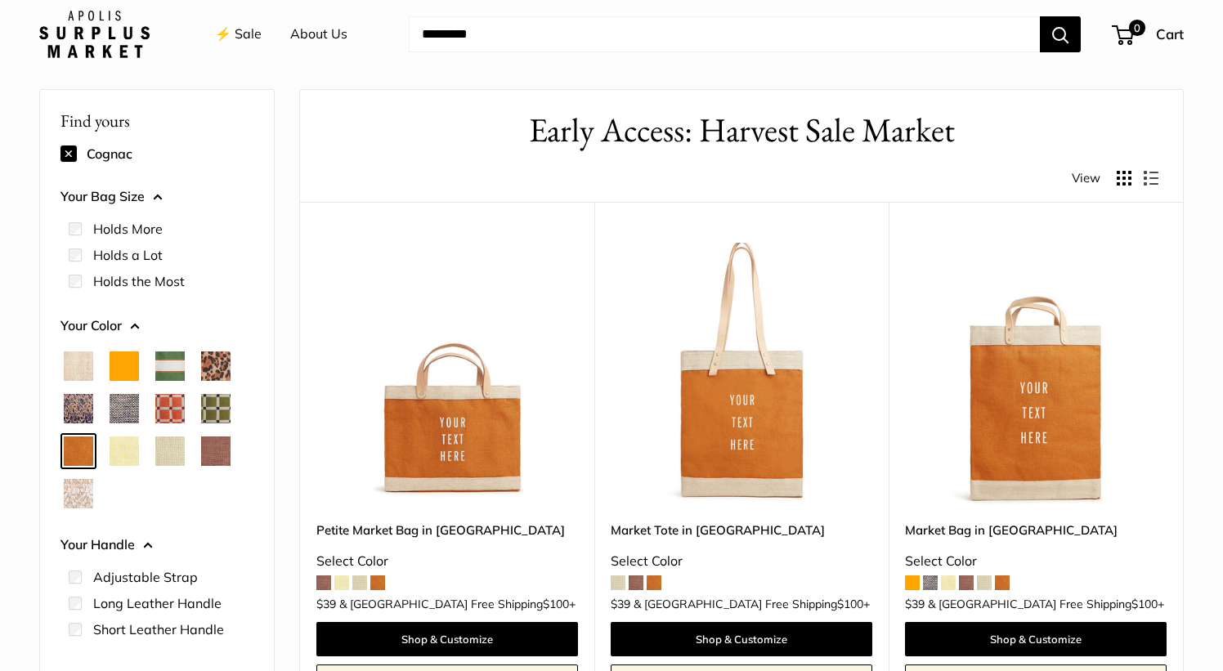
click at [127, 450] on span "Daisy" at bounding box center [124, 451] width 29 height 29
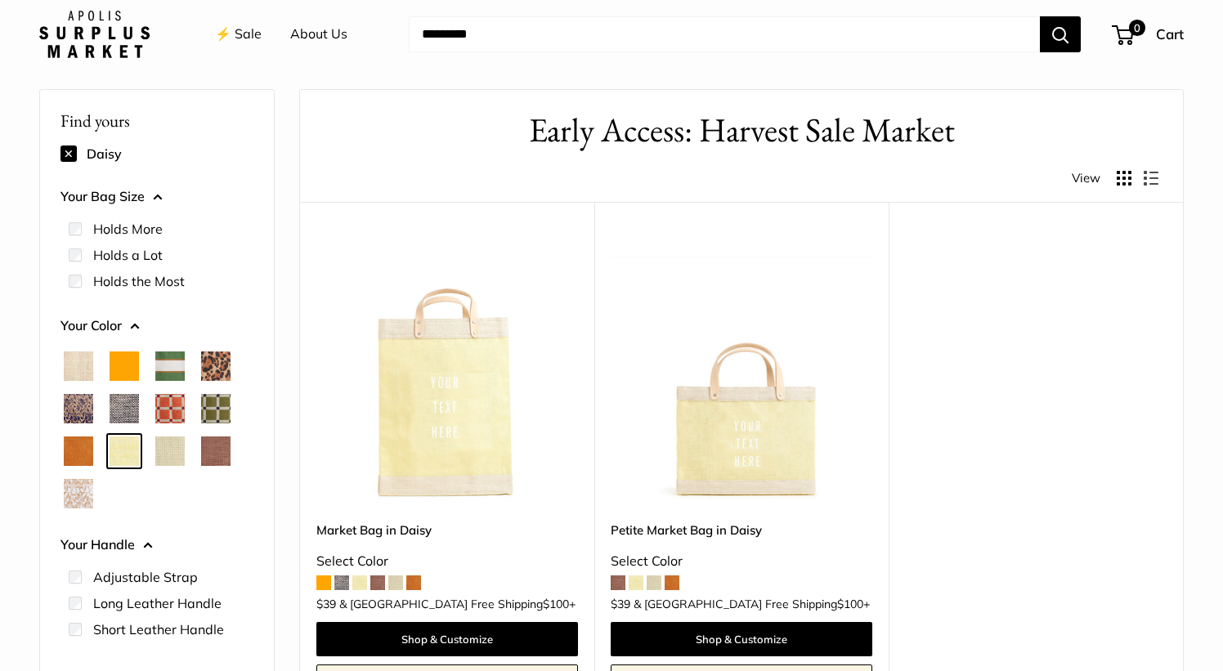
click at [181, 448] on span "Mint Sorbet" at bounding box center [169, 451] width 29 height 29
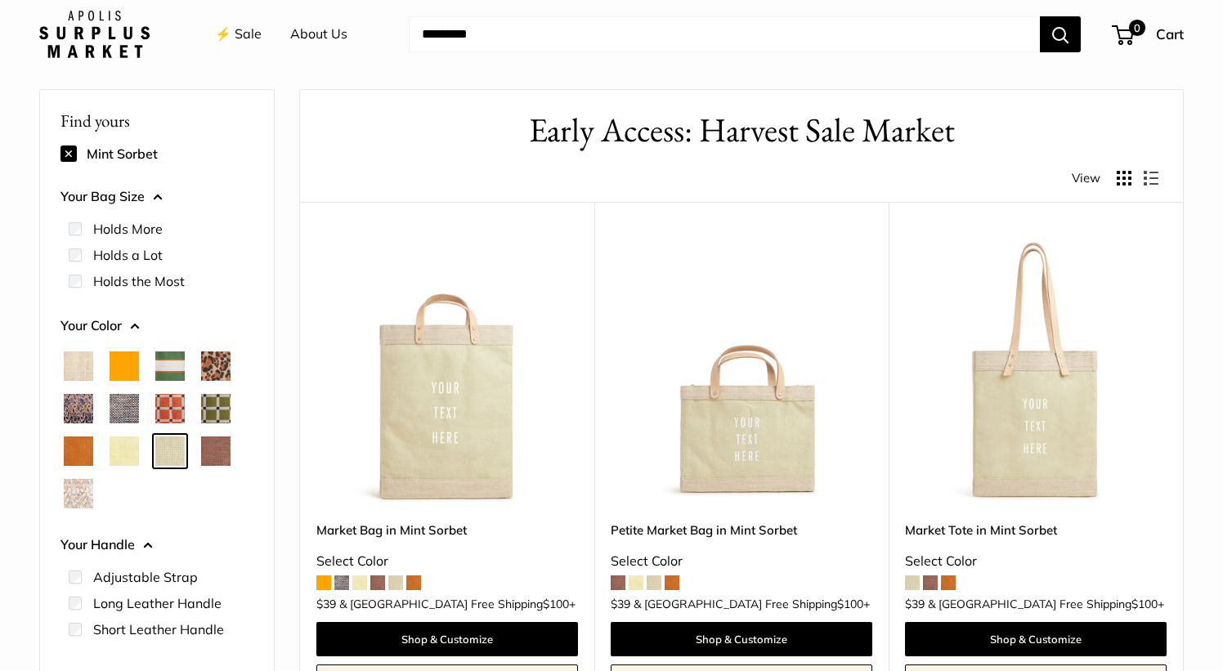
click at [216, 450] on span "Mustang" at bounding box center [215, 451] width 29 height 29
